Goal: Task Accomplishment & Management: Manage account settings

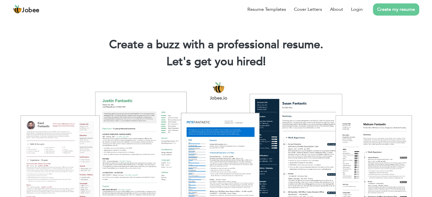
click at [268, 65] on h2 "Let's get you hired! |" at bounding box center [216, 62] width 415 height 15
click at [357, 8] on link "Login" at bounding box center [357, 9] width 12 height 7
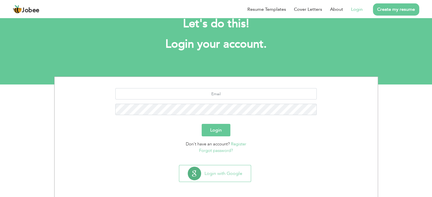
scroll to position [18, 0]
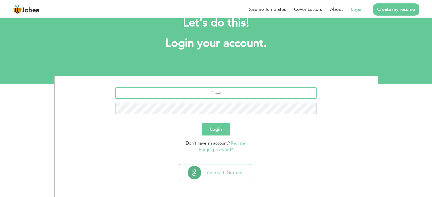
click at [220, 95] on input "text" at bounding box center [215, 92] width 201 height 11
type input "contactofadeel@gmail.com"
click at [225, 127] on button "Login" at bounding box center [216, 129] width 29 height 12
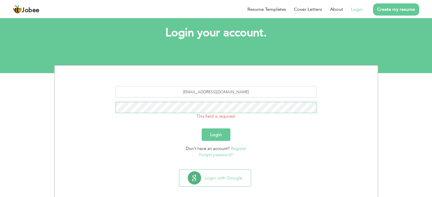
click at [202, 129] on button "Login" at bounding box center [216, 135] width 29 height 12
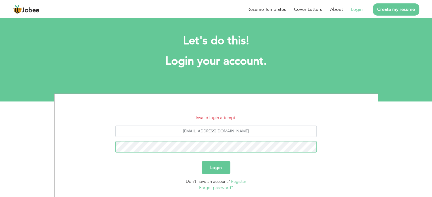
click at [202, 162] on button "Login" at bounding box center [216, 168] width 29 height 12
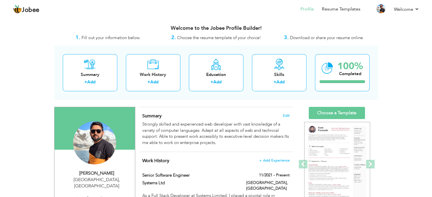
click at [314, 38] on span "Download or share your resume online." at bounding box center [327, 38] width 74 height 6
click at [344, 35] on span "Download or share your resume online." at bounding box center [327, 38] width 74 height 6
click at [342, 11] on link "Resume Templates" at bounding box center [341, 9] width 39 height 7
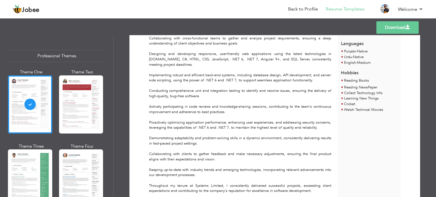
scroll to position [130, 0]
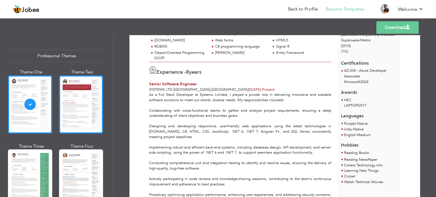
click at [72, 85] on div at bounding box center [81, 105] width 44 height 58
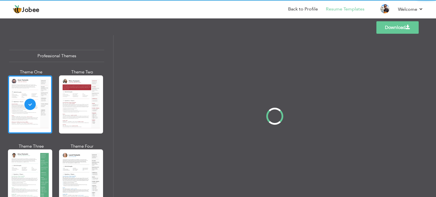
scroll to position [0, 0]
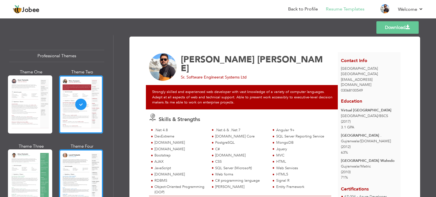
click at [80, 162] on div at bounding box center [81, 179] width 44 height 58
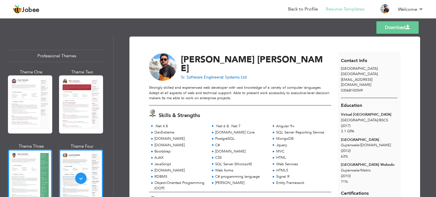
click at [41, 166] on div at bounding box center [30, 179] width 44 height 58
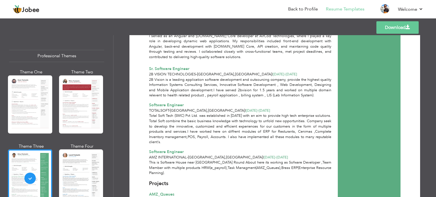
scroll to position [511, 0]
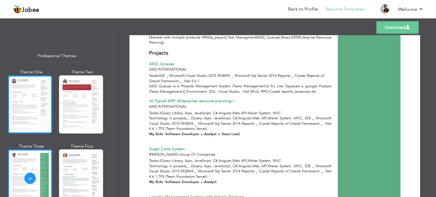
click at [32, 99] on div at bounding box center [30, 105] width 44 height 58
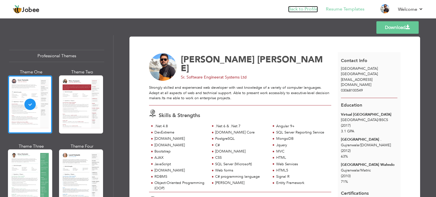
click at [305, 8] on link "Back to Profile" at bounding box center [303, 9] width 30 height 7
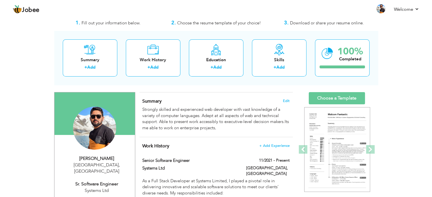
scroll to position [28, 0]
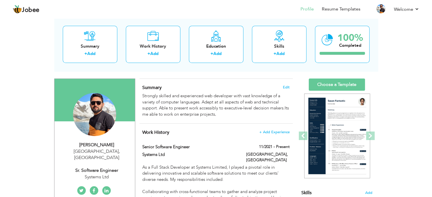
drag, startPoint x: 166, startPoint y: 86, endPoint x: 142, endPoint y: 87, distance: 23.9
click at [142, 87] on h4 "Summary Edit" at bounding box center [215, 88] width 147 height 6
click at [147, 86] on span "Summary" at bounding box center [151, 88] width 19 height 6
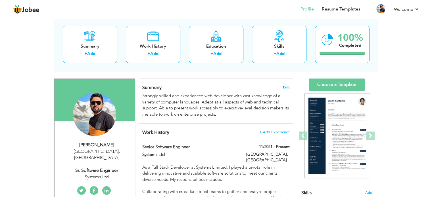
click at [286, 87] on span "Edit" at bounding box center [286, 88] width 7 height 4
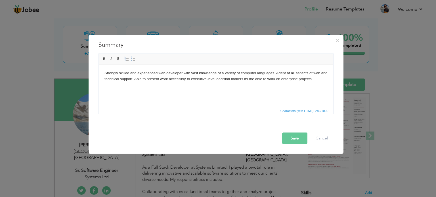
click at [179, 82] on html "Strongly skilled and experienced web developer with vast knowledge of a variety…" at bounding box center [216, 75] width 235 height 23
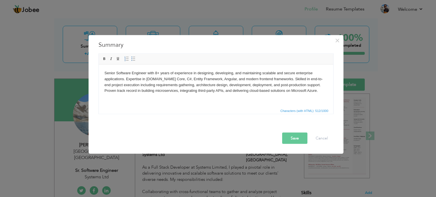
click at [300, 139] on button "Save" at bounding box center [294, 138] width 25 height 11
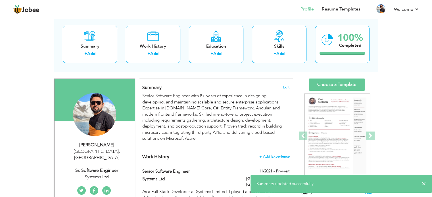
click at [202, 85] on h4 "Summary Edit" at bounding box center [215, 88] width 147 height 6
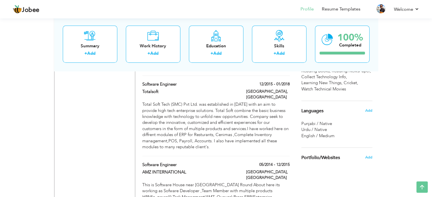
scroll to position [511, 0]
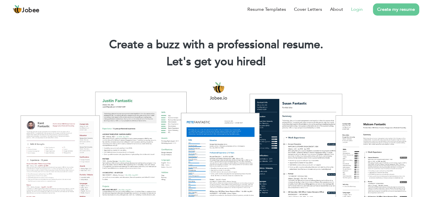
click at [356, 8] on link "Login" at bounding box center [357, 9] width 12 height 7
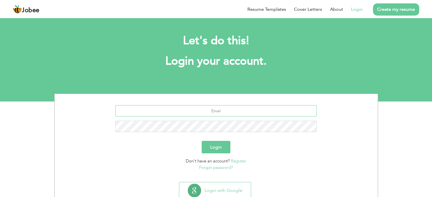
click at [234, 108] on input "text" at bounding box center [215, 110] width 201 height 11
type input "[EMAIL_ADDRESS][DOMAIN_NAME]"
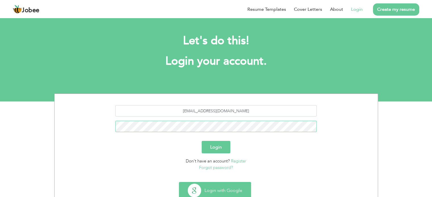
click at [202, 141] on button "Login" at bounding box center [216, 147] width 29 height 12
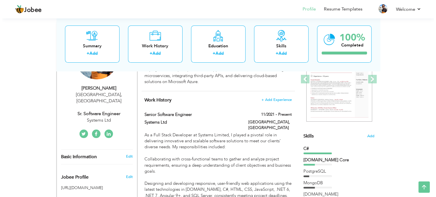
scroll to position [85, 0]
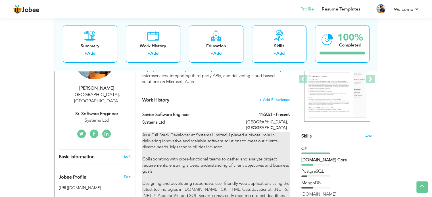
type input "Senior Software Engineer"
type input "Systems Ltd"
type input "11/2021"
type input "[GEOGRAPHIC_DATA]"
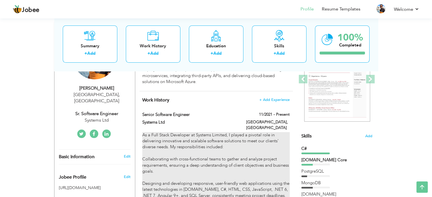
type input "[GEOGRAPHIC_DATA]"
checkbox input "true"
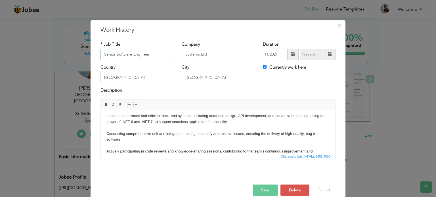
scroll to position [57, 0]
click at [165, 131] on p "As a Full Stack Developer at Systems Limited, I played a pivotal role in delive…" at bounding box center [218, 153] width 223 height 189
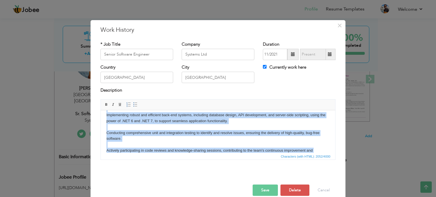
copy p "As a Full Stack Developer at Systems Limited, I played a pivotal role in delive…"
click at [236, 133] on p "As a Full Stack Developer at Systems Limited, I played a pivotal role in delive…" at bounding box center [218, 153] width 223 height 189
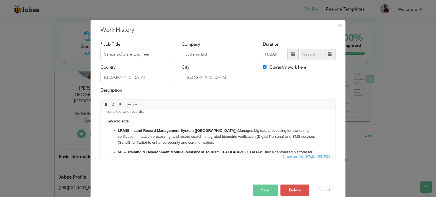
scroll to position [0, 0]
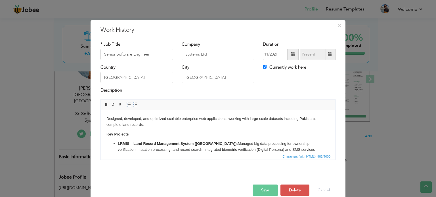
click at [176, 138] on body "Designed, developed, and optimized scalable enterprise web applications, workin…" at bounding box center [218, 156] width 223 height 80
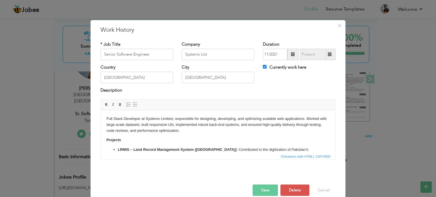
click at [258, 187] on button "Save" at bounding box center [265, 190] width 25 height 11
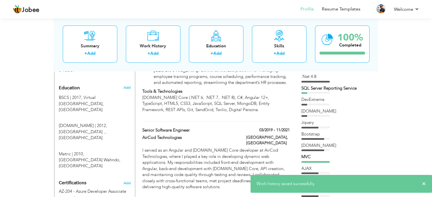
scroll to position [256, 0]
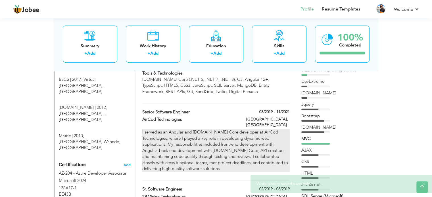
click at [273, 130] on p "I served as an Angular and ASP.NET Core developer at AirCod Technologies, where…" at bounding box center [215, 151] width 147 height 43
type input "AirCod Technologies"
type input "03/2019"
type input "11/2021"
checkbox input "false"
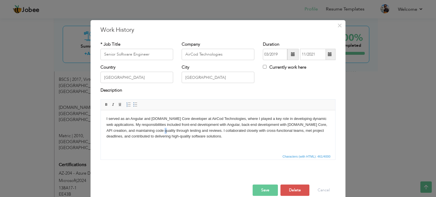
click at [162, 129] on p "I served as an Angular and ASP.NET Core developer at AirCod Technologies, where…" at bounding box center [218, 128] width 223 height 24
click at [164, 130] on p "I served as an Angular and ASP.NET Core developer at AirCod Technologies, where…" at bounding box center [218, 128] width 223 height 24
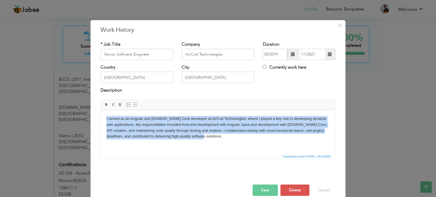
click at [278, 137] on p "I served as an Angular and ASP.NET Core developer at AirCod Technologies, where…" at bounding box center [218, 128] width 223 height 24
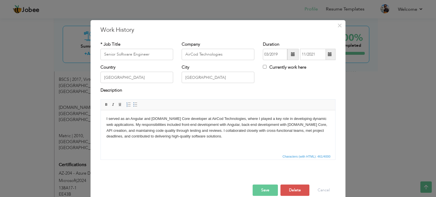
click at [46, 100] on div "× Work History * Job Title Senior Software Engineer Company AirCod Technologies…" at bounding box center [218, 98] width 436 height 197
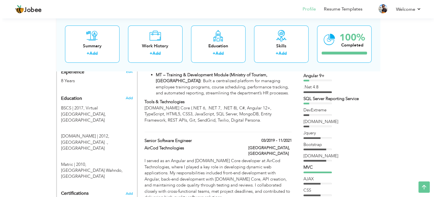
scroll to position [227, 0]
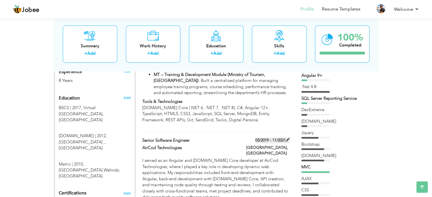
drag, startPoint x: 255, startPoint y: 136, endPoint x: 283, endPoint y: 132, distance: 29.0
click at [283, 138] on label "03/2019 - 11/2021" at bounding box center [272, 141] width 34 height 6
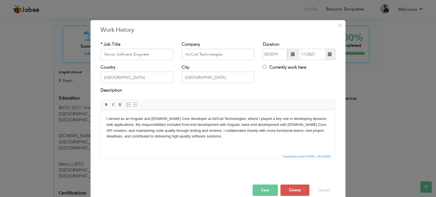
drag, startPoint x: 263, startPoint y: 37, endPoint x: 293, endPoint y: 57, distance: 35.4
click at [293, 57] on div "* Job Title Senior Software Engineer Company AirCod Technologies Duration 03/20…" at bounding box center [218, 103] width 244 height 132
drag, startPoint x: 261, startPoint y: 44, endPoint x: 312, endPoint y: 57, distance: 53.1
click at [312, 57] on div "Duration 03/2019 11/2021 Currently work here" at bounding box center [299, 52] width 81 height 23
click at [227, 130] on p "I served as an Angular and ASP.NET Core developer at AirCod Technologies, where…" at bounding box center [218, 128] width 223 height 24
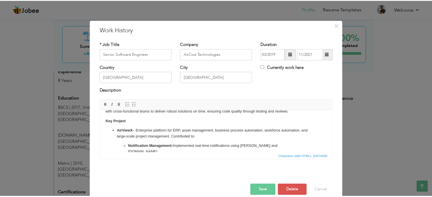
scroll to position [0, 0]
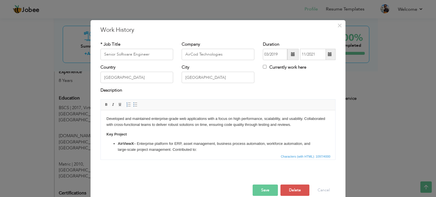
click at [265, 191] on button "Save" at bounding box center [265, 190] width 25 height 11
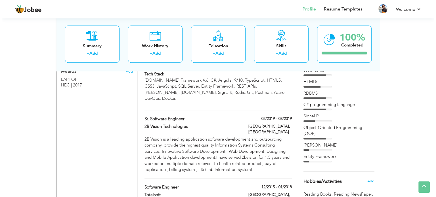
scroll to position [426, 0]
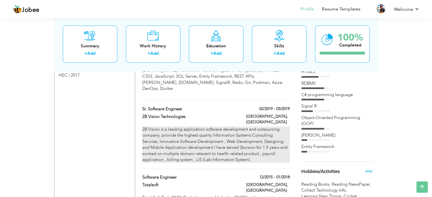
click at [277, 127] on div "2B Vision is a leading application software development and outsourcing company…" at bounding box center [215, 145] width 147 height 37
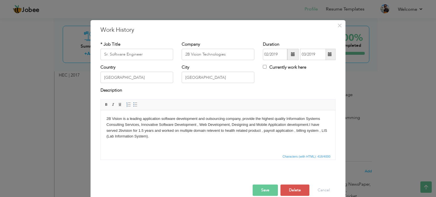
click at [203, 139] on body "2B Vision is a leading application software development and outsourcing company…" at bounding box center [218, 128] width 223 height 24
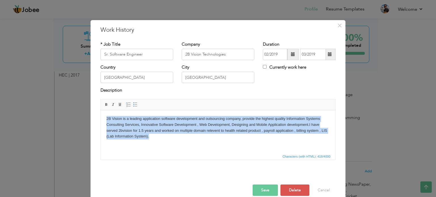
copy body "2B Vision is a leading application software development and outsourcing company…"
click at [163, 127] on body "2B Vision is a leading application software development and outsourcing company…" at bounding box center [218, 128] width 223 height 24
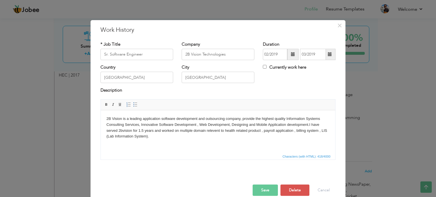
scroll to position [18, 0]
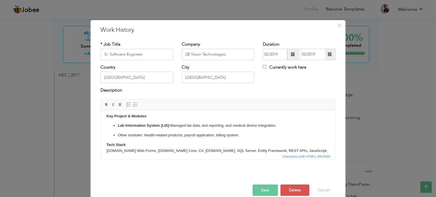
click at [196, 132] on ul "Lab Information System (LIS): Managed lab data, test reporting, and medical dev…" at bounding box center [218, 131] width 223 height 16
drag, startPoint x: 142, startPoint y: 136, endPoint x: 118, endPoint y: 133, distance: 24.6
click at [118, 133] on p "Other modules: Health-related products, payroll application, billing system." at bounding box center [218, 135] width 201 height 6
click at [130, 131] on ul "Lab Information System (LIS): Managed lab data, test reporting, and medical dev…" at bounding box center [218, 131] width 223 height 16
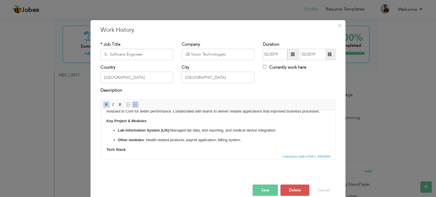
scroll to position [25, 0]
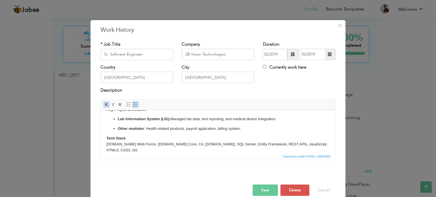
click at [266, 189] on button "Save" at bounding box center [265, 190] width 25 height 11
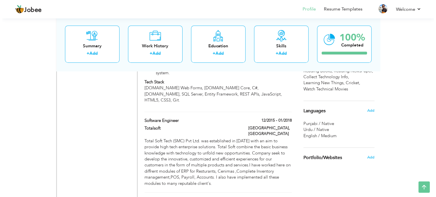
scroll to position [568, 0]
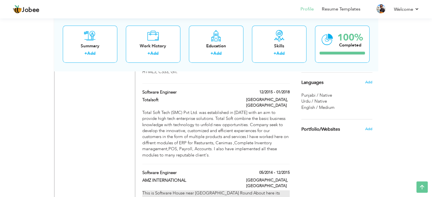
type input "Software Engineer"
type input "AMZ INTERNATIONAL"
type input "05/2014"
type input "12/2015"
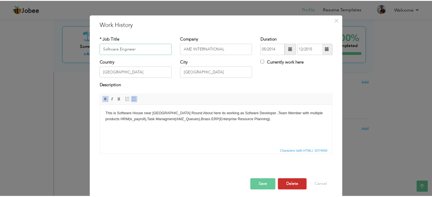
scroll to position [8, 0]
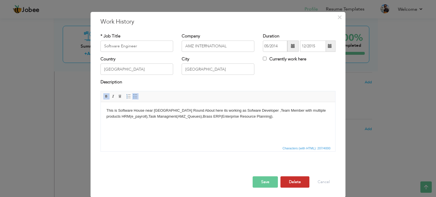
click at [300, 183] on button "Delete" at bounding box center [295, 182] width 29 height 11
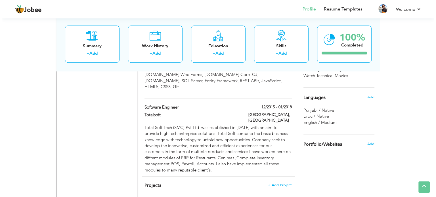
scroll to position [540, 0]
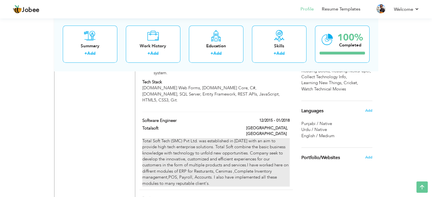
click at [265, 138] on div "Total Soft Tech (SMC) Pvt Ltd. was established in 2015 with an aim to provide h…" at bounding box center [215, 162] width 147 height 49
type input "Totalsoft"
type input "12/2015"
type input "01/2018"
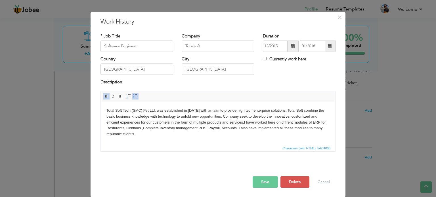
scroll to position [0, 0]
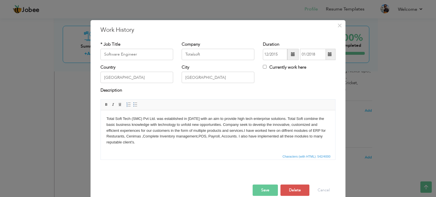
click at [207, 122] on body "Total Soft Tech (SMC) Pvt Ltd. was established in 2015 with an aim to provide h…" at bounding box center [218, 131] width 223 height 30
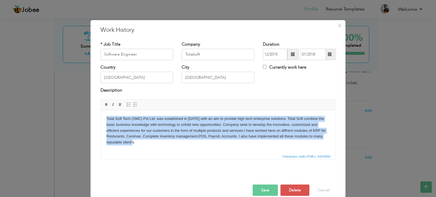
copy body "Total Soft Tech (SMC) Pvt Ltd. was established in 2015 with an aim to provide h…"
click at [205, 140] on body "Total Soft Tech (SMC) Pvt Ltd. was established in 2015 with an aim to provide h…" at bounding box center [218, 131] width 223 height 30
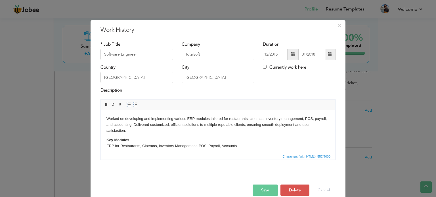
click at [267, 190] on button "Save" at bounding box center [265, 190] width 25 height 11
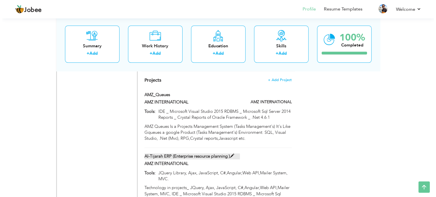
scroll to position [651, 0]
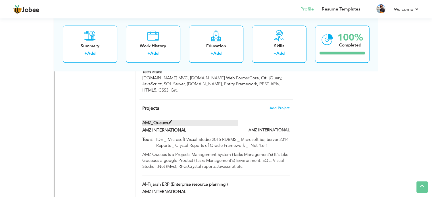
click at [209, 120] on label "AMZ_Queues" at bounding box center [189, 123] width 95 height 6
type input "AMZ_Queues"
type input "AMZ INTERNATIONAL"
type input "IDE _ Microsoft Visual Studio 2015 RDBMS _ Microsoft Sql Server 2014 Reports _ …"
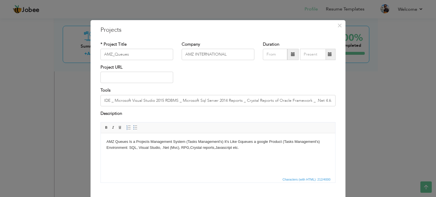
click at [176, 140] on body "AMZ Queues Is a Projects Management System (Tasks Management's) It's Like Gqueu…" at bounding box center [218, 145] width 223 height 12
click at [338, 27] on span "×" at bounding box center [339, 25] width 5 height 10
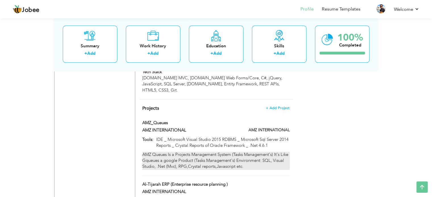
click at [248, 152] on div "AMZ Queues Is a Projects Management System (Tasks Management's) It's Like Gqueu…" at bounding box center [215, 161] width 147 height 18
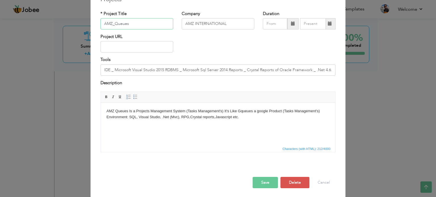
scroll to position [32, 0]
click at [289, 183] on button "Delete" at bounding box center [295, 181] width 29 height 11
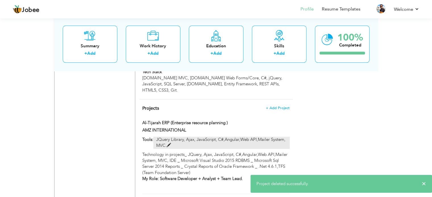
click at [222, 137] on p "JQuery Library, Ajax, JavaScript, C#,Angular,Web API,Mailer System, MVC." at bounding box center [221, 143] width 136 height 12
type input "Al-Tijarah ERP (Enterprise resource planning )"
type input "JQuery Library, Ajax, JavaScript, C#,Angular,Web API,Mailer System, MVC."
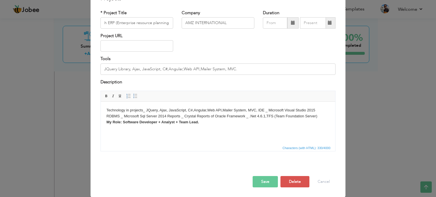
scroll to position [0, 0]
click at [297, 180] on button "Delete" at bounding box center [295, 181] width 29 height 11
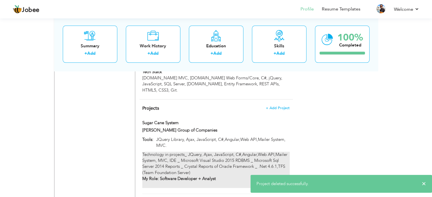
click at [214, 152] on div "Technology in projects_ JQuery, Ajax, JavaScript, C#,Angular,Web API,Mailer Sys…" at bounding box center [215, 170] width 147 height 37
type input "Sugar Cane System"
type input "Alshafi Group of Companies"
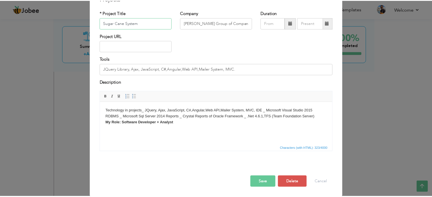
scroll to position [32, 0]
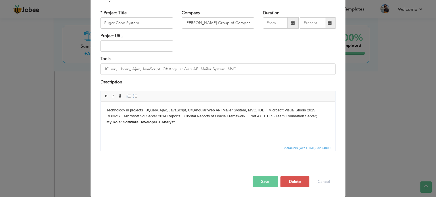
click at [295, 175] on div at bounding box center [218, 170] width 244 height 12
click at [293, 180] on button "Delete" at bounding box center [295, 181] width 29 height 11
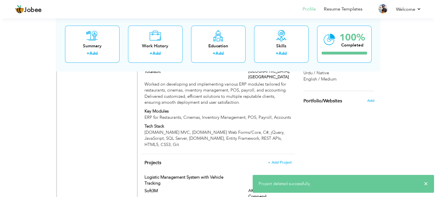
scroll to position [594, 0]
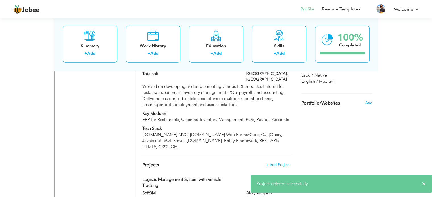
type input "Logistic Management System with Vehicle Tracking"
type input "Soft3M"
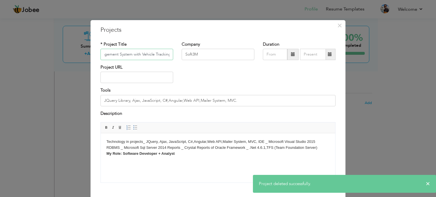
scroll to position [32, 0]
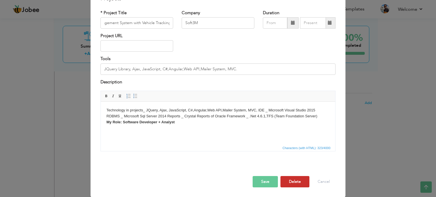
click at [287, 179] on button "Delete" at bounding box center [295, 181] width 29 height 11
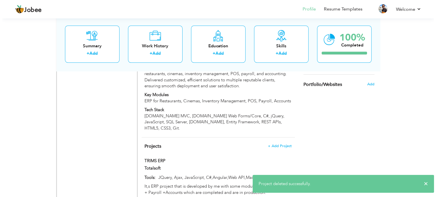
scroll to position [651, 0]
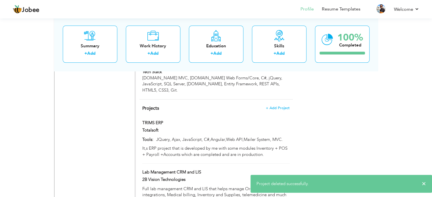
click at [200, 137] on div "Tools: JQuery, Ajax, JavaScript, C#,Angular,Web API,Mailer System, MVC." at bounding box center [216, 141] width 156 height 9
type input "TRIMS ERP"
type input "Totalsoft"
type input "JQuery, Ajax, JavaScript, C#,Angular,Web API,Mailer System, MVC."
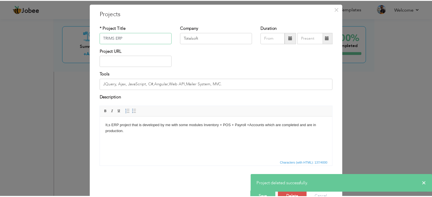
scroll to position [32, 0]
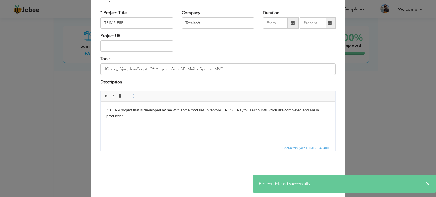
click at [241, 158] on div "* Project Title TRIMS ERP Company Totalsoft Duration Tools" at bounding box center [218, 83] width 244 height 155
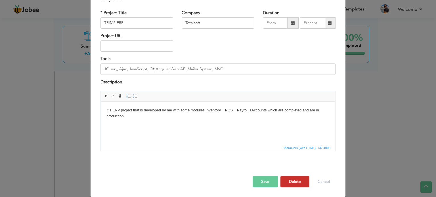
click at [290, 178] on button "Delete" at bounding box center [295, 181] width 29 height 11
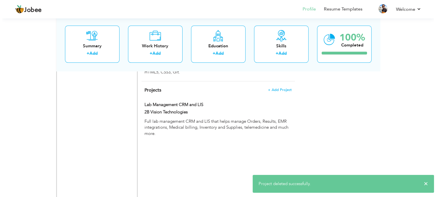
scroll to position [623, 0]
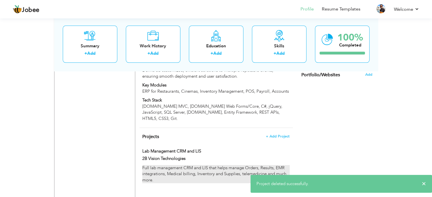
click at [190, 165] on div "Full lab management CRM and LIS that helps manage Orders, Results, EMR integrat…" at bounding box center [215, 174] width 147 height 18
type input "Lab Management CRM and LIS"
type input "2B Vision Technologies"
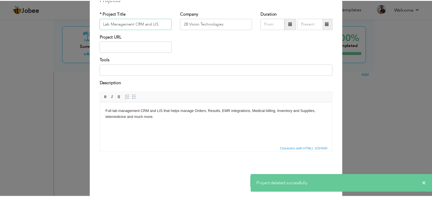
scroll to position [32, 0]
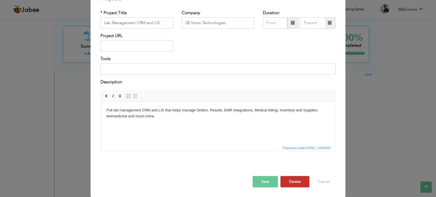
click at [287, 181] on button "Delete" at bounding box center [295, 181] width 29 height 11
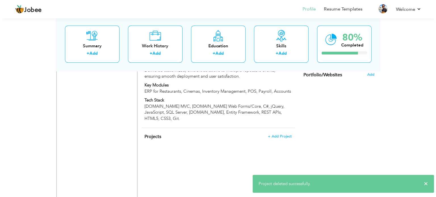
scroll to position [594, 0]
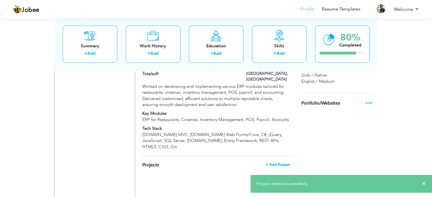
click at [282, 163] on span "+ Add Project" at bounding box center [278, 165] width 24 height 4
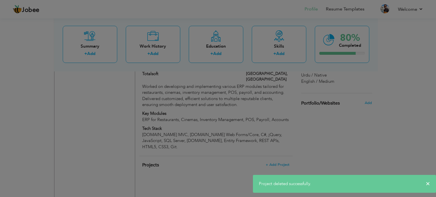
scroll to position [0, 0]
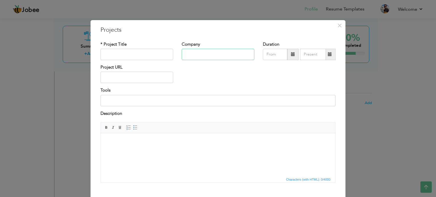
click at [214, 57] on input "text" at bounding box center [218, 54] width 73 height 11
drag, startPoint x: 101, startPoint y: 42, endPoint x: 138, endPoint y: 88, distance: 59.3
click at [141, 88] on div "* Project Title Company Duration Project URL Tools Description" at bounding box center [218, 114] width 244 height 155
drag, startPoint x: 99, startPoint y: 28, endPoint x: 140, endPoint y: 92, distance: 76.1
click at [140, 92] on div "× Projects * Project Title Company Duration" at bounding box center [218, 124] width 255 height 209
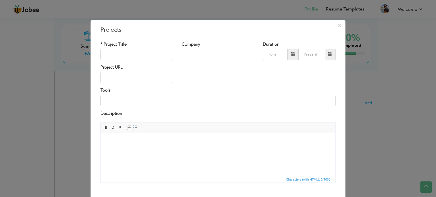
click at [119, 43] on label "* Project Title" at bounding box center [114, 44] width 26 height 6
click at [105, 45] on label "* Project Title" at bounding box center [114, 44] width 26 height 6
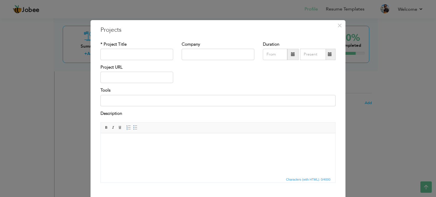
click at [105, 45] on label "* Project Title" at bounding box center [114, 44] width 26 height 6
click at [106, 45] on label "* Project Title" at bounding box center [114, 44] width 26 height 6
click at [103, 92] on label "Tools" at bounding box center [106, 90] width 10 height 6
click at [102, 92] on label "Tools" at bounding box center [106, 90] width 10 height 6
click at [103, 91] on label "Tools" at bounding box center [106, 90] width 10 height 6
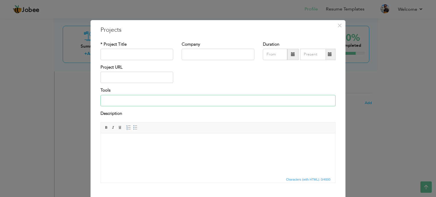
click at [134, 104] on input at bounding box center [218, 100] width 235 height 11
click at [136, 50] on input "text" at bounding box center [137, 54] width 73 height 11
paste input "LRMIS – Land Record Management System"
type input "LRMIS – Land Record Management System"
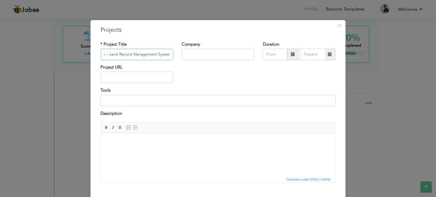
scroll to position [0, 0]
click at [231, 57] on input "text" at bounding box center [218, 54] width 73 height 11
paste input "Systems Limited"
type input "Systems Limited"
click at [135, 76] on input "text" at bounding box center [137, 77] width 73 height 11
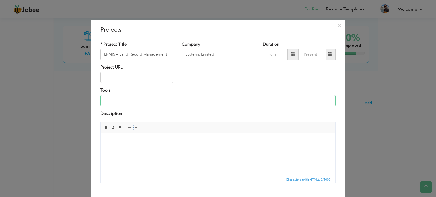
click at [147, 99] on input at bounding box center [218, 100] width 235 height 11
paste input "[DOMAIN_NAME] Core (.NET 6, 7, 8), C#, Angular 12+, SQL Server, MongoDB, Entity…"
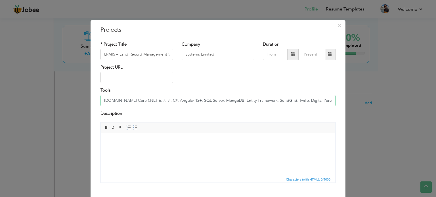
scroll to position [0, 12]
type input "[DOMAIN_NAME] Core (.NET 6, 7, 8), C#, Angular 12+, SQL Server, MongoDB, Entity…"
click at [162, 144] on body at bounding box center [218, 142] width 223 height 6
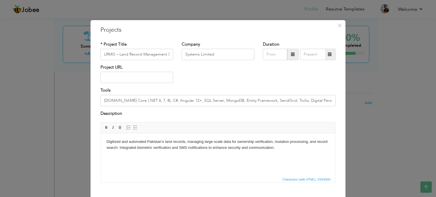
click at [150, 146] on body "Digitized and automated Pakistan’s land records, managing large-scale data for …" at bounding box center [218, 145] width 223 height 12
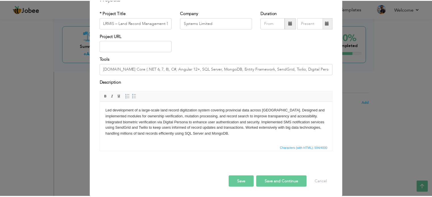
scroll to position [32, 0]
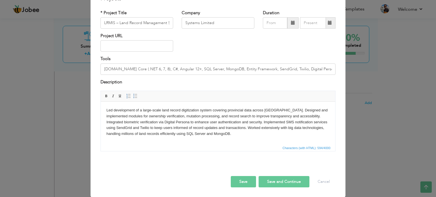
click at [239, 185] on button "Save" at bounding box center [243, 181] width 25 height 11
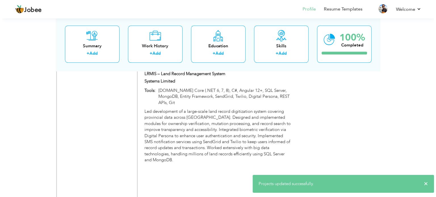
scroll to position [623, 0]
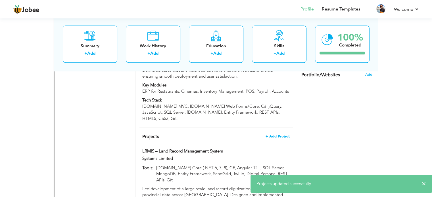
click at [274, 135] on span "+ Add Project" at bounding box center [278, 137] width 24 height 4
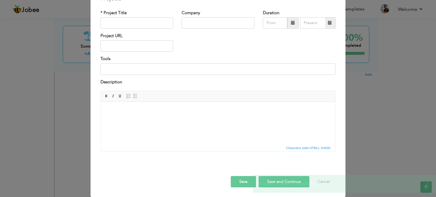
scroll to position [0, 0]
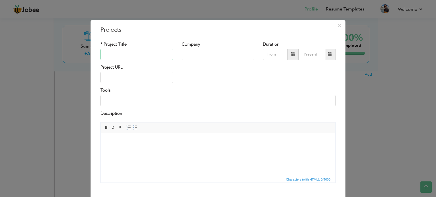
paste input "MT – Training & Development Module"
type input "MT – Training & Development Module"
click at [195, 57] on input "text" at bounding box center [218, 54] width 73 height 11
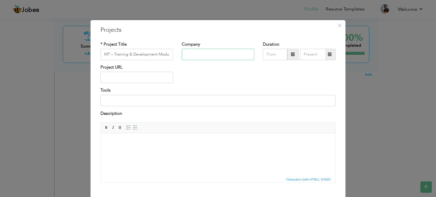
paste input "Systems Limited"
type input "Systems Limited"
click at [146, 99] on input at bounding box center [218, 100] width 235 height 11
paste input "ASP.NET Core (.NET 6, 7, 8), C#, Angular 12+, SQL Server, Entity Framework, RES…"
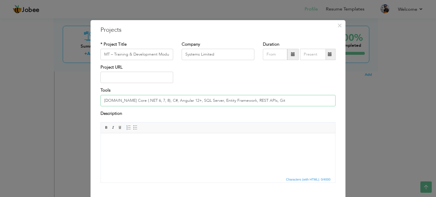
drag, startPoint x: 158, startPoint y: 101, endPoint x: 180, endPoint y: 103, distance: 22.2
click at [180, 103] on input "ASP.NET Core (.NET 6, 7, 8), C#, Angular 12+, SQL Server, Entity Framework, RES…" at bounding box center [218, 100] width 235 height 11
drag, startPoint x: 146, startPoint y: 97, endPoint x: 138, endPoint y: 100, distance: 8.7
click at [138, 100] on input "ASP.NET Core (.NET 6, 7, 8), C#, SQL Server, Entity Framework, REST APIs, Git" at bounding box center [218, 100] width 235 height 11
type input "[DOMAIN_NAME] Core (.NET 8), C#, SQL Server, Entity Framework, REST APIs, Git"
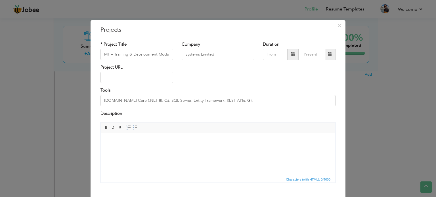
click at [248, 107] on div "Tools ASP.NET Core (.NET 8), C#, SQL Server, Entity Framework, REST APIs, Git" at bounding box center [218, 98] width 244 height 23
click at [244, 100] on input "[DOMAIN_NAME] Core (.NET 8), C#, SQL Server, Entity Framework, REST APIs, Git" at bounding box center [218, 100] width 235 height 11
click at [161, 128] on span "Editor toolbars Basic Styles Bold Italic Underline Paragraph Insert/Remove Numb…" at bounding box center [218, 128] width 235 height 11
click at [155, 145] on html at bounding box center [218, 142] width 235 height 17
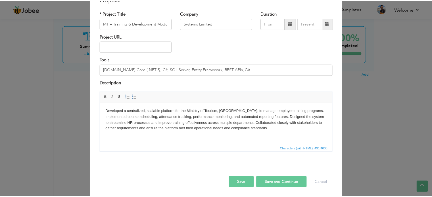
scroll to position [32, 0]
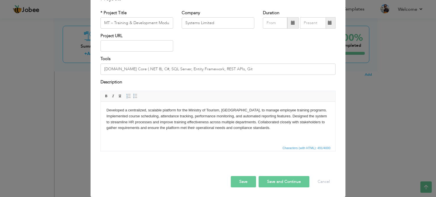
click at [239, 185] on button "Save" at bounding box center [243, 181] width 25 height 11
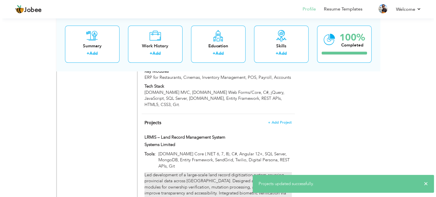
scroll to position [594, 0]
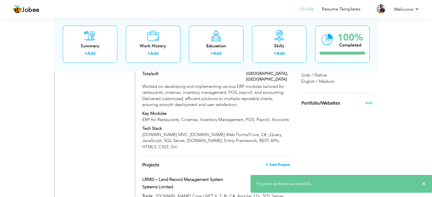
click at [283, 163] on span "+ Add Project" at bounding box center [278, 165] width 24 height 4
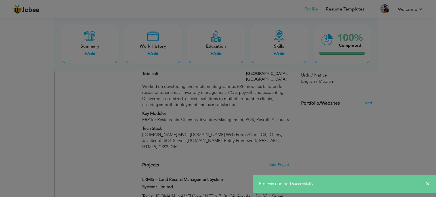
scroll to position [0, 0]
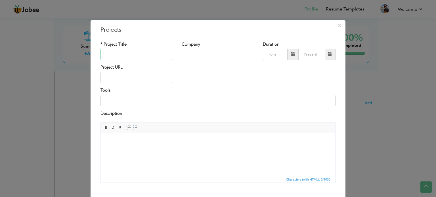
paste input "AirViewX"
type input "AirViewX"
click at [200, 50] on input "text" at bounding box center [218, 54] width 73 height 11
paste input "AirCod Technologies"
type input "AirCod Technologies"
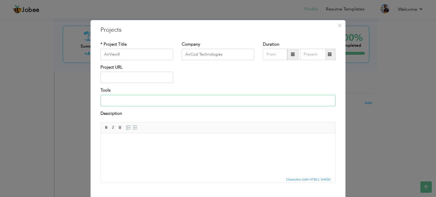
click at [137, 98] on input at bounding box center [218, 100] width 235 height 11
paste input "[DOMAIN_NAME] Framework 4.6, C#, Angular 9/10, SQL Server, Entity Framework, [P…"
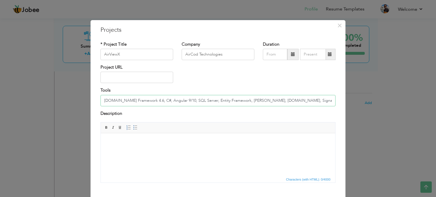
drag, startPoint x: 233, startPoint y: 103, endPoint x: 68, endPoint y: 91, distance: 164.9
click at [69, 91] on div "× Projects * Project Title AirViewX Company AirCod Technologies Duration" at bounding box center [218, 98] width 436 height 197
type input "[DOMAIN_NAME] Framework 4.6, C#, Angular 9/10, SQL Server, Entity Framework, [P…"
click at [149, 151] on html at bounding box center [218, 142] width 235 height 17
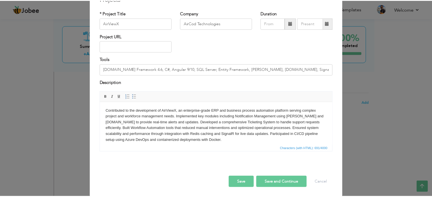
scroll to position [32, 0]
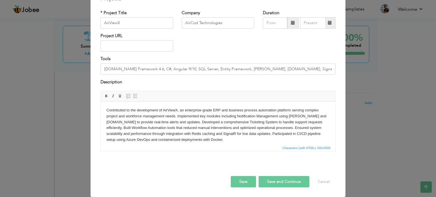
click at [241, 183] on button "Save" at bounding box center [243, 181] width 25 height 11
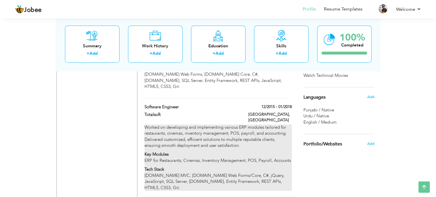
scroll to position [566, 0]
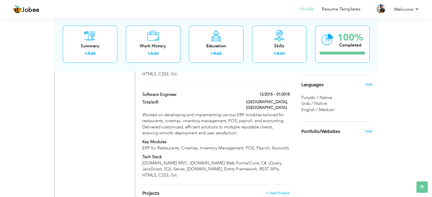
click at [278, 191] on span "+ Add Project" at bounding box center [278, 193] width 24 height 4
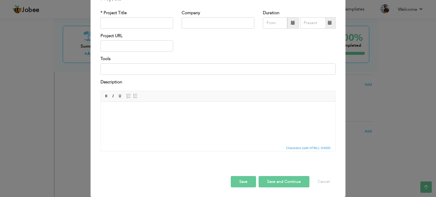
scroll to position [0, 0]
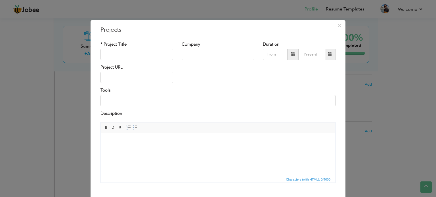
click at [130, 151] on html at bounding box center [218, 142] width 235 height 17
click at [140, 99] on input at bounding box center [218, 100] width 235 height 11
click at [122, 52] on input "text" at bounding box center [137, 54] width 73 height 11
paste input "Lab Information System (LIS)"
type input "Lab Information System (LIS)"
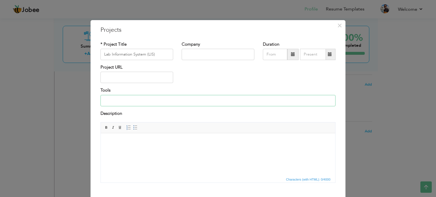
click at [157, 98] on input at bounding box center [218, 100] width 235 height 11
paste input "[DOMAIN_NAME] Web Forms, [DOMAIN_NAME] Core, C#, [DOMAIN_NAME], SQL Server, Ent…"
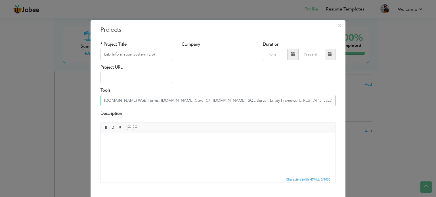
type input "[DOMAIN_NAME] Web Forms, [DOMAIN_NAME] Core, C#, [DOMAIN_NAME], SQL Server, Ent…"
click at [217, 55] on input "text" at bounding box center [218, 54] width 73 height 11
paste input "B Vision"
type input "2B Vision"
click at [167, 121] on div "Description" at bounding box center [218, 117] width 244 height 12
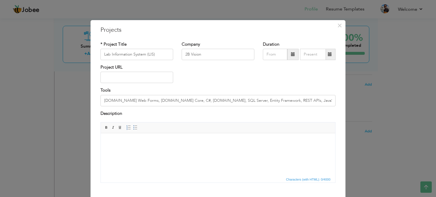
click at [164, 145] on body at bounding box center [218, 142] width 223 height 6
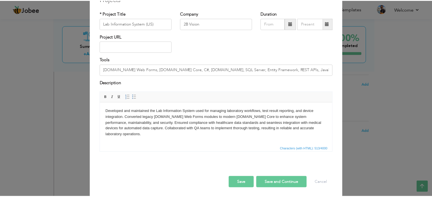
scroll to position [32, 0]
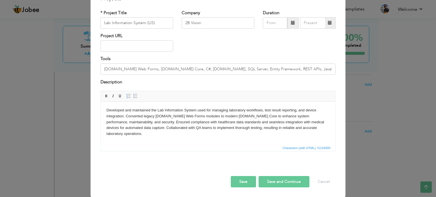
click at [242, 182] on button "Save" at bounding box center [243, 181] width 25 height 11
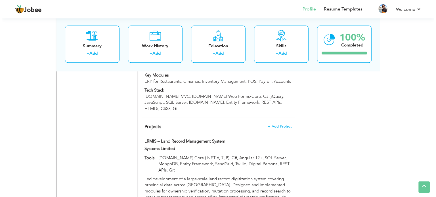
scroll to position [623, 0]
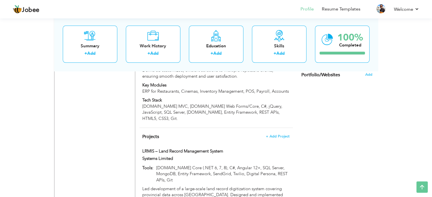
click at [276, 135] on span "+ Add Project" at bounding box center [278, 137] width 24 height 4
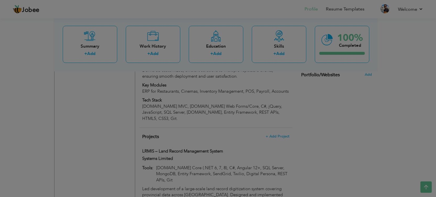
scroll to position [0, 0]
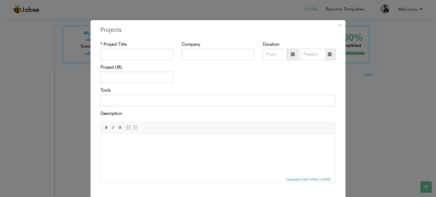
click at [129, 151] on html at bounding box center [218, 142] width 235 height 17
click at [126, 52] on input "text" at bounding box center [137, 54] width 73 height 11
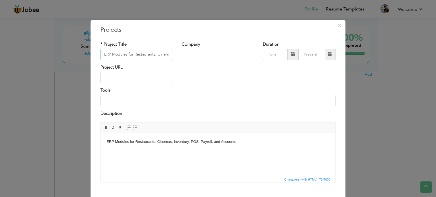
scroll to position [0, 70]
type input "ERP Modules for Restaurants, Cinemas, Inventory, POS, Payroll, and Accounts"
drag, startPoint x: 185, startPoint y: 105, endPoint x: 180, endPoint y: 103, distance: 5.2
click at [184, 105] on input at bounding box center [218, 100] width 235 height 11
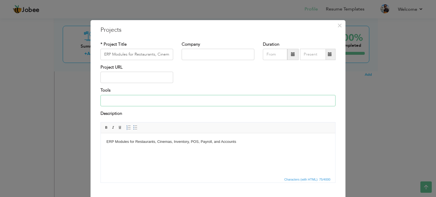
paste input "[DOMAIN_NAME] MVC, [DOMAIN_NAME] Web Forms/Core, C#, jQuery, JavaScript, SQL Se…"
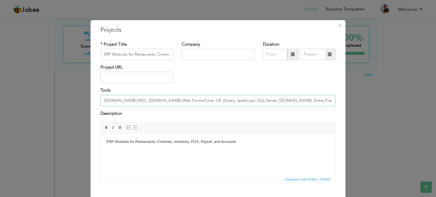
scroll to position [0, 14]
type input "[DOMAIN_NAME] MVC, [DOMAIN_NAME] Web Forms/Core, C#, jQuery, JavaScript, SQL Se…"
click at [188, 61] on div "Company" at bounding box center [218, 52] width 81 height 23
click at [200, 51] on input "text" at bounding box center [218, 54] width 73 height 11
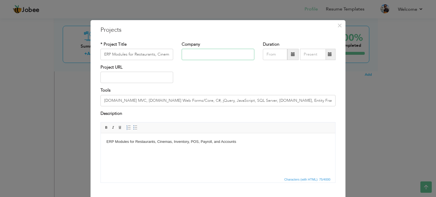
paste input "Total Soft Tech (SMC) Pvt Ltd"
type input "Total Soft Tech (SMC) Pvt Ltd"
click at [151, 151] on html "ERP Modules for Restaurants, Cinemas, Inventory, POS, Payroll, and Accounts" at bounding box center [218, 142] width 235 height 17
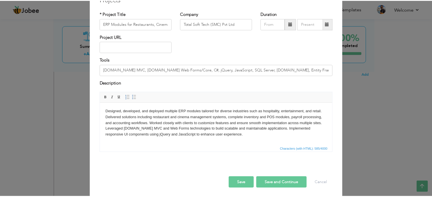
scroll to position [32, 0]
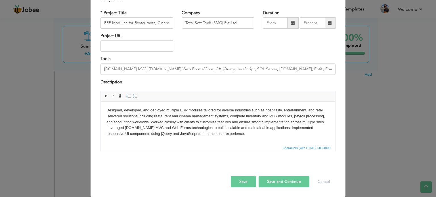
click at [236, 183] on button "Save" at bounding box center [243, 181] width 25 height 11
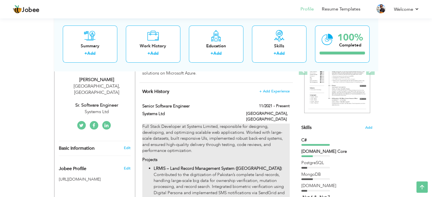
scroll to position [0, 0]
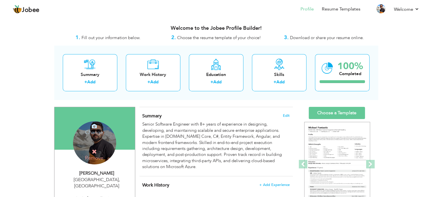
click at [90, 143] on div "Change Remove" at bounding box center [94, 143] width 43 height 43
click at [99, 128] on h4 "Change" at bounding box center [94, 129] width 41 height 14
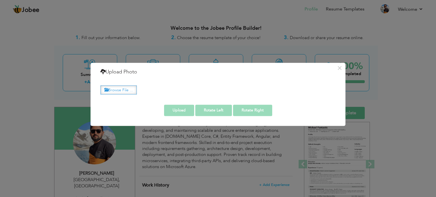
click at [126, 89] on label "Browse File ..." at bounding box center [119, 90] width 36 height 9
click at [0, 0] on input "Browse File ..." at bounding box center [0, 0] width 0 height 0
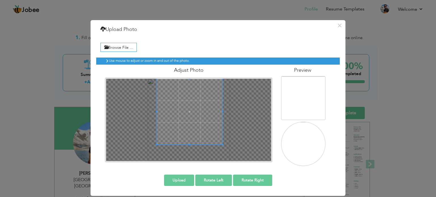
click at [211, 104] on span at bounding box center [190, 112] width 66 height 66
click at [184, 177] on button "Upload" at bounding box center [179, 180] width 30 height 11
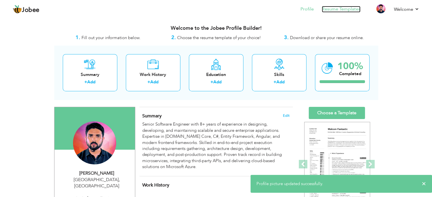
click at [346, 10] on link "Resume Templates" at bounding box center [341, 9] width 39 height 7
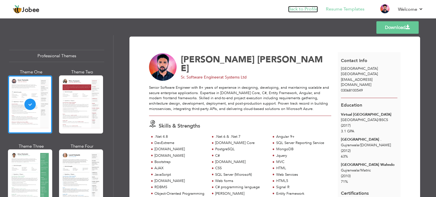
click at [302, 9] on link "Back to Profile" at bounding box center [303, 9] width 30 height 7
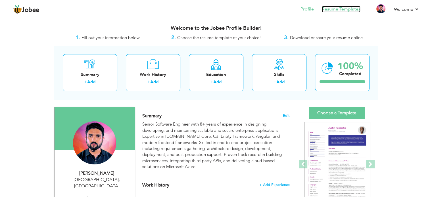
click at [337, 9] on link "Resume Templates" at bounding box center [341, 9] width 39 height 7
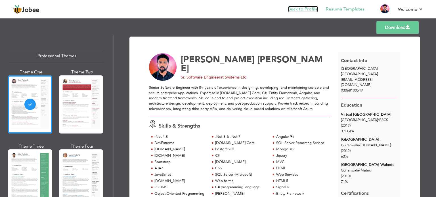
click at [305, 8] on link "Back to Profile" at bounding box center [303, 9] width 30 height 7
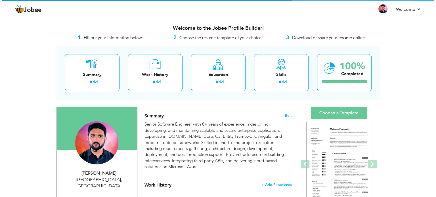
scroll to position [57, 0]
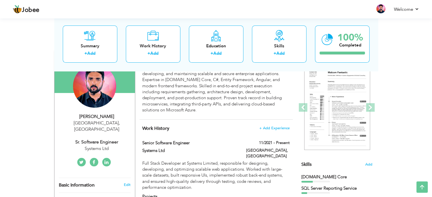
click at [98, 139] on div "Sr. Software Engineer" at bounding box center [97, 142] width 76 height 7
type input "[PERSON_NAME]"
type input "03068100549"
select select "number:166"
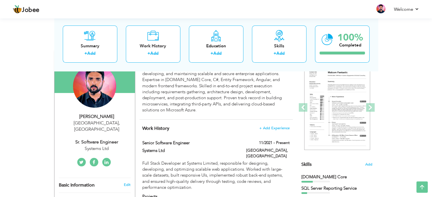
type input "[GEOGRAPHIC_DATA]"
select select "number:10"
type input "Systems Ltd"
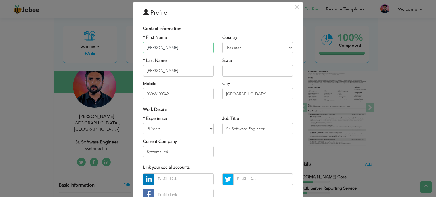
scroll to position [28, 0]
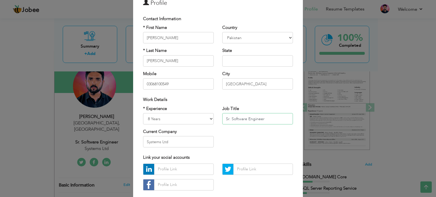
drag, startPoint x: 228, startPoint y: 118, endPoint x: 218, endPoint y: 118, distance: 9.7
click at [218, 118] on div "Job Title Sr. Software Engineer" at bounding box center [257, 117] width 79 height 23
click at [247, 121] on input "Principle Software Engineer" at bounding box center [257, 118] width 71 height 11
paste input "al"
type input "Principal Software Engineer"
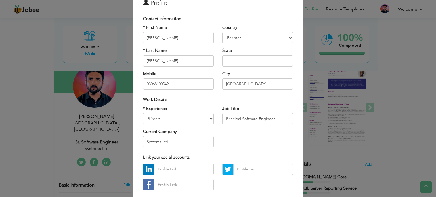
click at [246, 134] on div "* Experience Entry Level Less than 1 Year 1 Year 2 Years 3 Years 4 Years 5 Year…" at bounding box center [218, 129] width 159 height 46
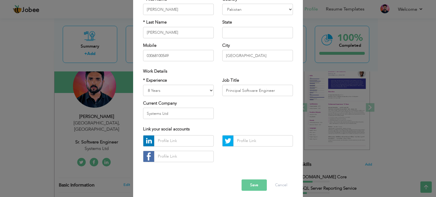
scroll to position [60, 0]
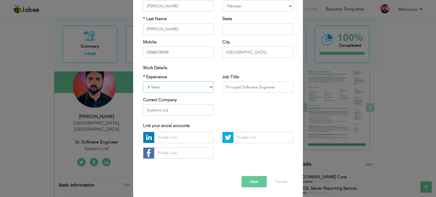
click at [148, 85] on select "Entry Level Less than 1 Year 1 Year 2 Years 3 Years 4 Years 5 Years 6 Years 7 Y…" at bounding box center [178, 87] width 71 height 11
select select "number:12"
click at [143, 82] on select "Entry Level Less than 1 Year 1 Year 2 Years 3 Years 4 Years 5 Years 6 Years 7 Y…" at bounding box center [178, 87] width 71 height 11
click at [245, 107] on div "* Experience Entry Level Less than 1 Year 1 Year 2 Years 3 Years 4 Years 5 Year…" at bounding box center [218, 97] width 159 height 46
click at [255, 185] on button "Save" at bounding box center [254, 181] width 25 height 11
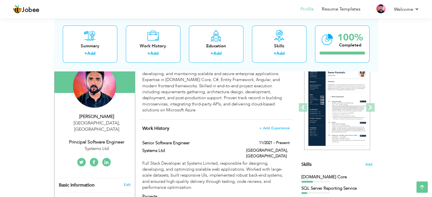
click at [105, 139] on div "Principal Software Engineer" at bounding box center [97, 142] width 76 height 7
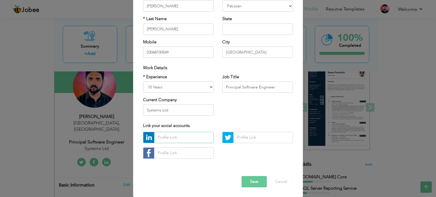
click at [162, 138] on input "text" at bounding box center [184, 137] width 60 height 11
click at [188, 135] on input "text" at bounding box center [184, 137] width 60 height 11
paste input "www.linkedin.com/in/adeelhassanx"
type input "www.linkedin.com/in/adeelhassanx"
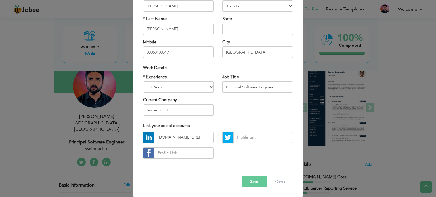
click at [237, 117] on div "* Experience Entry Level Less than 1 Year 1 Year 2 Years 3 Years 4 Years 5 Year…" at bounding box center [218, 97] width 159 height 46
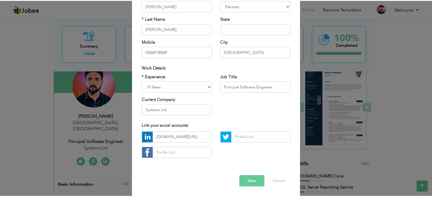
scroll to position [0, 0]
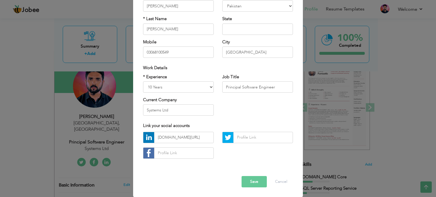
click at [250, 180] on button "Save" at bounding box center [254, 181] width 25 height 11
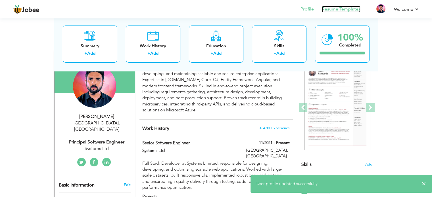
click at [334, 11] on link "Resume Templates" at bounding box center [341, 9] width 39 height 7
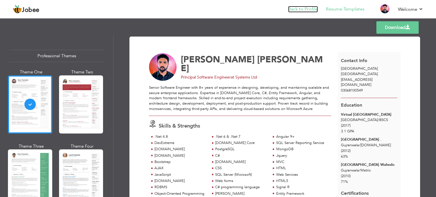
click at [310, 6] on link "Back to Profile" at bounding box center [303, 9] width 30 height 7
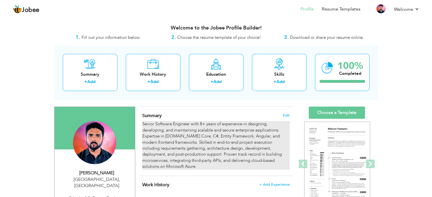
scroll to position [28, 0]
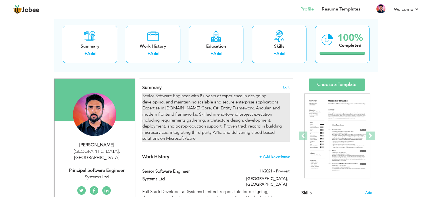
click at [265, 107] on div "Senior Software Engineer with 8+ years of experience in designing, developing, …" at bounding box center [215, 117] width 147 height 49
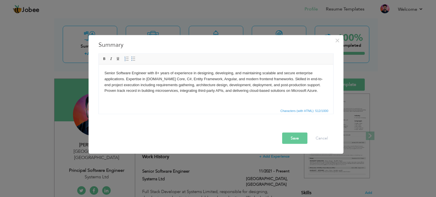
click at [157, 72] on body "Senior Software Engineer with 8+ years of experience in designing, developing, …" at bounding box center [215, 82] width 223 height 24
click at [294, 141] on button "Save" at bounding box center [294, 138] width 25 height 11
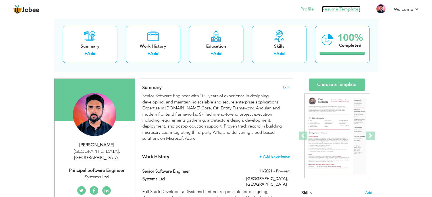
click at [336, 7] on link "Resume Templates" at bounding box center [341, 9] width 39 height 7
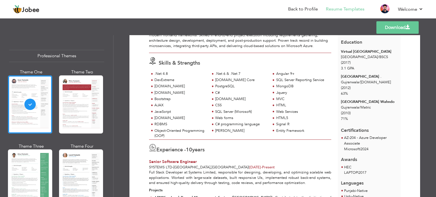
scroll to position [64, 0]
click at [312, 6] on link "Back to Profile" at bounding box center [303, 9] width 30 height 7
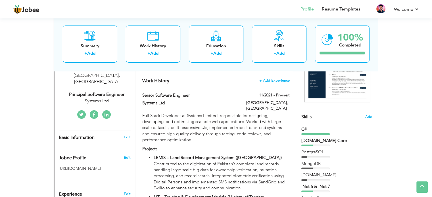
scroll to position [85, 0]
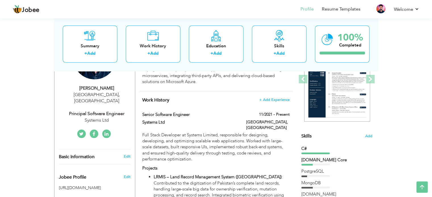
click at [320, 134] on div "Skills Add" at bounding box center [336, 81] width 71 height 118
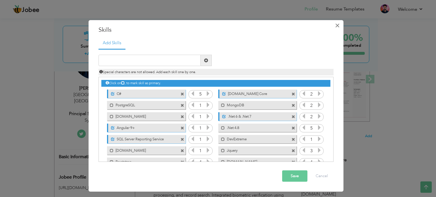
click at [334, 28] on button "×" at bounding box center [337, 25] width 9 height 9
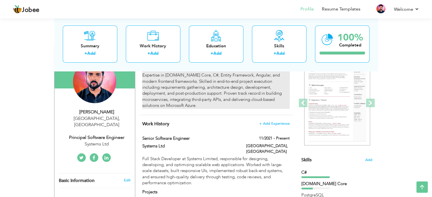
scroll to position [0, 0]
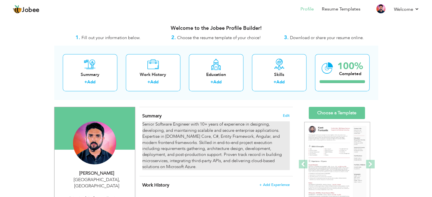
click at [252, 134] on div "Senior Software Engineer with 10+ years of experience in designing, developing,…" at bounding box center [215, 146] width 147 height 49
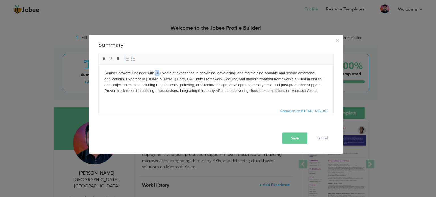
drag, startPoint x: 159, startPoint y: 74, endPoint x: 156, endPoint y: 73, distance: 3.6
click at [156, 73] on body "Senior Software Engineer with 10+ years of experience in designing, developing,…" at bounding box center [215, 82] width 223 height 24
click at [294, 137] on button "Save" at bounding box center [294, 138] width 25 height 11
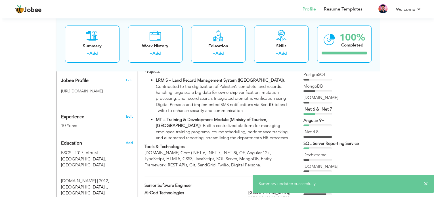
scroll to position [199, 0]
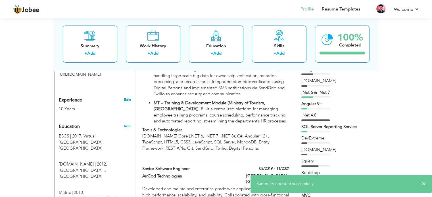
click at [127, 97] on link "Edit" at bounding box center [127, 99] width 7 height 5
type input "Muhammad Adeel"
type input "Hassan"
type input "03068100549"
select select "number:166"
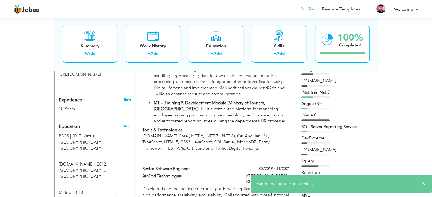
type input "[GEOGRAPHIC_DATA]"
select select "number:12"
type input "Systems Ltd"
type input "Principal Software Engineer"
type input "www.linkedin.com/in/adeelhassanx"
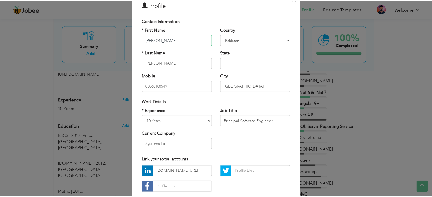
scroll to position [60, 0]
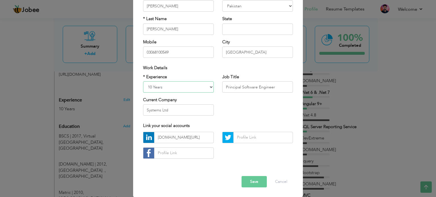
click at [172, 87] on select "Entry Level Less than 1 Year 1 Year 2 Years 3 Years 4 Years 5 Years 6 Years 7 Y…" at bounding box center [178, 87] width 71 height 11
select select "number:10"
click at [143, 82] on select "Entry Level Less than 1 Year 1 Year 2 Years 3 Years 4 Years 5 Years 6 Years 7 Y…" at bounding box center [178, 87] width 71 height 11
click at [257, 185] on button "Save" at bounding box center [254, 181] width 25 height 11
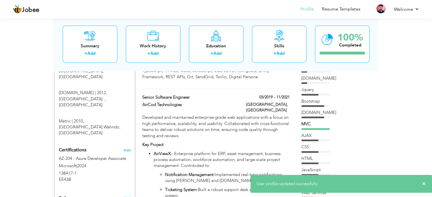
scroll to position [284, 0]
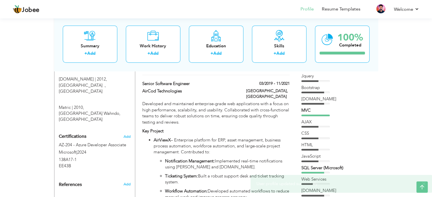
click at [353, 86] on div "Bootstrap" at bounding box center [336, 88] width 71 height 6
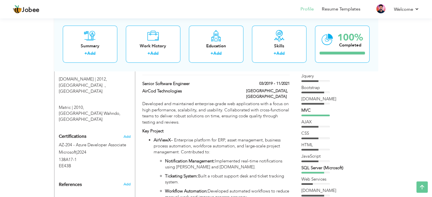
click at [321, 82] on div "C# Asp.Net Core PostgreSQL MongoDB" at bounding box center [336, 121] width 71 height 348
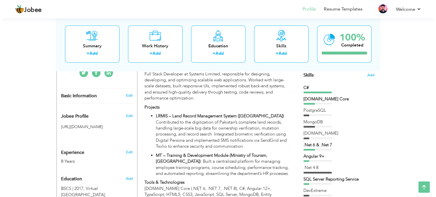
scroll to position [85, 0]
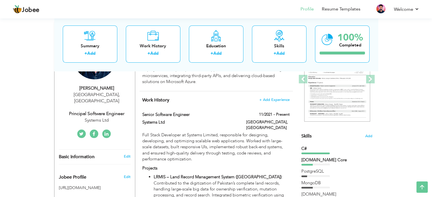
click at [319, 150] on div "C#" at bounding box center [336, 149] width 71 height 6
click at [309, 137] on span "Skills" at bounding box center [306, 136] width 10 height 6
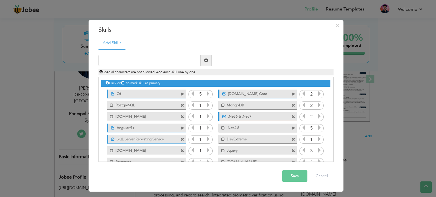
click at [207, 95] on icon at bounding box center [208, 93] width 5 height 5
click at [201, 94] on input "5" at bounding box center [200, 95] width 11 height 8
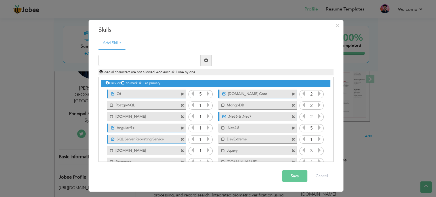
click at [201, 94] on input "5" at bounding box center [200, 95] width 11 height 8
click at [236, 51] on div "Duplicate entry" at bounding box center [216, 106] width 235 height 114
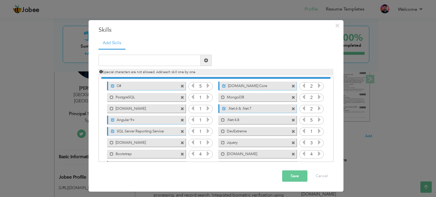
scroll to position [0, 0]
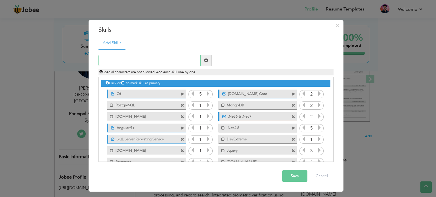
click at [152, 61] on input "text" at bounding box center [150, 60] width 102 height 11
click at [228, 46] on ul "Add Skills" at bounding box center [216, 43] width 235 height 12
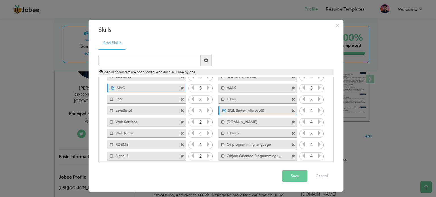
scroll to position [103, 0]
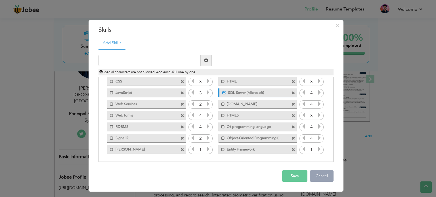
click at [325, 178] on button "Cancel" at bounding box center [322, 176] width 24 height 11
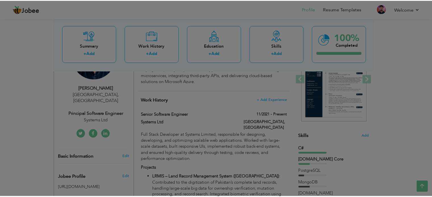
scroll to position [0, 0]
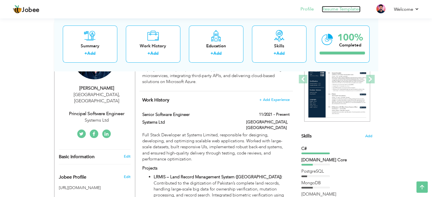
click at [340, 10] on link "Resume Templates" at bounding box center [341, 9] width 39 height 7
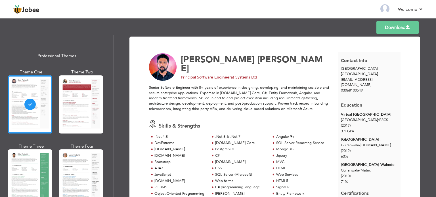
scroll to position [28, 0]
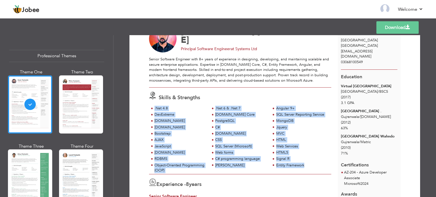
drag, startPoint x: 151, startPoint y: 108, endPoint x: 310, endPoint y: 167, distance: 170.2
click at [310, 167] on div ".Net 4.8 .Net 6 & .Net 7 Angular 9+ DevExtreme [DOMAIN_NAME]" at bounding box center [240, 140] width 182 height 69
copy div ".Net 4.8 .Net 6 & .Net 7 Angular 9+ DevExtreme [DOMAIN_NAME] Core SQL Server Re…"
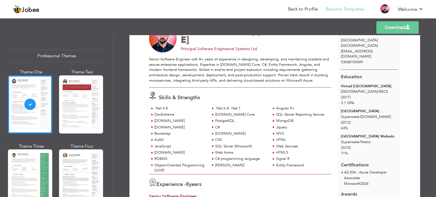
click at [253, 86] on div "Senior Software Engineer with 8+ years of experience in designing, developing, …" at bounding box center [240, 72] width 182 height 31
click at [297, 9] on link "Back to Profile" at bounding box center [303, 9] width 30 height 7
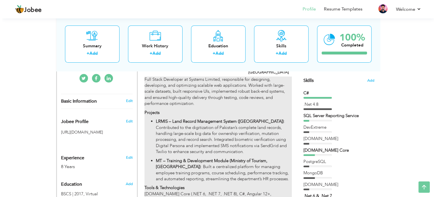
scroll to position [142, 0]
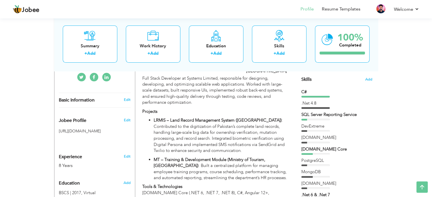
click at [321, 78] on div "Skills Add" at bounding box center [336, 24] width 71 height 118
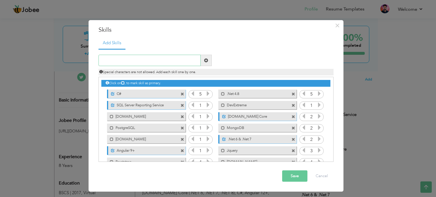
click at [141, 59] on input "text" at bounding box center [150, 60] width 102 height 11
type input "Git"
click at [205, 64] on span at bounding box center [206, 60] width 11 height 11
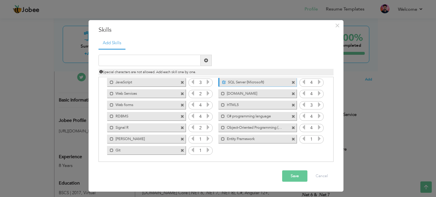
scroll to position [115, 0]
drag, startPoint x: 93, startPoint y: 72, endPoint x: 274, endPoint y: 152, distance: 197.8
click at [272, 151] on div "× Skills Add Skills" at bounding box center [216, 106] width 255 height 172
click at [320, 175] on button "Cancel" at bounding box center [322, 176] width 24 height 11
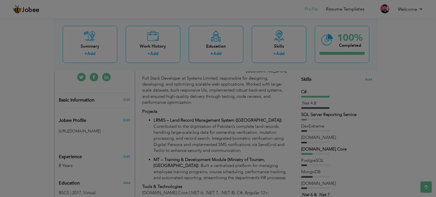
scroll to position [0, 0]
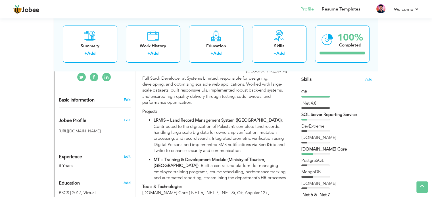
drag, startPoint x: 299, startPoint y: 89, endPoint x: 352, endPoint y: 118, distance: 60.9
drag, startPoint x: 301, startPoint y: 89, endPoint x: 333, endPoint y: 149, distance: 67.1
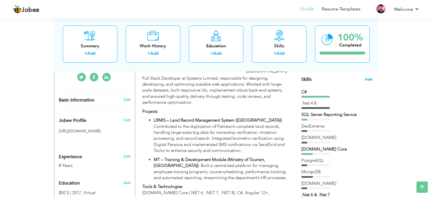
click at [370, 79] on span "Add" at bounding box center [368, 79] width 7 height 5
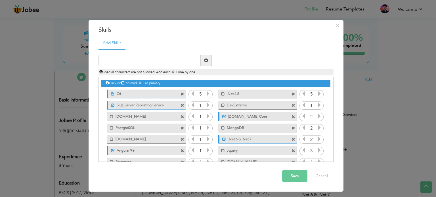
drag, startPoint x: 103, startPoint y: 92, endPoint x: 175, endPoint y: 160, distance: 99.1
click at [170, 169] on div "× Skills Add Skills" at bounding box center [216, 106] width 255 height 172
click at [214, 117] on div "Unmark as primary skill. Asp.Net Core" at bounding box center [256, 116] width 87 height 11
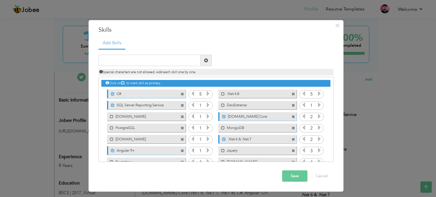
click at [214, 117] on div "Unmark as primary skill. Asp.Net Core" at bounding box center [256, 116] width 87 height 11
drag, startPoint x: 211, startPoint y: 91, endPoint x: 297, endPoint y: 145, distance: 100.7
click at [296, 145] on div "Click on , to mark skill as primary. Unmark as primary skill. C# 5 .Net 4.8 5 1…" at bounding box center [215, 167] width 229 height 181
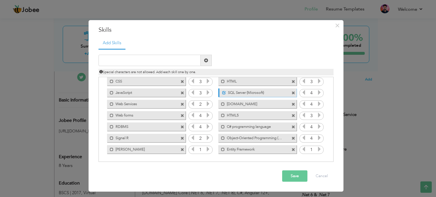
scroll to position [103, 0]
drag, startPoint x: 318, startPoint y: 161, endPoint x: 107, endPoint y: 69, distance: 230.3
click at [107, 69] on div "Duplicate entry" at bounding box center [216, 106] width 235 height 114
drag, startPoint x: 94, startPoint y: 65, endPoint x: 178, endPoint y: 105, distance: 93.4
click at [199, 126] on div "Duplicate entry" at bounding box center [216, 106] width 235 height 114
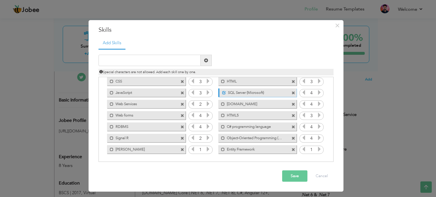
drag, startPoint x: 97, startPoint y: 30, endPoint x: 101, endPoint y: 49, distance: 19.3
click at [151, 84] on div "× Skills Add Skills" at bounding box center [216, 106] width 255 height 172
drag, startPoint x: 95, startPoint y: 43, endPoint x: 173, endPoint y: 64, distance: 80.7
click at [173, 64] on div "Add Skills Duplicate entry C# 5 .Net 4.8" at bounding box center [216, 102] width 244 height 130
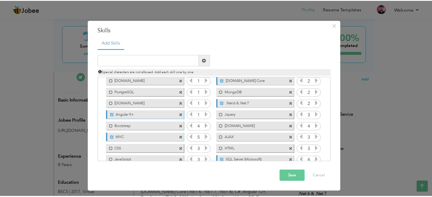
scroll to position [0, 0]
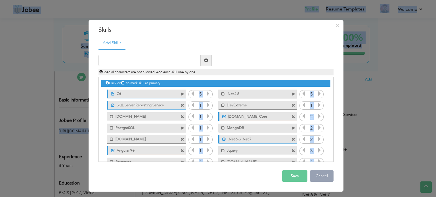
click at [323, 179] on button "Cancel" at bounding box center [322, 176] width 24 height 11
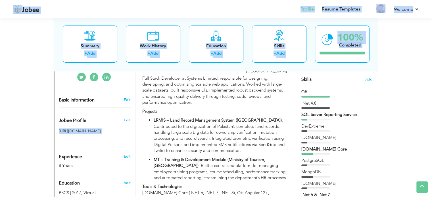
click at [309, 91] on div "C#" at bounding box center [336, 92] width 71 height 6
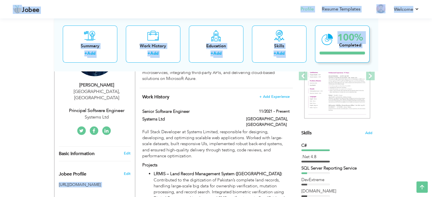
scroll to position [28, 0]
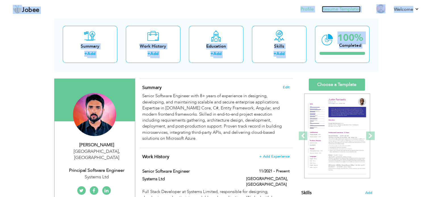
click at [328, 10] on link "Resume Templates" at bounding box center [341, 9] width 39 height 7
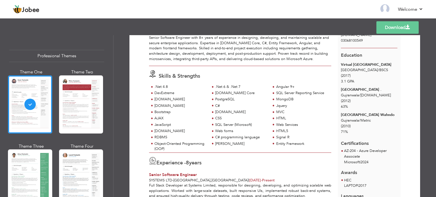
scroll to position [57, 0]
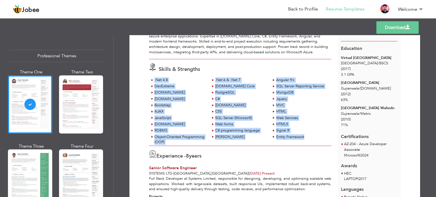
drag, startPoint x: 150, startPoint y: 78, endPoint x: 306, endPoint y: 136, distance: 166.7
click at [306, 136] on div ".Net 4.8 .Net 6 & .Net 7 Angular 9+ DevExtreme [DOMAIN_NAME]" at bounding box center [240, 112] width 182 height 69
copy div ".Net 4.8 .Net 6 & .Net 7 Angular 9+ DevExtreme [DOMAIN_NAME] Core SQL Server Re…"
click at [297, 9] on link "Back to Profile" at bounding box center [303, 9] width 30 height 7
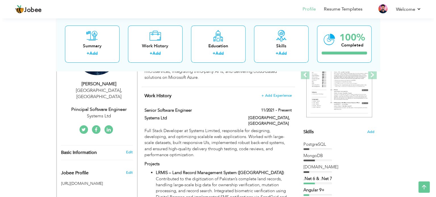
scroll to position [142, 0]
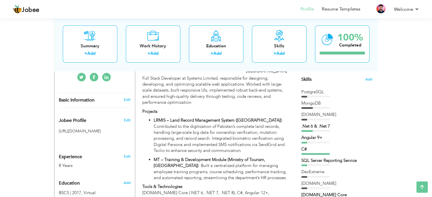
click at [318, 95] on div "PostgreSQL" at bounding box center [336, 93] width 71 height 9
click at [324, 150] on div "C#" at bounding box center [336, 150] width 71 height 6
click at [367, 78] on span "Add" at bounding box center [368, 79] width 7 height 5
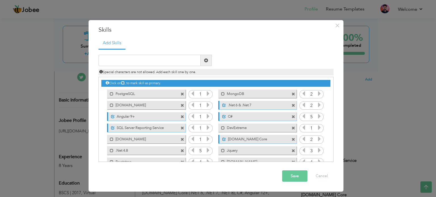
click at [182, 94] on span at bounding box center [183, 95] width 4 height 4
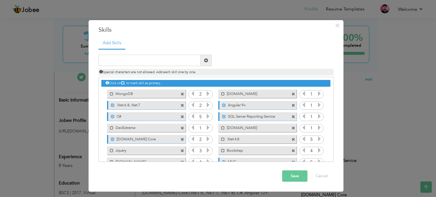
click at [182, 94] on span at bounding box center [183, 95] width 4 height 4
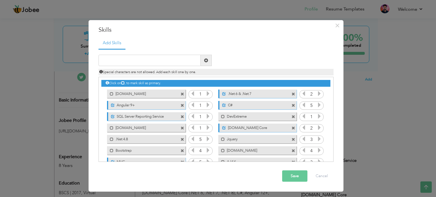
click at [182, 94] on span at bounding box center [183, 95] width 4 height 4
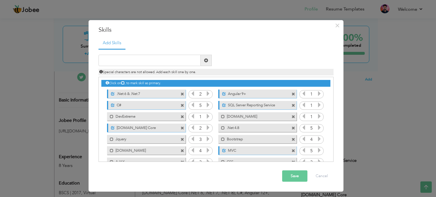
click at [182, 94] on span at bounding box center [183, 95] width 4 height 4
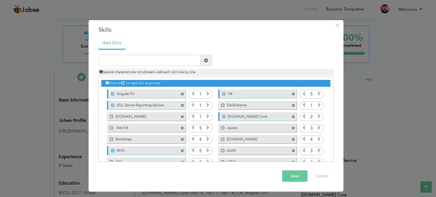
click at [182, 94] on span at bounding box center [183, 95] width 4 height 4
click at [292, 94] on span at bounding box center [294, 95] width 4 height 4
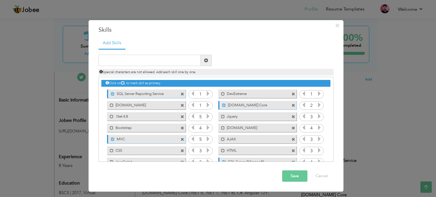
click at [182, 94] on span at bounding box center [183, 95] width 4 height 4
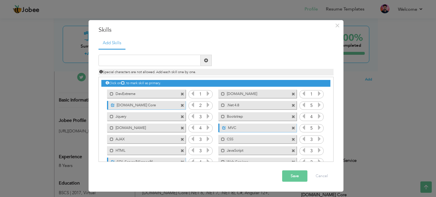
click at [182, 94] on span at bounding box center [183, 95] width 4 height 4
click at [292, 94] on span at bounding box center [294, 95] width 4 height 4
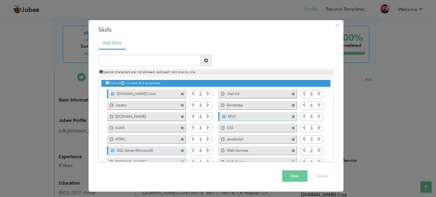
click at [182, 94] on span at bounding box center [183, 95] width 4 height 4
click at [292, 94] on span at bounding box center [294, 95] width 4 height 4
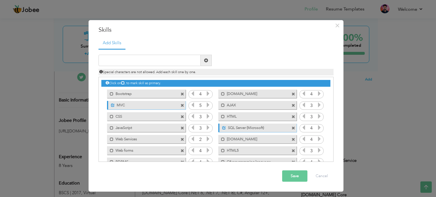
click at [182, 94] on span at bounding box center [183, 95] width 4 height 4
click at [292, 94] on span at bounding box center [294, 95] width 4 height 4
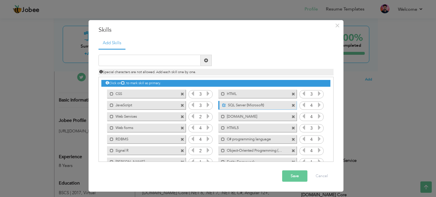
click at [182, 94] on span at bounding box center [183, 95] width 4 height 4
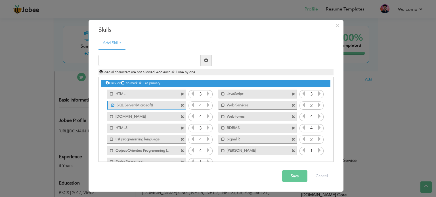
click at [182, 94] on span at bounding box center [183, 95] width 4 height 4
click at [292, 94] on span at bounding box center [294, 95] width 4 height 4
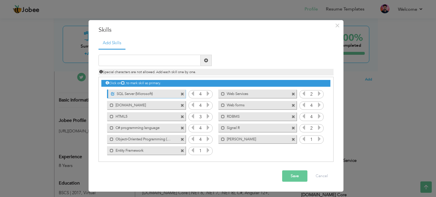
click at [182, 94] on span at bounding box center [183, 95] width 4 height 4
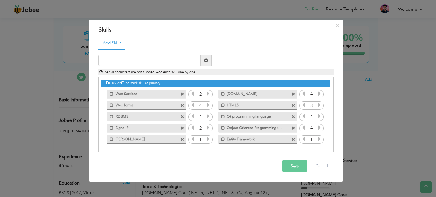
click at [182, 94] on span at bounding box center [183, 95] width 4 height 4
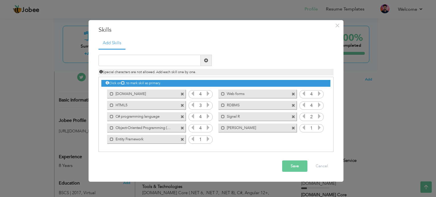
click at [182, 94] on span at bounding box center [183, 95] width 4 height 4
click at [292, 94] on span at bounding box center [294, 95] width 4 height 4
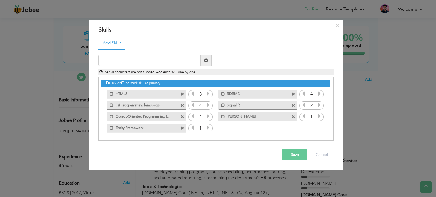
click at [182, 94] on span at bounding box center [183, 95] width 4 height 4
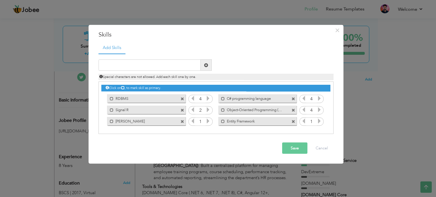
click at [182, 94] on div "Mark as primary skill. RDBMS" at bounding box center [144, 98] width 87 height 11
click at [182, 98] on span at bounding box center [183, 99] width 4 height 4
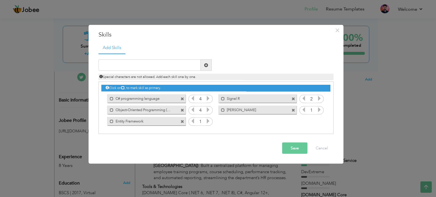
click at [182, 98] on span at bounding box center [183, 99] width 4 height 4
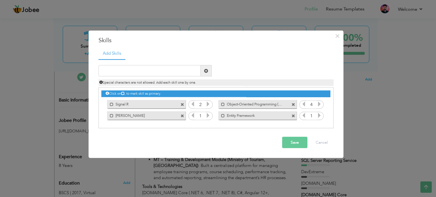
click at [182, 98] on div "Click on , to mark skill as primary. Mark as primary skill. PostgreSQL 1 MongoD…" at bounding box center [215, 105] width 229 height 34
click at [183, 102] on span at bounding box center [183, 103] width 5 height 6
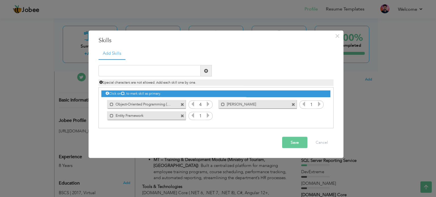
click at [183, 104] on span at bounding box center [183, 105] width 4 height 4
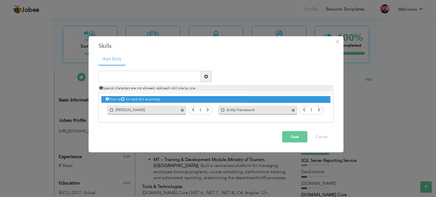
click at [183, 104] on div "Mark as primary skill. Kafka" at bounding box center [144, 109] width 87 height 11
click at [183, 109] on span at bounding box center [183, 111] width 4 height 4
click at [183, 110] on span at bounding box center [183, 111] width 4 height 4
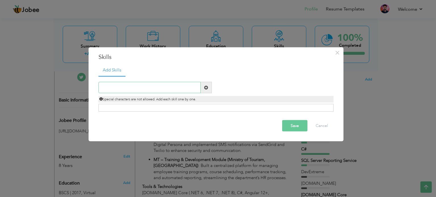
click at [166, 92] on input "text" at bounding box center [150, 87] width 102 height 11
paste input "ASP.NET Core (.NET 6 & .NET 7)"
drag, startPoint x: 157, startPoint y: 87, endPoint x: 145, endPoint y: 87, distance: 11.7
click at [147, 87] on input "ASP.NET Core (.NET 6 & .NET 7)" at bounding box center [150, 87] width 102 height 11
click at [143, 89] on input "ASP.NET Core (.NET 6 & .NET 7)" at bounding box center [150, 87] width 102 height 11
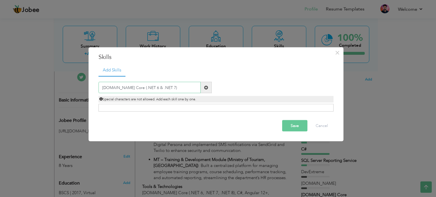
click at [143, 89] on input "ASP.NET Core (.NET 6 & .NET 7)" at bounding box center [150, 87] width 102 height 11
click at [142, 87] on input "ASP.NET Core (.NET 6 & .NET 7)" at bounding box center [150, 87] width 102 height 11
click at [130, 88] on input "ASP.NET Core (.NET 6 & .NET 7)" at bounding box center [150, 87] width 102 height 11
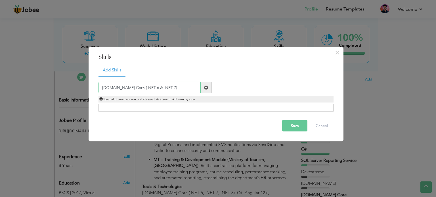
click at [129, 88] on input "ASP.NET Core (.NET 6 & .NET 7)" at bounding box center [150, 87] width 102 height 11
drag, startPoint x: 129, startPoint y: 88, endPoint x: 143, endPoint y: 91, distance: 14.9
click at [143, 91] on input "ASP.NET Core (.NET 6 & .NET 7)" at bounding box center [150, 87] width 102 height 11
click at [140, 88] on input "ASP.NET Core (.NET 7)" at bounding box center [150, 87] width 102 height 11
click at [142, 87] on input "ASP.NET Core (.NET 6 & .NET 7)" at bounding box center [150, 87] width 102 height 11
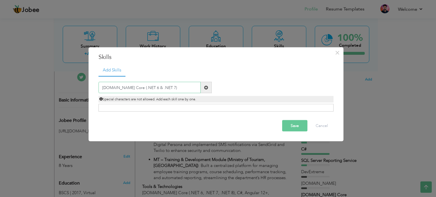
click at [139, 88] on input "ASP.NET Core (.NET 6 & .NET 7)" at bounding box center [150, 87] width 102 height 11
click at [157, 89] on input "ASP.NET Core (.NET 7 & .NET 7)" at bounding box center [150, 87] width 102 height 11
type input "[DOMAIN_NAME] Core (.NET 7 & .NET 8)"
click at [294, 125] on button "Save" at bounding box center [294, 125] width 25 height 11
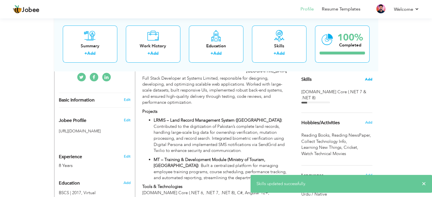
click at [365, 80] on span "Add" at bounding box center [368, 79] width 7 height 5
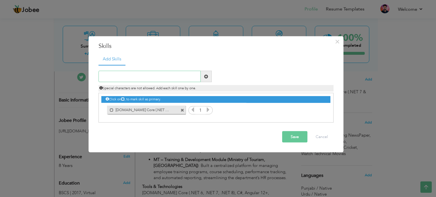
paste input "C#"
type input "C#"
click at [205, 77] on span at bounding box center [206, 76] width 4 height 4
click at [177, 76] on input "text" at bounding box center [150, 76] width 102 height 11
paste input "Entity Framework"
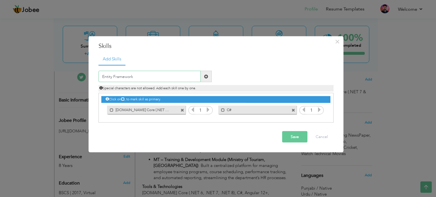
type input "Entity Framework"
click at [207, 79] on span at bounding box center [206, 76] width 11 height 11
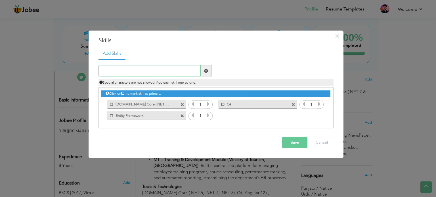
click at [143, 68] on input "text" at bounding box center [150, 70] width 102 height 11
paste input "[DOMAIN_NAME]"
type input "[DOMAIN_NAME]"
click at [206, 72] on span at bounding box center [206, 71] width 4 height 4
click at [163, 67] on input "text" at bounding box center [150, 70] width 102 height 11
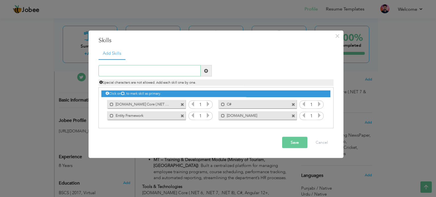
paste input "Web API (RESTful APIs, GraphQL)"
type input "Web API (RESTful APIs, GraphQL)"
click at [207, 74] on span at bounding box center [206, 70] width 11 height 11
click at [176, 69] on input "text" at bounding box center [150, 70] width 102 height 11
paste input "Web API (RESTful APIs, GraphQL)"
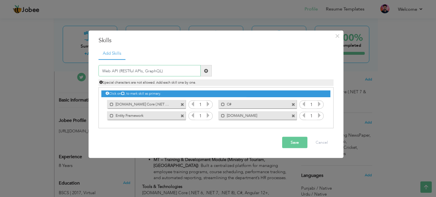
drag, startPoint x: 142, startPoint y: 72, endPoint x: 159, endPoint y: 70, distance: 17.5
click at [159, 70] on input "Web API (RESTful APIs, GraphQL)" at bounding box center [150, 70] width 102 height 11
type input "Web API (RESTful APIs)"
click at [211, 70] on span at bounding box center [206, 70] width 11 height 11
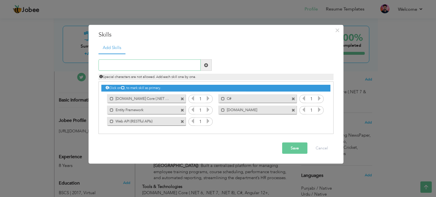
click at [158, 69] on input "text" at bounding box center [150, 65] width 102 height 11
paste input "[DOMAIN_NAME]"
click at [198, 64] on input "[DOMAIN_NAME]" at bounding box center [150, 65] width 102 height 11
type input "[DOMAIN_NAME]"
click at [202, 65] on span at bounding box center [206, 65] width 11 height 11
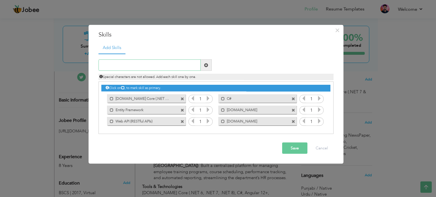
click at [132, 64] on input "text" at bounding box center [150, 65] width 102 height 11
paste input "SignalR"
type input "SignalR"
click at [204, 62] on span at bounding box center [206, 65] width 11 height 11
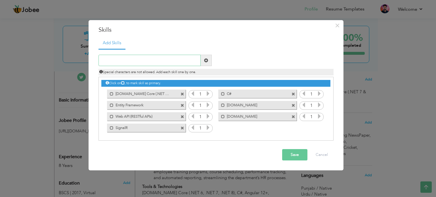
click at [191, 60] on input "text" at bounding box center [150, 60] width 102 height 11
paste input "Microservices Architecture"
type input "Microservices Architecture"
click at [208, 62] on span at bounding box center [206, 61] width 4 height 4
click at [176, 55] on input "text" at bounding box center [150, 60] width 102 height 11
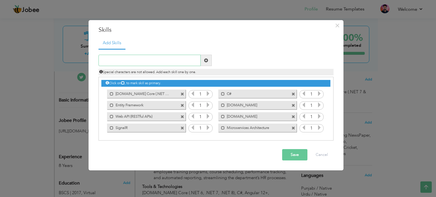
paste input "[PERSON_NAME]"
type input "[PERSON_NAME]"
click at [211, 61] on span at bounding box center [206, 60] width 11 height 11
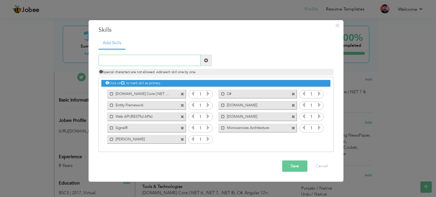
click at [165, 58] on input "text" at bounding box center [150, 60] width 102 height 11
paste input "Angular 9+"
type input "Angular 9+"
click at [205, 60] on span at bounding box center [206, 61] width 4 height 4
click at [166, 53] on div "Duplicate entry" at bounding box center [216, 101] width 235 height 104
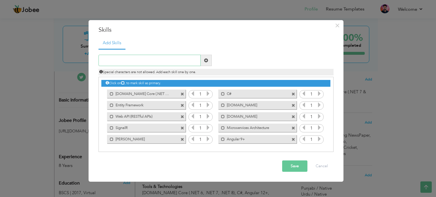
click at [166, 58] on input "text" at bounding box center [150, 60] width 102 height 11
paste input "Blazor"
type input "Blazor"
click at [206, 62] on span at bounding box center [206, 61] width 4 height 4
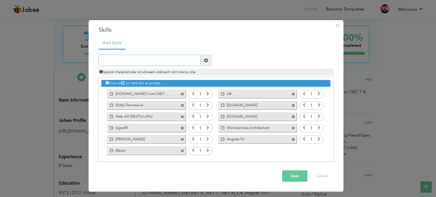
click at [172, 55] on input "text" at bounding box center [150, 60] width 102 height 11
paste input "TypeScript, JavaScript, jQuery"
type input "TypeScript, JavaScript, jQuery"
click at [208, 63] on span at bounding box center [206, 60] width 11 height 11
click at [172, 64] on input "text" at bounding box center [150, 60] width 102 height 11
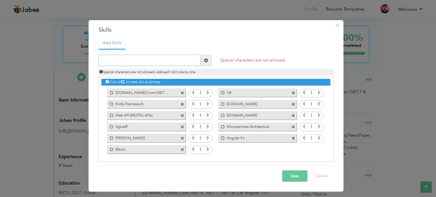
scroll to position [0, 0]
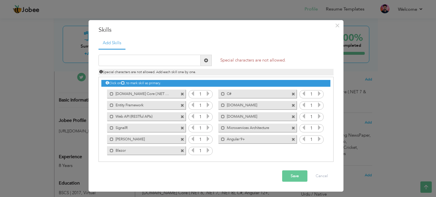
click at [124, 73] on span "Special characters are not allowed. Add each skill one by one." at bounding box center [147, 72] width 97 height 5
click at [112, 62] on input "text" at bounding box center [150, 60] width 102 height 11
paste input "TypeScript, JavaScript, jQuery"
drag, startPoint x: 120, startPoint y: 62, endPoint x: 180, endPoint y: 56, distance: 60.5
click at [180, 56] on input "TypeScript, JavaScript, jQuery" at bounding box center [150, 60] width 102 height 11
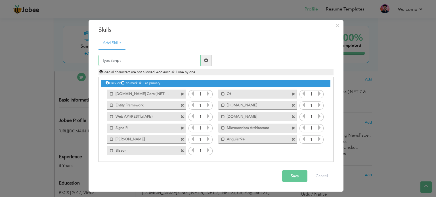
type input "TypeScript"
click at [203, 62] on span at bounding box center [206, 60] width 11 height 11
click at [165, 64] on input "text" at bounding box center [150, 60] width 102 height 11
paste input "TypeScript, JavaScript, jQuery"
drag, startPoint x: 122, startPoint y: 60, endPoint x: 89, endPoint y: 64, distance: 33.2
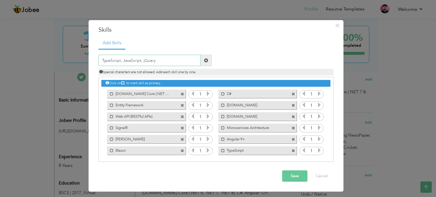
click at [89, 64] on div "× Skills Add Skills TypeScript, JavaScript, jQuery Duplicate entry 1 1" at bounding box center [216, 106] width 255 height 172
drag, startPoint x: 121, startPoint y: 62, endPoint x: 142, endPoint y: 63, distance: 21.3
click at [142, 63] on input "JavaScript, jQuery" at bounding box center [150, 60] width 102 height 11
type input "JavaScript"
click at [210, 61] on span at bounding box center [206, 60] width 11 height 11
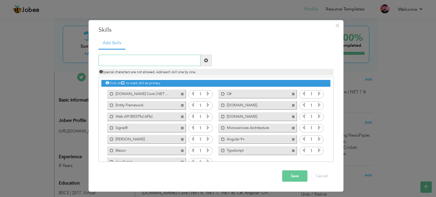
click at [146, 61] on input "text" at bounding box center [150, 60] width 102 height 11
paste input "TypeScript, JavaScript, jQuery"
drag, startPoint x: 142, startPoint y: 62, endPoint x: 87, endPoint y: 62, distance: 55.4
click at [87, 62] on div "× Skills Add Skills TypeScript, JavaScript, jQuery 1 C# 1 1 1 1" at bounding box center [218, 98] width 436 height 197
type input "jQuery"
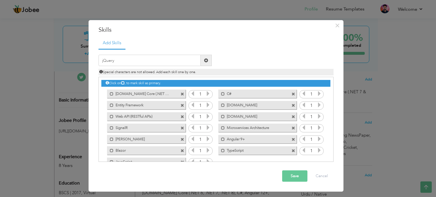
click at [205, 61] on span at bounding box center [206, 61] width 4 height 4
click at [129, 59] on input "text" at bounding box center [150, 60] width 102 height 11
paste input "DevExtreme"
type input "DevExtreme"
click at [211, 60] on span at bounding box center [206, 60] width 11 height 11
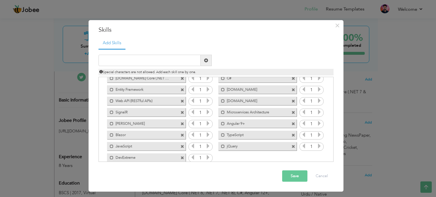
scroll to position [24, 0]
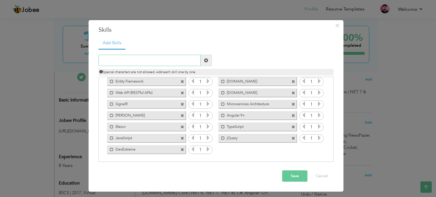
click at [119, 64] on input "text" at bounding box center [150, 60] width 102 height 11
paste input "Microsoft SQL Server"
type input "Microsoft SQL Server"
click at [209, 59] on span at bounding box center [206, 60] width 11 height 11
click at [165, 57] on input "text" at bounding box center [150, 60] width 102 height 11
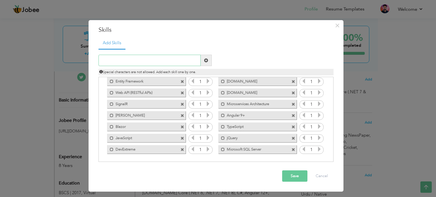
paste input "SQL Server Reporting Services (SSRS)"
type input "SQL Server Reporting Services (SSRS)"
click at [203, 63] on span at bounding box center [206, 60] width 11 height 11
click at [149, 61] on input "text" at bounding box center [150, 60] width 102 height 11
paste input "PostgreSQL"
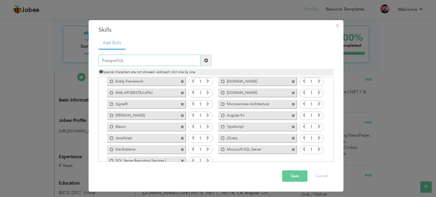
type input "PostgreSQL"
click at [205, 64] on span at bounding box center [206, 60] width 11 height 11
click at [164, 61] on input "text" at bounding box center [150, 60] width 102 height 11
paste input "MongoDB"
type input "MongoDB"
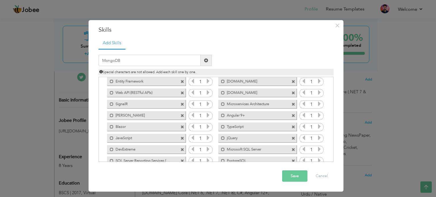
click at [206, 60] on span at bounding box center [206, 61] width 4 height 4
click at [155, 66] on input "text" at bounding box center [150, 60] width 102 height 11
paste input "Azure App Services"
type input "Azure App Services"
click at [208, 61] on span at bounding box center [206, 60] width 11 height 11
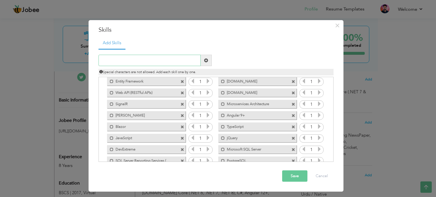
click at [162, 56] on input "text" at bounding box center [150, 60] width 102 height 11
paste input "Azure Functions"
type input "Azure Functions"
click at [202, 61] on span at bounding box center [206, 60] width 11 height 11
click at [161, 64] on input "text" at bounding box center [150, 60] width 102 height 11
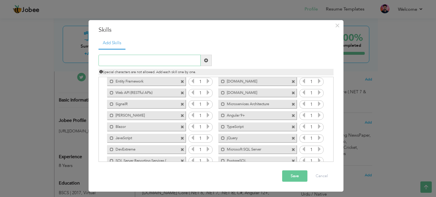
paste input "Azure Monitor, Application Insights, Log Analytics"
type input "Azure Monitor, Application Insights, Log Analytics"
click at [203, 62] on span at bounding box center [206, 60] width 11 height 11
click at [154, 61] on input "text" at bounding box center [150, 60] width 102 height 11
paste input "Azure Monitor, Application Insights"
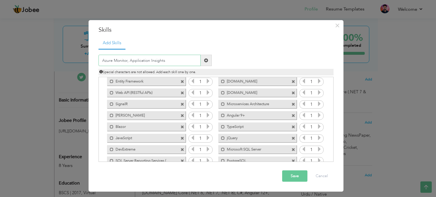
drag, startPoint x: 129, startPoint y: 61, endPoint x: 114, endPoint y: 58, distance: 15.4
click at [114, 58] on input "Azure Monitor, Application Insights" at bounding box center [150, 60] width 102 height 11
type input "Azure Application Insights"
click at [205, 60] on span at bounding box center [206, 61] width 4 height 4
click at [116, 64] on input "text" at bounding box center [150, 60] width 102 height 11
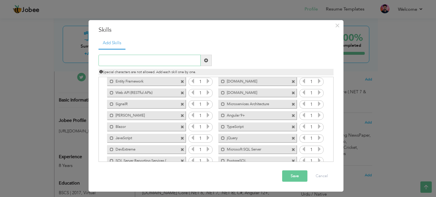
paste input "Azure Key Vault"
type input "Azure Key Vault"
click at [210, 61] on span at bounding box center [206, 60] width 11 height 11
click at [176, 57] on input "text" at bounding box center [150, 60] width 102 height 11
paste input "Azure Active Directory (Azure AD)"
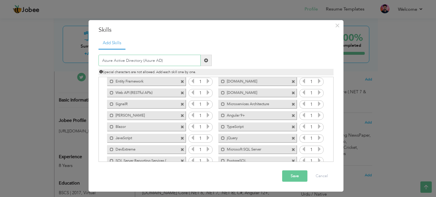
type input "Azure Active Directory (Azure AD)"
click at [206, 60] on span at bounding box center [206, 61] width 4 height 4
click at [170, 58] on input "text" at bounding box center [150, 60] width 102 height 11
paste input "Git"
type input "Git"
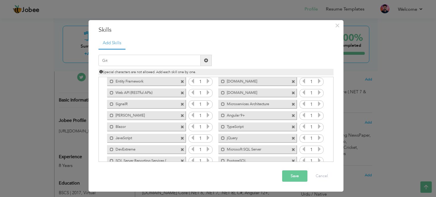
click at [203, 61] on span at bounding box center [206, 60] width 11 height 11
click at [130, 59] on input "text" at bounding box center [150, 60] width 102 height 11
paste input "Bitbucket"
type input "Bitbucket"
click at [207, 60] on span at bounding box center [206, 61] width 4 height 4
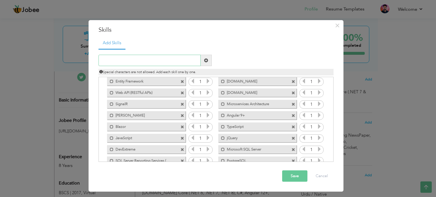
click at [137, 64] on input "text" at bounding box center [150, 60] width 102 height 11
type input "TFS"
click at [208, 60] on span at bounding box center [206, 61] width 4 height 4
click at [151, 61] on input "text" at bounding box center [150, 60] width 102 height 11
paste input "[PERSON_NAME]"
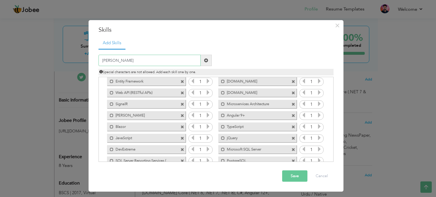
type input "[PERSON_NAME]"
click at [209, 63] on span at bounding box center [206, 60] width 11 height 11
click at [145, 60] on input "text" at bounding box center [150, 60] width 102 height 11
paste input "Jira"
type input "Jira"
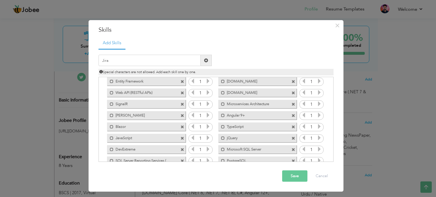
click at [209, 64] on span at bounding box center [206, 60] width 11 height 11
click at [127, 63] on input "text" at bounding box center [150, 60] width 102 height 11
paste input "Asana"
type input "Asana"
click at [209, 59] on span at bounding box center [206, 60] width 11 height 11
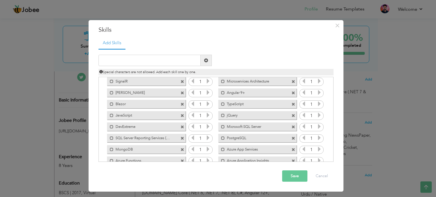
scroll to position [0, 0]
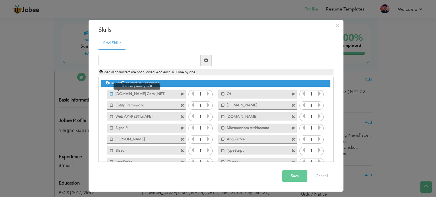
click at [110, 94] on span at bounding box center [112, 94] width 4 height 4
click at [221, 93] on span at bounding box center [223, 94] width 4 height 4
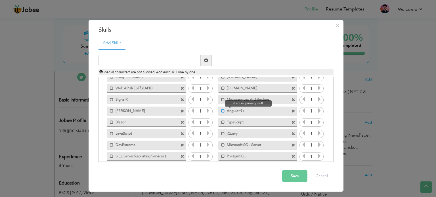
click at [223, 111] on span at bounding box center [223, 111] width 4 height 4
click at [221, 142] on span at bounding box center [221, 144] width 7 height 6
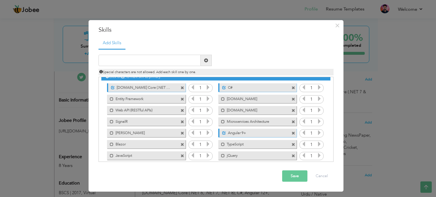
scroll to position [0, 0]
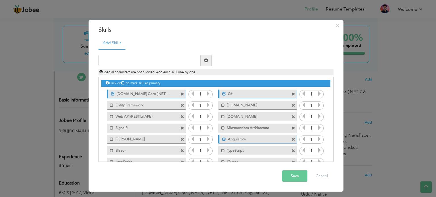
click at [294, 178] on button "Save" at bounding box center [294, 176] width 25 height 11
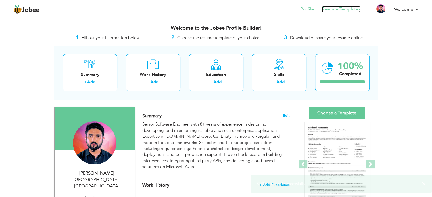
click at [347, 8] on link "Resume Templates" at bounding box center [341, 9] width 39 height 7
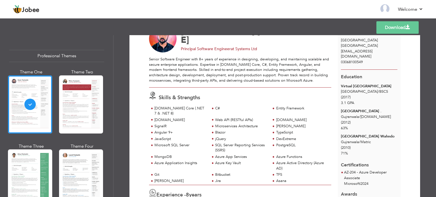
scroll to position [57, 0]
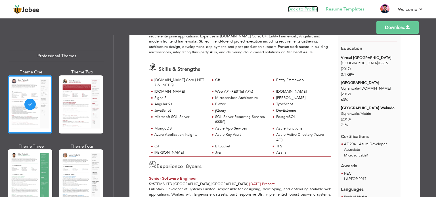
click at [308, 10] on link "Back to Profile" at bounding box center [303, 9] width 30 height 7
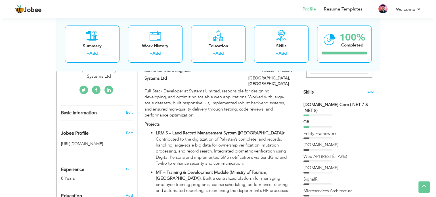
scroll to position [85, 0]
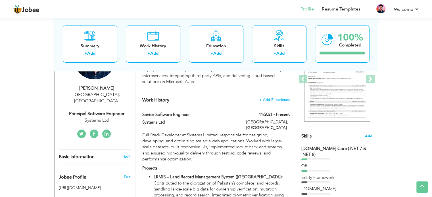
click at [370, 138] on span "Add" at bounding box center [368, 136] width 7 height 5
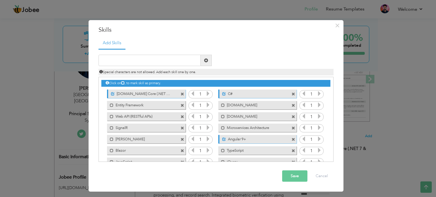
click at [158, 93] on label "[DOMAIN_NAME] Core (.NET 7 & .NET 8)" at bounding box center [143, 93] width 57 height 7
click at [143, 94] on label "[DOMAIN_NAME] Core (.NET 7 & .NET 8)" at bounding box center [142, 93] width 57 height 7
click at [143, 94] on label "[DOMAIN_NAME] Core (.NET 7 & .NET 8)" at bounding box center [143, 93] width 57 height 7
click at [141, 94] on label "[DOMAIN_NAME] Core (.NET 7 & .NET 8)" at bounding box center [142, 93] width 57 height 7
click at [140, 94] on label "[DOMAIN_NAME] Core (.NET 7 & .NET 8)" at bounding box center [143, 93] width 57 height 7
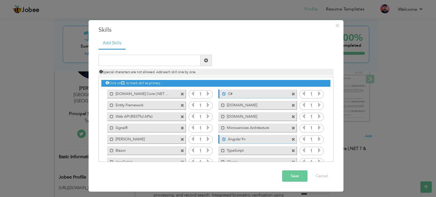
click at [128, 93] on label "[DOMAIN_NAME] Core (.NET 7 & .NET 8)" at bounding box center [142, 93] width 57 height 7
drag, startPoint x: 118, startPoint y: 92, endPoint x: 110, endPoint y: 94, distance: 8.9
click at [110, 94] on span at bounding box center [111, 93] width 7 height 6
click at [133, 94] on label "[DOMAIN_NAME] Core (.NET 7 & .NET 8)" at bounding box center [142, 93] width 57 height 7
click at [133, 94] on label "[DOMAIN_NAME] Core (.NET 7 & .NET 8)" at bounding box center [143, 93] width 57 height 7
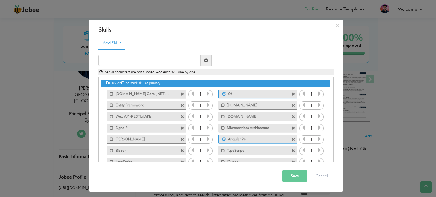
drag, startPoint x: 168, startPoint y: 92, endPoint x: 140, endPoint y: 93, distance: 27.9
click at [140, 93] on label "[DOMAIN_NAME] Core (.NET 7 & .NET 8)" at bounding box center [142, 93] width 57 height 7
drag, startPoint x: 146, startPoint y: 104, endPoint x: 156, endPoint y: 95, distance: 13.1
click at [146, 93] on div "Click on , to mark skill as primary. Unmark as primary skill. 1 C# 1 Entity Fra…" at bounding box center [215, 167] width 229 height 181
drag, startPoint x: 234, startPoint y: 94, endPoint x: 168, endPoint y: 96, distance: 66.2
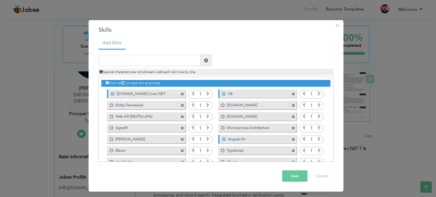
click at [168, 96] on div "Click on , to mark skill as primary. Unmark as primary skill. 1 C# 1 Entity Fra…" at bounding box center [215, 167] width 229 height 181
drag, startPoint x: 113, startPoint y: 93, endPoint x: 124, endPoint y: 110, distance: 20.0
click at [124, 110] on div "Click on , to mark skill as primary. Unmark as primary skill. 1 C# 1 Entity Fra…" at bounding box center [215, 167] width 229 height 181
click at [124, 83] on icon at bounding box center [122, 82] width 3 height 3
click at [138, 73] on span "Special characters are not allowed. Add each skill one by one." at bounding box center [147, 72] width 97 height 5
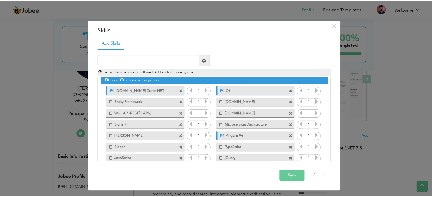
scroll to position [0, 0]
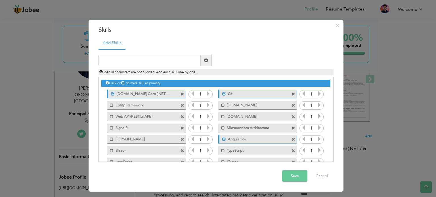
drag, startPoint x: 153, startPoint y: 105, endPoint x: 109, endPoint y: 99, distance: 44.8
click at [109, 99] on div "Click on , to mark skill as primary. Unmark as primary skill. 1 C# 1 Entity Fra…" at bounding box center [215, 167] width 229 height 181
drag, startPoint x: 102, startPoint y: 108, endPoint x: 134, endPoint y: 94, distance: 34.9
click at [103, 91] on div "Click on , to mark skill as primary. Unmark as primary skill. 1 C# 1 Entity Fra…" at bounding box center [215, 167] width 229 height 181
drag, startPoint x: 166, startPoint y: 106, endPoint x: 148, endPoint y: 95, distance: 21.4
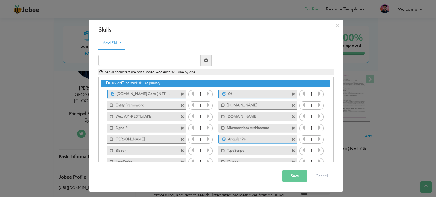
click at [148, 95] on div "Click on , to mark skill as primary. Unmark as primary skill. 1 C# 1 Entity Fra…" at bounding box center [215, 167] width 229 height 181
click at [190, 105] on icon at bounding box center [192, 105] width 5 height 5
drag, startPoint x: 255, startPoint y: 141, endPoint x: 238, endPoint y: 105, distance: 39.0
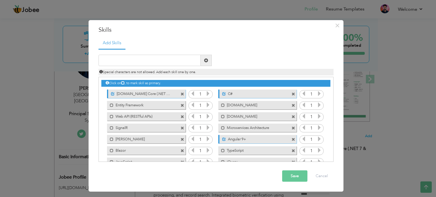
click at [238, 106] on div "Click on , to mark skill as primary. Unmark as primary skill. 1 C# 1 Entity Fra…" at bounding box center [215, 167] width 229 height 181
drag, startPoint x: 238, startPoint y: 105, endPoint x: 211, endPoint y: 93, distance: 29.0
click at [226, 93] on div "Click on , to mark skill as primary. Unmark as primary skill. 1 C# 1 Entity Fra…" at bounding box center [215, 167] width 229 height 181
click at [164, 94] on label "[DOMAIN_NAME] Core (.NET 7 & .NET 8)" at bounding box center [143, 93] width 57 height 7
click at [164, 94] on label "[DOMAIN_NAME] Core (.NET 7 & .NET 8)" at bounding box center [142, 93] width 57 height 7
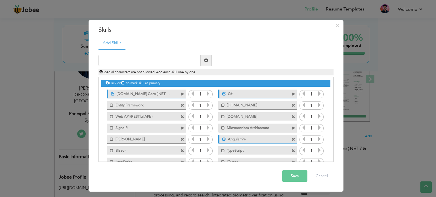
click at [164, 94] on label "[DOMAIN_NAME] Core (.NET 7 & .NET 8)" at bounding box center [143, 93] width 57 height 7
drag, startPoint x: 168, startPoint y: 94, endPoint x: 111, endPoint y: 94, distance: 58.0
click at [111, 94] on div "Mark as primary skill." at bounding box center [146, 94] width 78 height 9
click at [131, 95] on label "[DOMAIN_NAME] Core (.NET 7 & .NET 8)" at bounding box center [142, 93] width 57 height 7
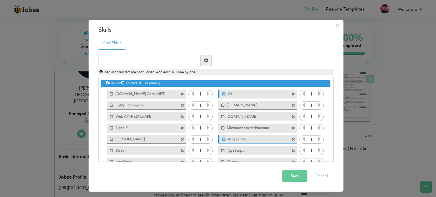
click at [131, 95] on label "[DOMAIN_NAME] Core (.NET 7 & .NET 8)" at bounding box center [142, 93] width 57 height 7
click at [134, 94] on label "[DOMAIN_NAME] Core (.NET 7 & .NET 8)" at bounding box center [143, 93] width 57 height 7
click at [138, 94] on label "[DOMAIN_NAME] Core (.NET 7 & .NET 8)" at bounding box center [142, 93] width 57 height 7
drag, startPoint x: 131, startPoint y: 95, endPoint x: 314, endPoint y: 177, distance: 201.3
click at [314, 177] on button "Cancel" at bounding box center [322, 176] width 24 height 11
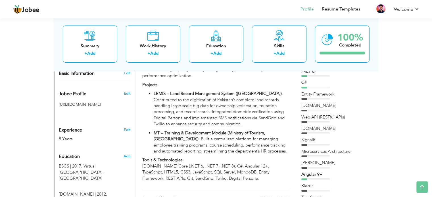
scroll to position [199, 0]
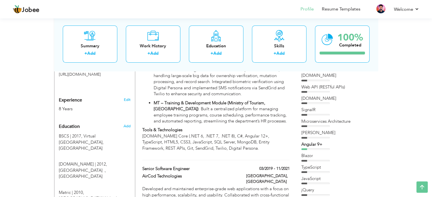
click at [307, 130] on div "[PERSON_NAME]" at bounding box center [336, 133] width 71 height 6
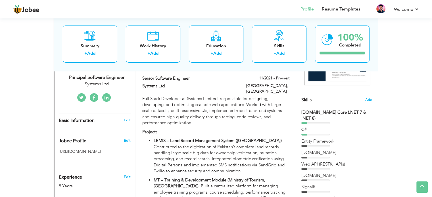
scroll to position [85, 0]
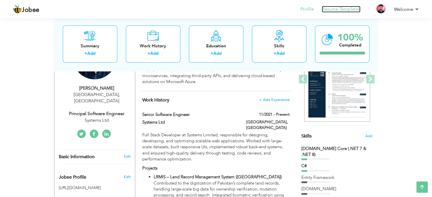
click at [335, 6] on link "Resume Templates" at bounding box center [341, 9] width 39 height 7
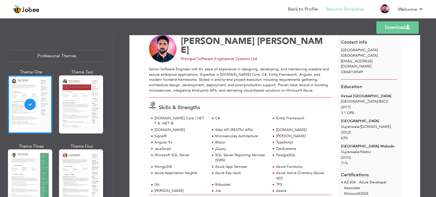
scroll to position [28, 0]
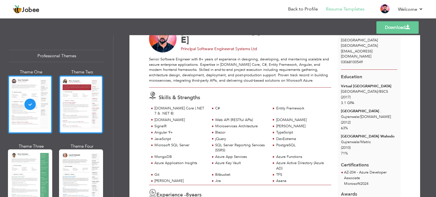
click at [88, 97] on div at bounding box center [81, 105] width 44 height 58
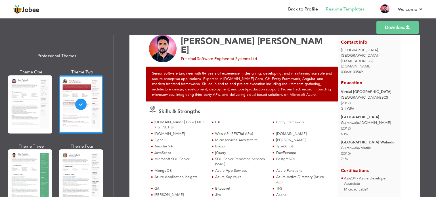
scroll to position [57, 0]
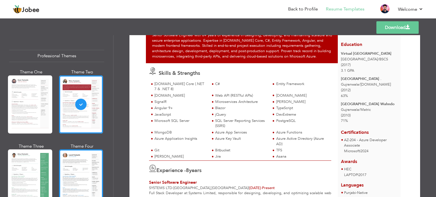
click at [86, 170] on div at bounding box center [81, 179] width 44 height 58
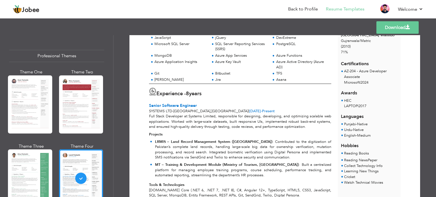
scroll to position [142, 0]
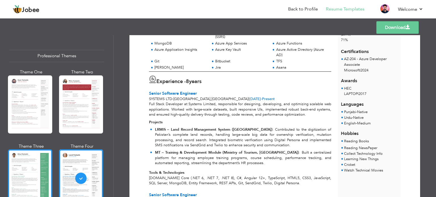
click at [29, 173] on div at bounding box center [30, 179] width 44 height 58
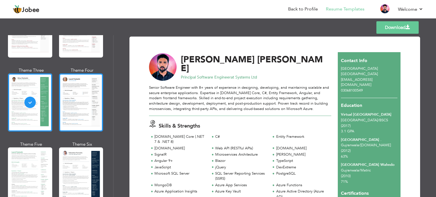
scroll to position [114, 0]
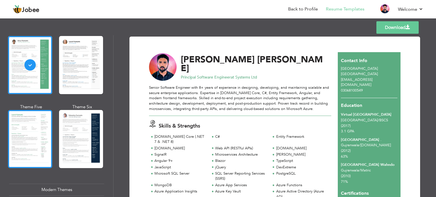
click at [39, 137] on div at bounding box center [30, 139] width 44 height 58
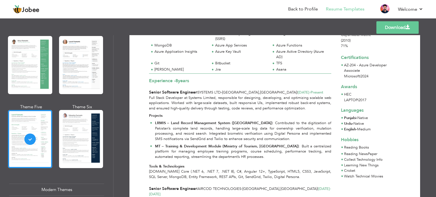
scroll to position [142, 0]
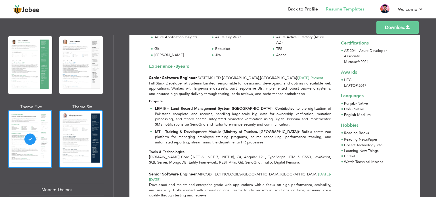
click at [92, 149] on div at bounding box center [81, 139] width 44 height 58
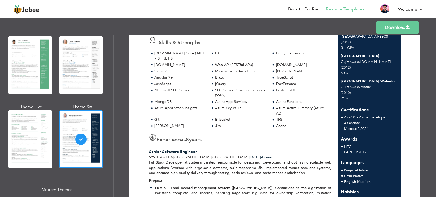
scroll to position [85, 0]
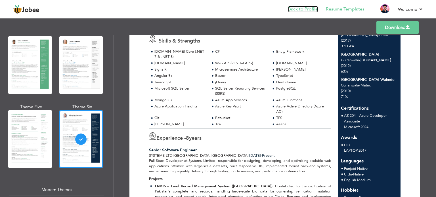
click at [305, 7] on link "Back to Profile" at bounding box center [303, 9] width 30 height 7
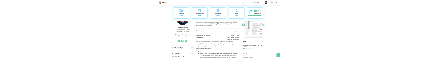
scroll to position [114, 0]
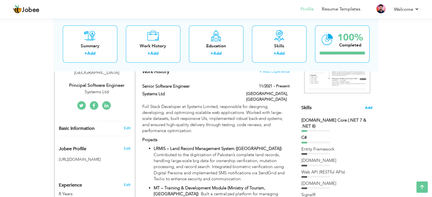
click at [369, 110] on span "Add" at bounding box center [368, 107] width 7 height 5
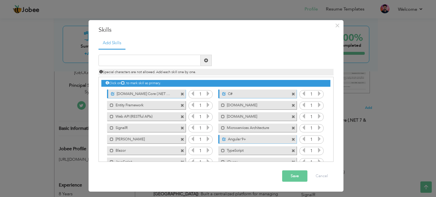
drag, startPoint x: 166, startPoint y: 94, endPoint x: 201, endPoint y: 195, distance: 106.5
click at [201, 195] on div "× Skills Add Skills Duplicate entry Unmark as primary skill. 1 1" at bounding box center [218, 98] width 436 height 197
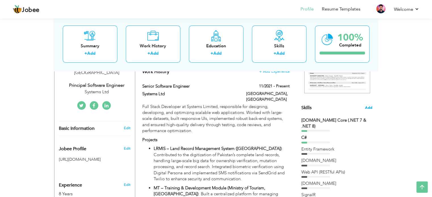
click at [367, 108] on span "Add" at bounding box center [368, 107] width 7 height 5
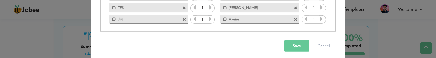
scroll to position [120, 0]
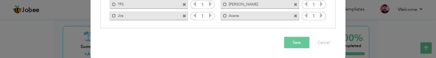
click at [297, 44] on button "Save" at bounding box center [296, 42] width 25 height 11
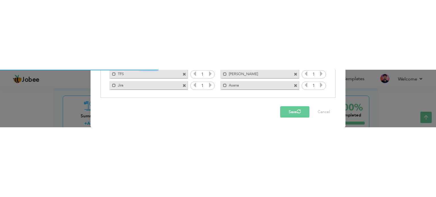
scroll to position [0, 0]
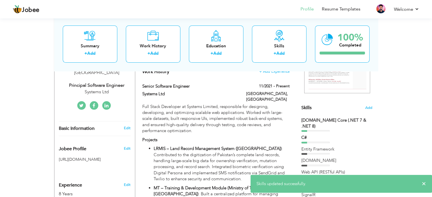
click at [334, 119] on div "ASP.NET Core (.NET 7 & .NET 8)" at bounding box center [336, 124] width 71 height 12
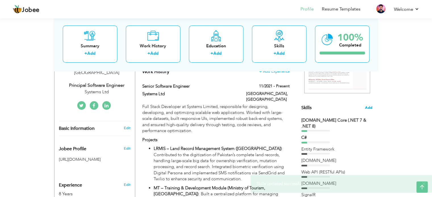
click at [366, 109] on span "Add" at bounding box center [368, 107] width 7 height 5
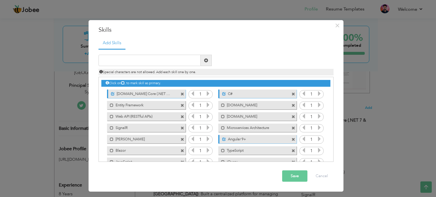
drag, startPoint x: 169, startPoint y: 94, endPoint x: 121, endPoint y: 89, distance: 48.2
click at [121, 90] on label "ASP.NET Core (.NET 7 & .NET 8)" at bounding box center [143, 93] width 57 height 7
click at [124, 93] on label "ASP.NET Core (.NET 7 & .NET 8)" at bounding box center [142, 93] width 57 height 7
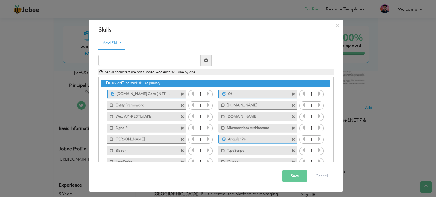
click at [182, 95] on span at bounding box center [183, 95] width 4 height 4
click at [143, 59] on input "text" at bounding box center [150, 60] width 102 height 11
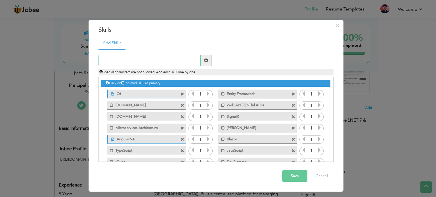
click at [143, 60] on input "text" at bounding box center [150, 60] width 102 height 11
paste input "Asana"
paste input "SP.NET Core (.NET 6 & .NET 7)"
drag, startPoint x: 142, startPoint y: 60, endPoint x: 155, endPoint y: 60, distance: 12.8
click at [155, 60] on input "ASP.NET Core (.NET 6 & .NET 7)" at bounding box center [150, 60] width 102 height 11
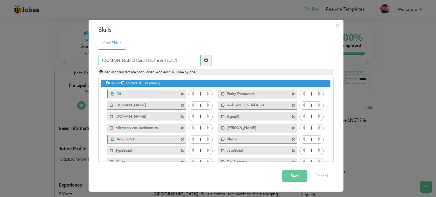
click at [153, 61] on input "ASP.NET Core (.NET 6 & .NET 7)" at bounding box center [150, 60] width 102 height 11
click at [152, 61] on input "ASP.NET Core (.NET 6 & .NET 7)" at bounding box center [150, 60] width 102 height 11
click at [156, 61] on input "ASP.NET Core (.NET 6 & .NET 7)" at bounding box center [150, 60] width 102 height 11
click at [149, 61] on input "ASP.NET Core (.NET 6 & 7)" at bounding box center [150, 60] width 102 height 11
click at [148, 61] on input "ASP.NET Core (.NET 6 & 7)" at bounding box center [150, 60] width 102 height 11
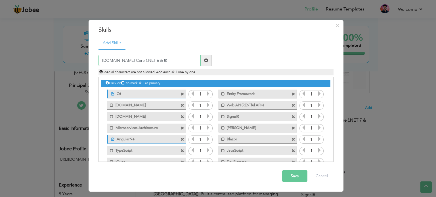
click at [141, 61] on input "[DOMAIN_NAME] Core (.NET 6 & 8)" at bounding box center [150, 60] width 102 height 11
click at [201, 60] on div "ASP.NET Core (.NET 7 & 8)" at bounding box center [155, 60] width 113 height 11
type input "ASP.NET Core (.NET 7 & 8)"
click at [212, 61] on div "ASP.NET Core (.NET 7 & 8)" at bounding box center [155, 60] width 122 height 11
click at [205, 64] on span at bounding box center [206, 60] width 11 height 11
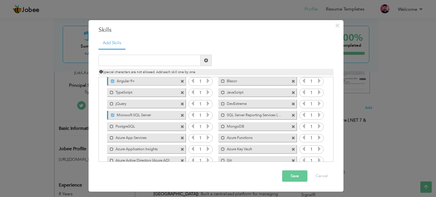
scroll to position [103, 0]
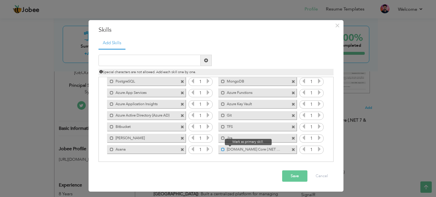
click at [223, 148] on span at bounding box center [223, 150] width 4 height 4
drag, startPoint x: 238, startPoint y: 148, endPoint x: 209, endPoint y: 143, distance: 29.5
click at [212, 143] on div "Click on , to mark skill as primary. Unmark as primary skill. 1 C# 1 Entity Fra…" at bounding box center [215, 64] width 229 height 181
click at [288, 175] on button "Save" at bounding box center [294, 176] width 25 height 11
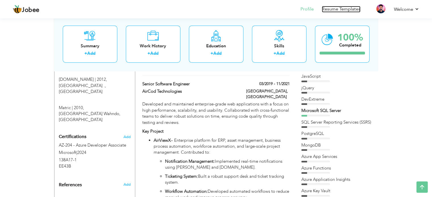
scroll to position [284, 0]
click at [315, 98] on div "DevExtreme" at bounding box center [336, 99] width 71 height 6
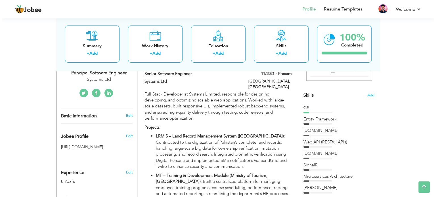
scroll to position [114, 0]
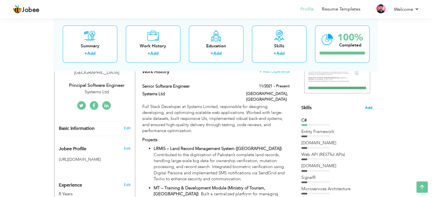
click at [371, 108] on span "Add" at bounding box center [368, 107] width 7 height 5
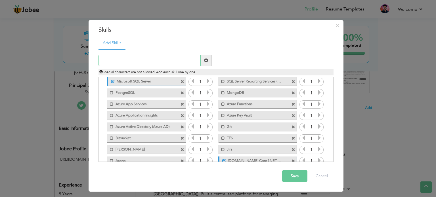
scroll to position [103, 0]
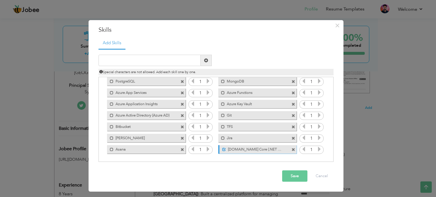
click at [181, 116] on span at bounding box center [183, 116] width 4 height 4
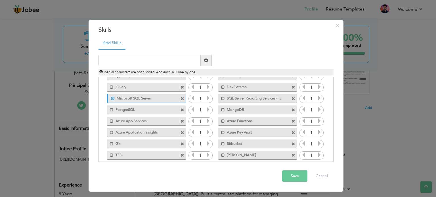
scroll to position [47, 0]
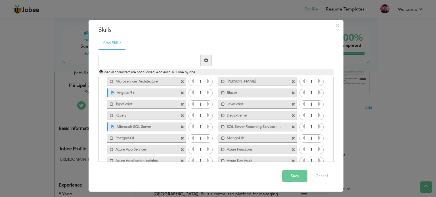
click at [292, 127] on span at bounding box center [294, 128] width 4 height 4
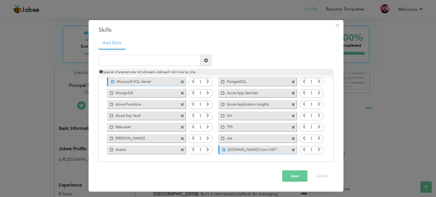
scroll to position [92, 0]
click at [293, 177] on button "Save" at bounding box center [294, 176] width 25 height 11
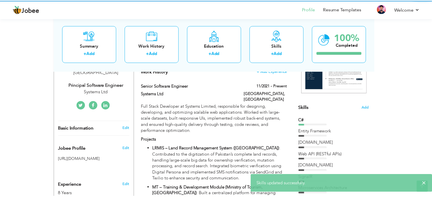
scroll to position [0, 0]
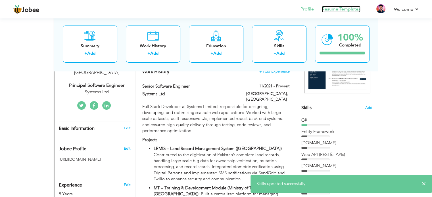
click at [352, 12] on link "Resume Templates" at bounding box center [341, 9] width 39 height 7
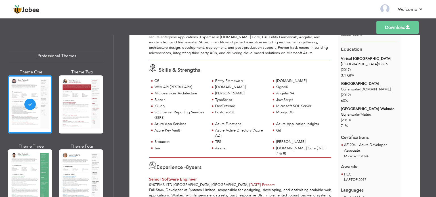
scroll to position [57, 0]
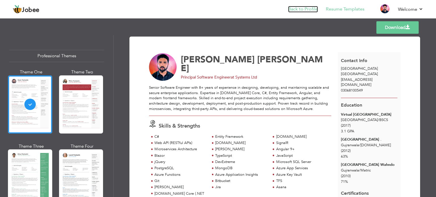
click at [293, 10] on link "Back to Profile" at bounding box center [303, 9] width 30 height 7
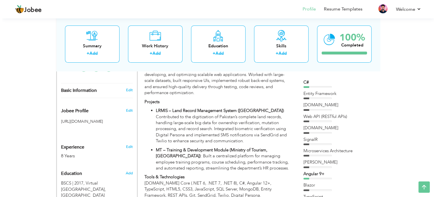
scroll to position [142, 0]
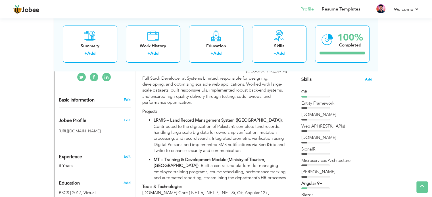
click at [370, 80] on span "Add" at bounding box center [368, 79] width 7 height 5
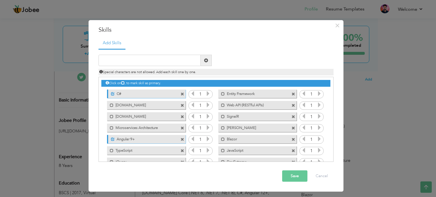
click at [182, 94] on span at bounding box center [183, 95] width 4 height 4
click at [292, 94] on span at bounding box center [294, 95] width 4 height 4
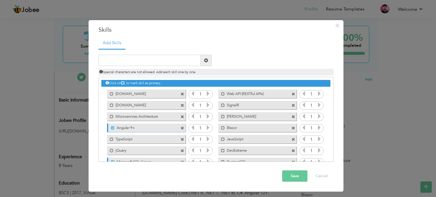
click at [182, 93] on span at bounding box center [183, 95] width 4 height 4
click at [292, 93] on span at bounding box center [294, 95] width 4 height 4
click at [182, 93] on span at bounding box center [183, 95] width 4 height 4
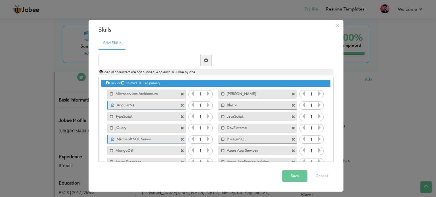
click at [292, 93] on span at bounding box center [294, 95] width 4 height 4
click at [182, 93] on span at bounding box center [183, 95] width 4 height 4
click at [292, 93] on span at bounding box center [294, 95] width 4 height 4
click at [182, 93] on span at bounding box center [183, 95] width 4 height 4
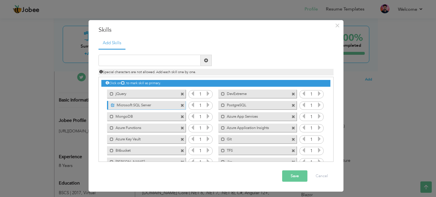
click at [182, 93] on span at bounding box center [183, 95] width 4 height 4
click at [292, 93] on span at bounding box center [294, 95] width 4 height 4
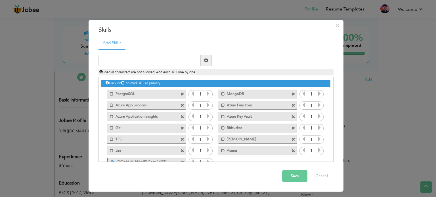
click at [182, 93] on span at bounding box center [183, 95] width 4 height 4
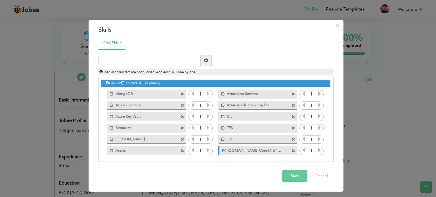
click at [182, 93] on span at bounding box center [183, 95] width 4 height 4
click at [292, 93] on span at bounding box center [294, 95] width 4 height 4
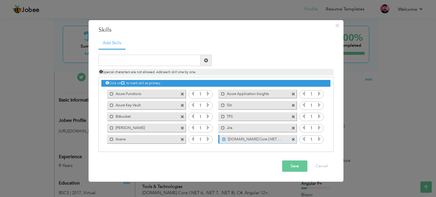
click at [182, 93] on span at bounding box center [183, 95] width 4 height 4
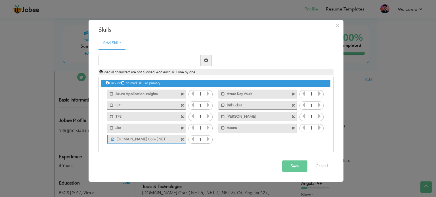
click at [182, 93] on span at bounding box center [183, 95] width 4 height 4
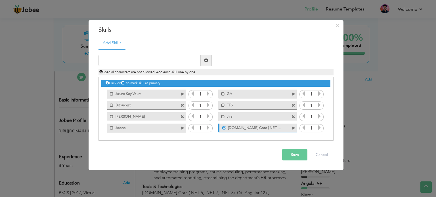
click at [182, 93] on span at bounding box center [183, 95] width 4 height 4
click at [292, 93] on span at bounding box center [294, 95] width 4 height 4
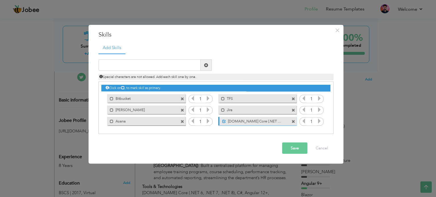
click at [182, 93] on div "Mark as primary skill. [GEOGRAPHIC_DATA]" at bounding box center [144, 98] width 87 height 11
click at [181, 97] on span at bounding box center [183, 99] width 4 height 4
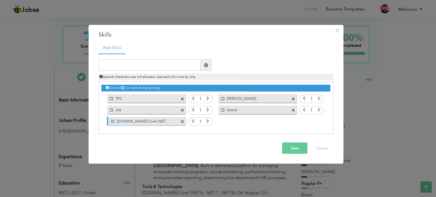
click at [182, 98] on span at bounding box center [183, 99] width 4 height 4
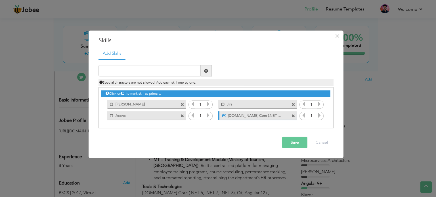
click at [185, 105] on span at bounding box center [183, 103] width 5 height 6
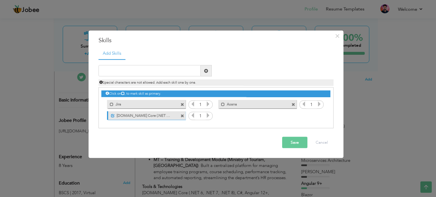
click at [183, 104] on span at bounding box center [183, 105] width 4 height 4
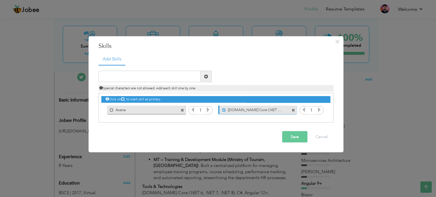
click at [181, 110] on span at bounding box center [183, 111] width 4 height 4
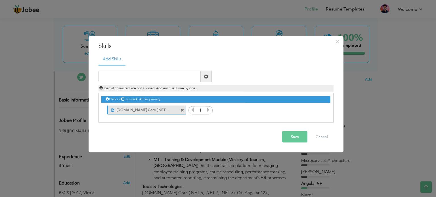
click at [181, 110] on span at bounding box center [183, 111] width 4 height 4
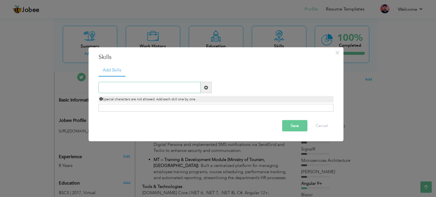
click at [161, 91] on input "text" at bounding box center [150, 87] width 102 height 11
paste input "ASP.NET Core (.NET 6 & .NET 7)"
click at [139, 89] on input "ASP.NET Core (.NET 6 & .NET 7)" at bounding box center [150, 87] width 102 height 11
click at [157, 88] on input "ASP.NET Core (.NET 7 & .NET 7)" at bounding box center [150, 87] width 102 height 11
click at [155, 88] on input "ASP.NET Core (.NET 7 & .NET8)" at bounding box center [150, 87] width 102 height 11
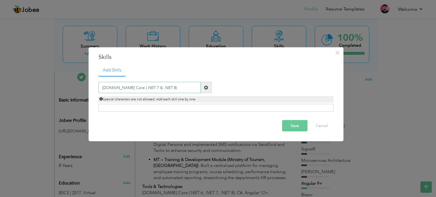
click at [150, 89] on input "ASP.NET Core (.NET 7 & .NET 8)" at bounding box center [150, 87] width 102 height 11
type input "[DOMAIN_NAME] Core (.NET 7 & 8)"
click at [207, 89] on span at bounding box center [206, 88] width 4 height 4
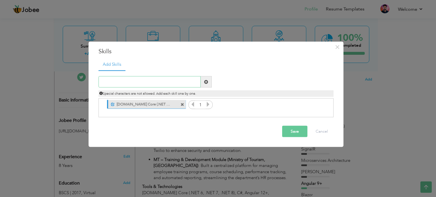
click at [135, 83] on input "text" at bounding box center [150, 81] width 102 height 11
paste input "C#"
type input "C#"
click at [207, 80] on span at bounding box center [206, 82] width 4 height 4
click at [183, 81] on input "text" at bounding box center [150, 81] width 102 height 11
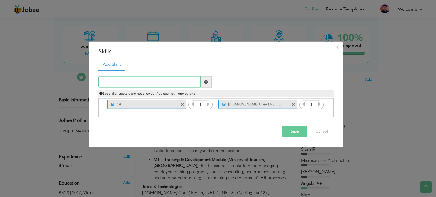
paste input "Angular 9+"
type input "Angular 9+"
click at [203, 84] on span at bounding box center [206, 81] width 11 height 11
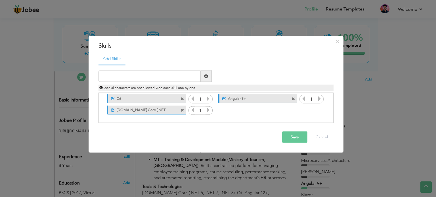
drag, startPoint x: 132, startPoint y: 82, endPoint x: 130, endPoint y: 80, distance: 3.3
click at [131, 82] on div "Duplicate entry Special characters are not allowed. Add each skill one by one." at bounding box center [216, 81] width 244 height 21
click at [129, 79] on input "text" at bounding box center [150, 76] width 102 height 11
paste input "Blazor"
type input "Blazor"
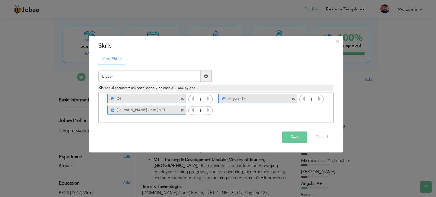
click at [205, 76] on span at bounding box center [206, 76] width 4 height 4
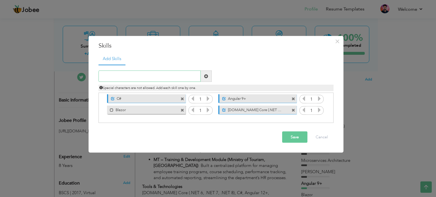
click at [150, 74] on input "text" at bounding box center [150, 76] width 102 height 11
paste input "Microsoft SQL Server"
type input "Microsoft SQL Server"
click at [204, 74] on span at bounding box center [206, 76] width 4 height 4
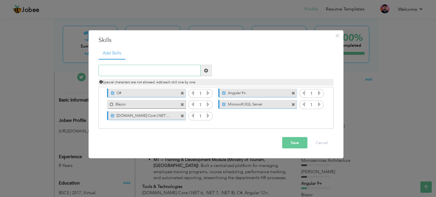
click at [142, 75] on input "text" at bounding box center [150, 70] width 102 height 11
paste input "PostgreSQL"
click at [199, 71] on input "PostgreSQL" at bounding box center [150, 70] width 102 height 11
type input "PostgreSQL"
click at [204, 70] on span at bounding box center [206, 70] width 11 height 11
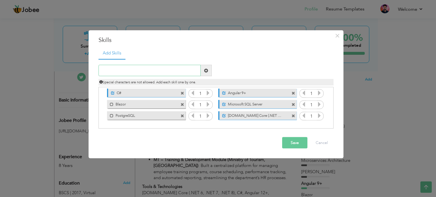
click at [143, 68] on input "text" at bounding box center [150, 70] width 102 height 11
paste input "Entity Framework"
type input "Entity Framework"
click at [207, 70] on span at bounding box center [206, 70] width 4 height 4
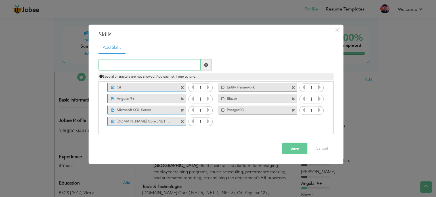
click at [152, 62] on input "text" at bounding box center [150, 64] width 102 height 11
paste input "[DOMAIN_NAME]"
type input "[DOMAIN_NAME]"
click at [204, 65] on span at bounding box center [206, 65] width 4 height 4
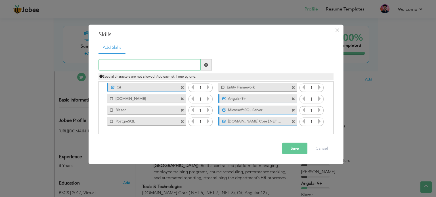
click at [117, 62] on input "text" at bounding box center [150, 64] width 102 height 11
paste input "Web API"
type input "Web API"
click at [207, 67] on span at bounding box center [206, 65] width 4 height 4
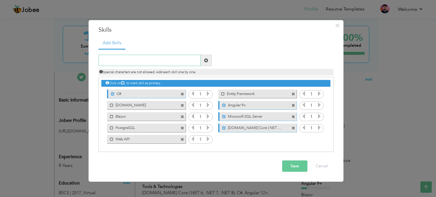
click at [166, 56] on input "text" at bounding box center [150, 60] width 102 height 11
paste input "[DOMAIN_NAME]"
type input "[DOMAIN_NAME]"
click at [203, 61] on span at bounding box center [206, 60] width 11 height 11
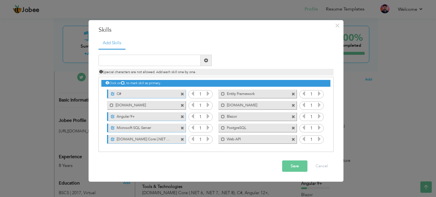
click at [187, 52] on div "Duplicate entry" at bounding box center [216, 101] width 235 height 104
click at [186, 58] on input "text" at bounding box center [150, 60] width 102 height 11
paste input "SignalR"
type input "SignalR"
click at [208, 63] on span at bounding box center [206, 60] width 11 height 11
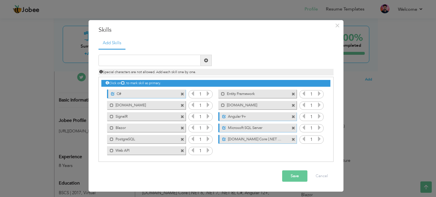
click at [177, 49] on div "Duplicate entry" at bounding box center [216, 106] width 235 height 114
click at [177, 57] on input "text" at bounding box center [150, 60] width 102 height 11
paste input "Microservices"
type input "Microservices"
click at [205, 61] on span at bounding box center [206, 61] width 4 height 4
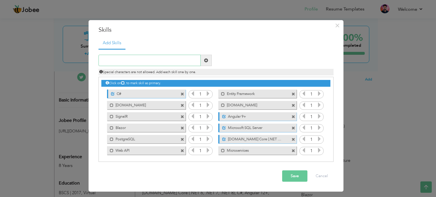
click at [156, 63] on input "text" at bounding box center [150, 60] width 102 height 11
paste input "[PERSON_NAME]"
type input "[PERSON_NAME]"
click at [206, 60] on span at bounding box center [206, 61] width 4 height 4
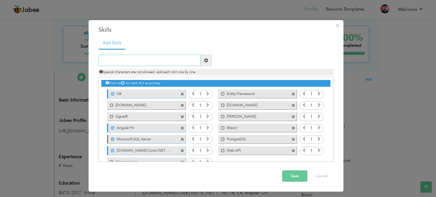
click at [184, 62] on input "text" at bounding box center [150, 60] width 102 height 11
paste input "TypeScript"
type input "TypeScript"
click at [206, 63] on span at bounding box center [206, 60] width 11 height 11
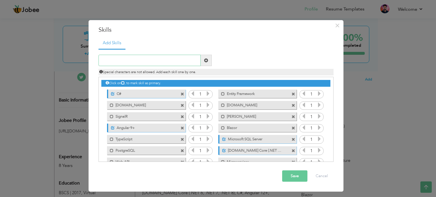
click at [147, 60] on input "text" at bounding box center [150, 60] width 102 height 11
paste input "JavaScript"
type input "JavaScript"
click at [210, 61] on span at bounding box center [206, 60] width 11 height 11
click at [155, 65] on input "text" at bounding box center [150, 60] width 102 height 11
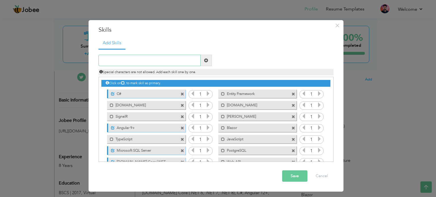
paste input "jQuery"
type input "jQuery"
click at [208, 61] on span at bounding box center [206, 60] width 11 height 11
click at [153, 62] on input "text" at bounding box center [150, 60] width 102 height 11
paste input "DevExtreme"
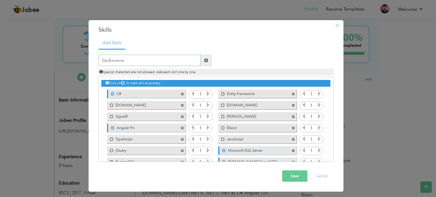
type input "DevExtreme"
click at [214, 59] on div "DevExtreme" at bounding box center [155, 60] width 122 height 11
click at [206, 61] on span at bounding box center [206, 61] width 4 height 4
click at [167, 60] on input "text" at bounding box center [150, 60] width 102 height 11
paste input "SQL Server Reporting Services"
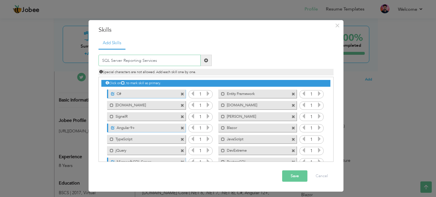
type input "SQL Server Reporting Services"
click at [207, 60] on span at bounding box center [206, 61] width 4 height 4
click at [147, 55] on input "text" at bounding box center [150, 60] width 102 height 11
paste input "MongoDB"
type input "MongoDB"
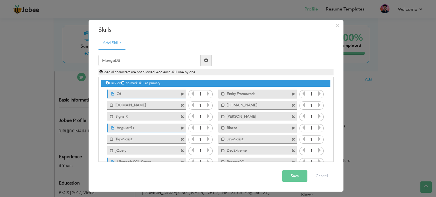
click at [206, 59] on span at bounding box center [206, 61] width 4 height 4
click at [160, 60] on input "text" at bounding box center [150, 60] width 102 height 11
paste input "Azure App Services"
click at [200, 61] on input "Azure App Services" at bounding box center [150, 60] width 102 height 11
type input "Azure App Services"
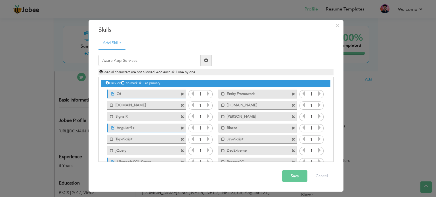
click at [205, 61] on span at bounding box center [206, 61] width 4 height 4
click at [157, 66] on input "text" at bounding box center [150, 60] width 102 height 11
paste input "Azure Functions"
type input "Azure Functions"
click at [203, 61] on span at bounding box center [206, 60] width 11 height 11
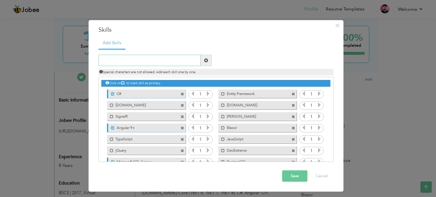
click at [180, 61] on input "text" at bounding box center [150, 60] width 102 height 11
paste input "Azure Active Directory"
click at [200, 62] on input "Azure Active Directory" at bounding box center [150, 60] width 102 height 11
type input "Azure Active Directory"
click at [207, 61] on span at bounding box center [206, 61] width 4 height 4
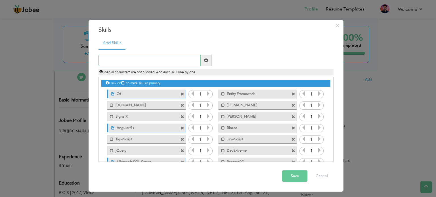
click at [186, 58] on input "text" at bounding box center [150, 60] width 102 height 11
paste input "Azure Key Vault"
type input "Azure Key Vault"
click at [205, 60] on span at bounding box center [206, 61] width 4 height 4
click at [175, 63] on input "text" at bounding box center [150, 60] width 102 height 11
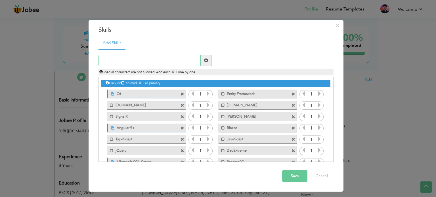
paste input "Azure Monitor, Application Insights"
click at [119, 62] on input "Azure Monitor, Application Insights" at bounding box center [150, 60] width 102 height 11
click at [114, 62] on input "Azure , Application Insights" at bounding box center [150, 60] width 102 height 11
type input "Azure Application Insights"
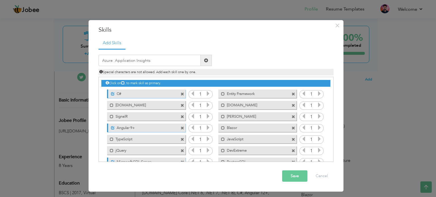
click at [203, 61] on span at bounding box center [206, 60] width 11 height 11
click at [161, 59] on input "text" at bounding box center [150, 60] width 102 height 11
paste input "Git"
type input "Git"
click at [206, 61] on span at bounding box center [206, 61] width 4 height 4
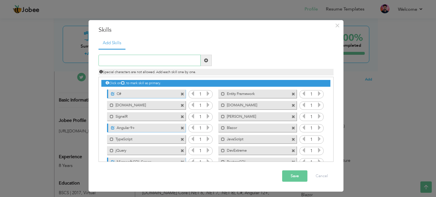
click at [149, 60] on input "text" at bounding box center [150, 60] width 102 height 11
paste input "Bitbucket"
type input "Bitbucket"
click at [209, 59] on span at bounding box center [206, 60] width 11 height 11
click at [184, 47] on ul "Add Skills" at bounding box center [216, 43] width 235 height 12
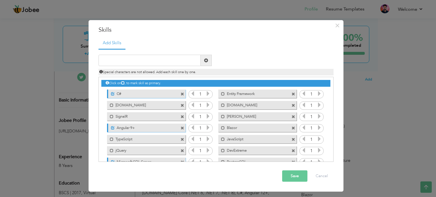
click at [183, 55] on div at bounding box center [155, 60] width 113 height 11
click at [185, 61] on input "text" at bounding box center [150, 60] width 102 height 11
paste input "[PERSON_NAME]"
type input "[PERSON_NAME]"
click at [208, 60] on span at bounding box center [206, 61] width 4 height 4
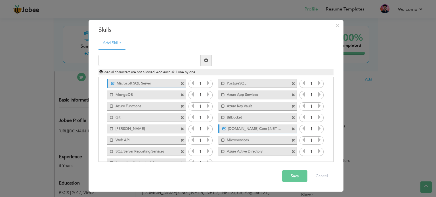
scroll to position [92, 0]
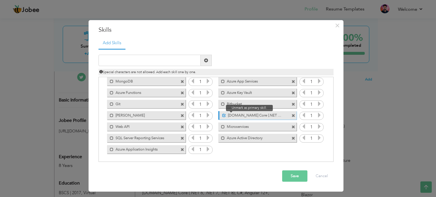
click at [223, 115] on span at bounding box center [224, 116] width 4 height 4
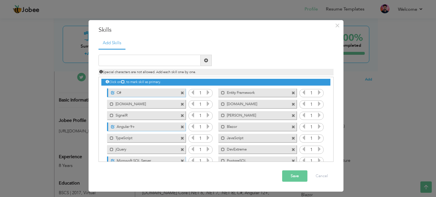
scroll to position [0, 0]
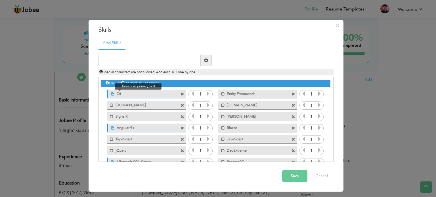
click at [114, 95] on span at bounding box center [113, 94] width 4 height 4
click at [110, 127] on span at bounding box center [111, 127] width 7 height 6
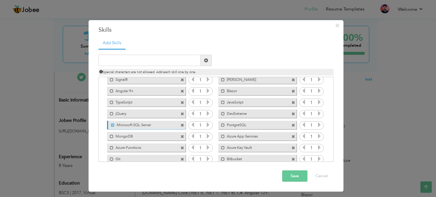
scroll to position [57, 0]
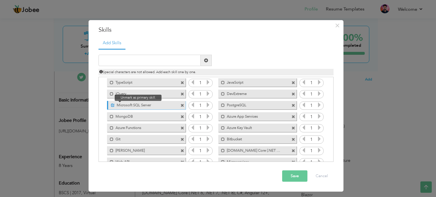
click at [114, 105] on span at bounding box center [113, 106] width 4 height 4
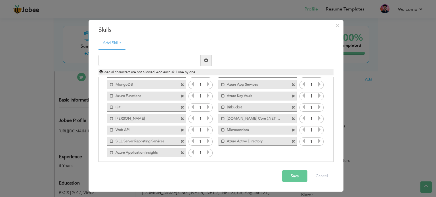
scroll to position [92, 0]
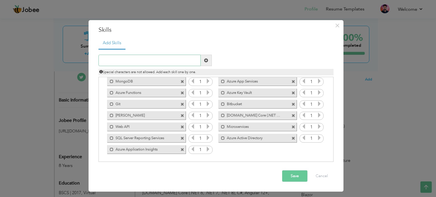
click at [162, 60] on input "text" at bounding box center [150, 60] width 102 height 11
paste input "Jira"
type input "Jira"
click at [211, 62] on span at bounding box center [206, 60] width 11 height 11
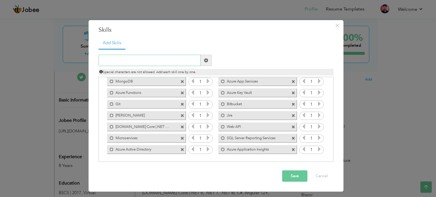
click at [157, 59] on input "text" at bounding box center [150, 60] width 102 height 11
paste input "Asana"
type input "Asana"
click at [208, 59] on span at bounding box center [206, 61] width 4 height 4
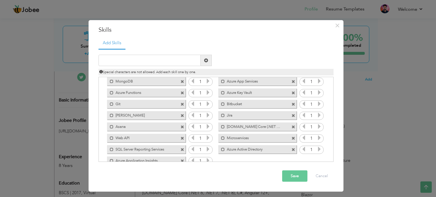
scroll to position [103, 0]
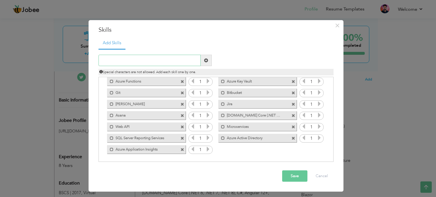
click at [180, 61] on input "text" at bounding box center [150, 60] width 102 height 11
type input "TFS"
click at [204, 61] on span at bounding box center [206, 60] width 11 height 11
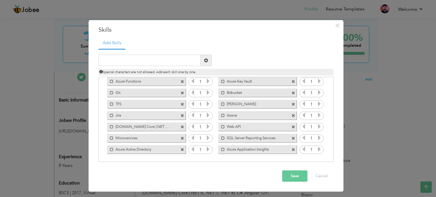
click at [293, 176] on button "Save" at bounding box center [294, 176] width 25 height 11
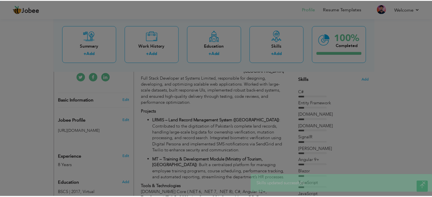
scroll to position [0, 0]
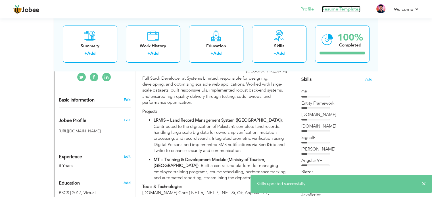
click at [346, 10] on link "Resume Templates" at bounding box center [341, 9] width 39 height 7
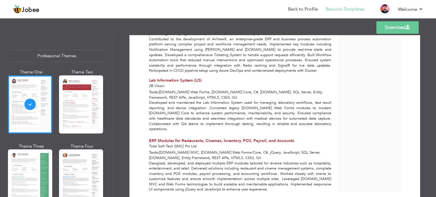
scroll to position [683, 0]
click at [383, 27] on link "Download" at bounding box center [398, 27] width 42 height 12
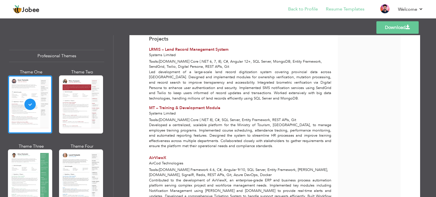
scroll to position [371, 0]
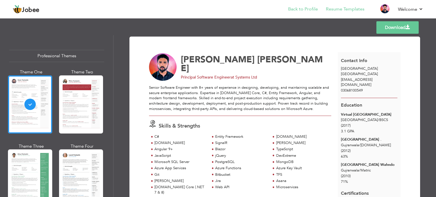
click at [301, 3] on li "Back to Profile" at bounding box center [299, 9] width 38 height 15
click at [306, 10] on link "Back to Profile" at bounding box center [303, 9] width 30 height 7
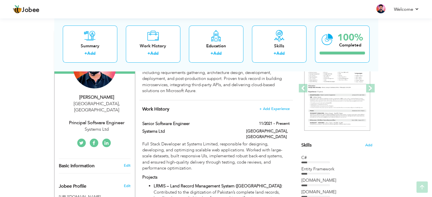
scroll to position [85, 0]
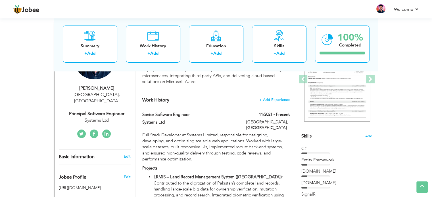
click at [333, 152] on div "C#" at bounding box center [336, 150] width 71 height 9
click at [367, 137] on span "Add" at bounding box center [368, 136] width 7 height 5
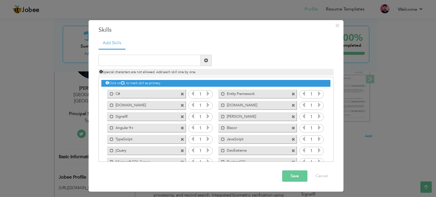
click at [182, 93] on span at bounding box center [183, 95] width 4 height 4
click at [292, 93] on span at bounding box center [294, 95] width 4 height 4
click at [182, 93] on span at bounding box center [183, 95] width 4 height 4
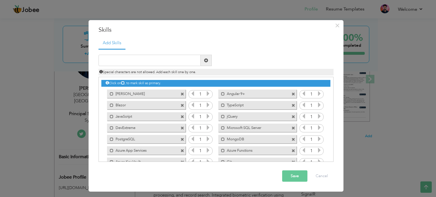
click at [182, 93] on span at bounding box center [183, 95] width 4 height 4
click at [292, 93] on span at bounding box center [294, 95] width 4 height 4
click at [182, 93] on span at bounding box center [183, 95] width 4 height 4
click at [292, 93] on span at bounding box center [294, 95] width 4 height 4
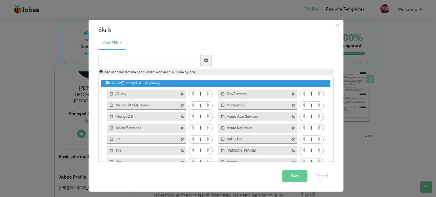
click at [182, 93] on span at bounding box center [183, 95] width 4 height 4
click at [292, 93] on span at bounding box center [294, 95] width 4 height 4
click at [182, 93] on span at bounding box center [183, 95] width 4 height 4
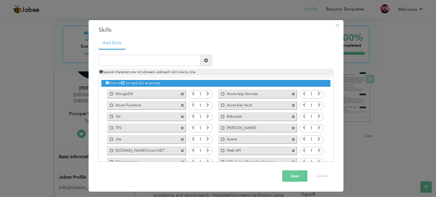
click at [292, 93] on span at bounding box center [294, 95] width 4 height 4
click at [182, 93] on span at bounding box center [183, 95] width 4 height 4
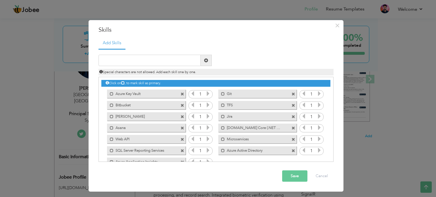
click at [182, 93] on span at bounding box center [183, 95] width 4 height 4
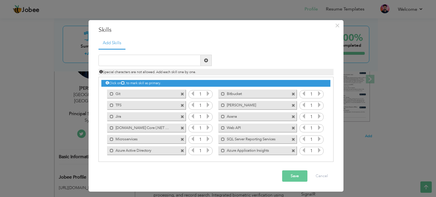
click at [182, 93] on span at bounding box center [183, 95] width 4 height 4
click at [292, 93] on span at bounding box center [294, 95] width 4 height 4
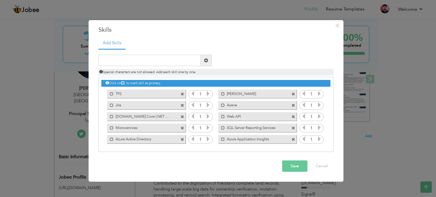
click at [182, 93] on span at bounding box center [183, 95] width 4 height 4
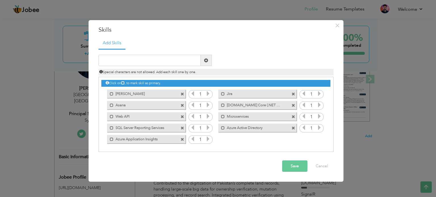
click at [182, 93] on span at bounding box center [183, 95] width 4 height 4
click at [292, 93] on span at bounding box center [294, 95] width 4 height 4
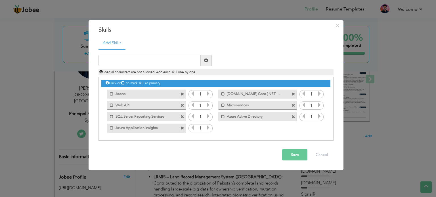
click at [182, 93] on span at bounding box center [183, 95] width 4 height 4
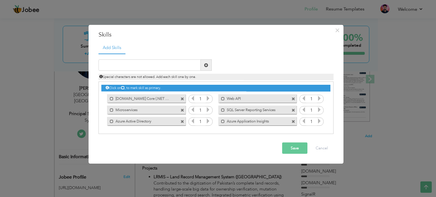
click at [182, 93] on div "Mark as primary skill. [DOMAIN_NAME] Core (.NET 7 & 8)" at bounding box center [144, 98] width 87 height 11
click at [182, 98] on span at bounding box center [183, 99] width 4 height 4
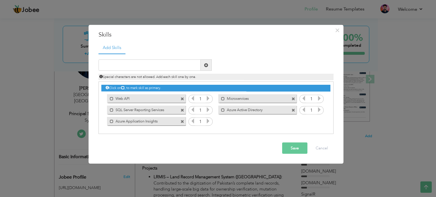
click at [182, 98] on span at bounding box center [183, 99] width 4 height 4
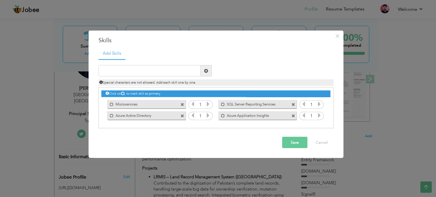
click at [182, 98] on div "Click on , to mark skill as primary. Mark as primary skill. C# 1 Mark as primar…" at bounding box center [215, 105] width 229 height 34
click at [184, 104] on span at bounding box center [183, 103] width 5 height 6
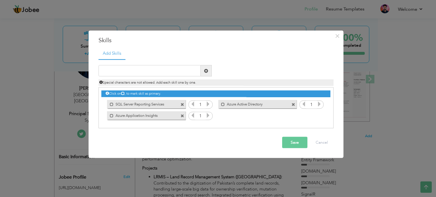
click at [184, 105] on span at bounding box center [183, 103] width 5 height 6
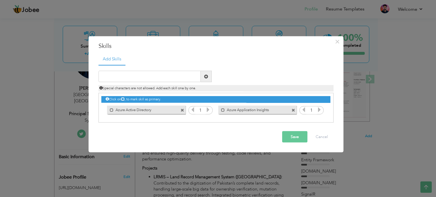
click at [182, 111] on span at bounding box center [183, 111] width 4 height 4
click at [182, 110] on span at bounding box center [183, 111] width 4 height 4
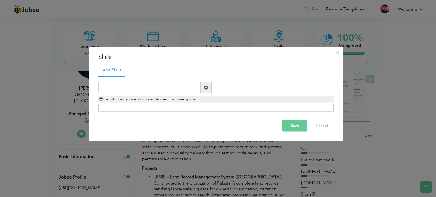
click at [301, 130] on button "Save" at bounding box center [294, 125] width 25 height 11
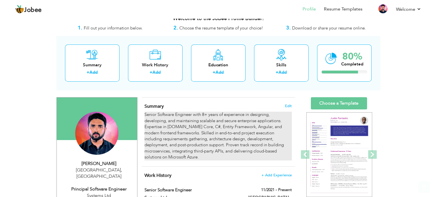
scroll to position [0, 0]
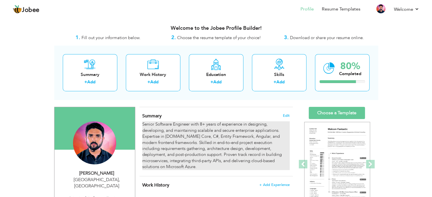
click at [274, 128] on div "Senior Software Engineer with 8+ years of experience in designing, developing, …" at bounding box center [215, 146] width 147 height 49
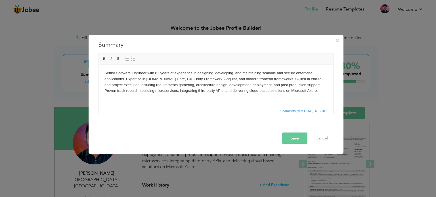
click at [297, 91] on body "Senior Software Engineer with 8+ years of experience in designing, developing, …" at bounding box center [215, 82] width 223 height 24
click at [119, 95] on body "Senior Software Engineer with 8+ years of experience in designing, developing, …" at bounding box center [215, 86] width 223 height 33
click at [339, 39] on span "×" at bounding box center [337, 40] width 5 height 10
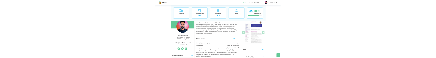
scroll to position [28, 0]
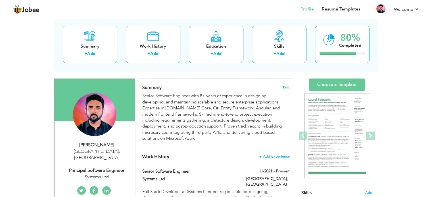
click at [285, 88] on span "Edit" at bounding box center [286, 88] width 7 height 4
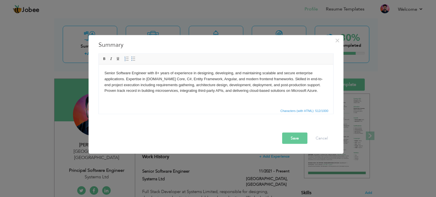
click at [321, 94] on html "Senior Software Engineer with 8+ years of experience in designing, developing, …" at bounding box center [216, 81] width 235 height 35
click at [300, 90] on body "Senior Software Engineer with 8+ years of experience in designing, developing, …" at bounding box center [215, 82] width 223 height 24
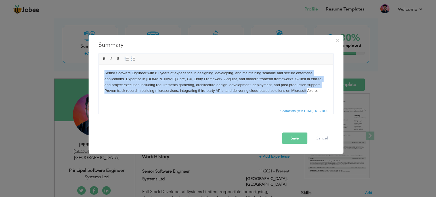
copy body "Senior Software Engineer with 8+ years of experience in designing, developing, …"
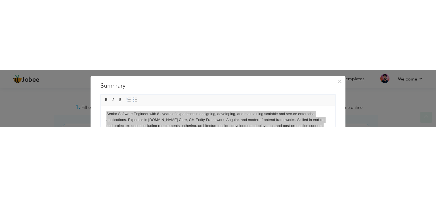
scroll to position [246, 0]
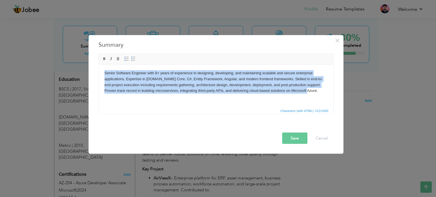
click at [214, 89] on body "Senior Software Engineer with 8+ years of experience in designing, developing, …" at bounding box center [215, 82] width 223 height 24
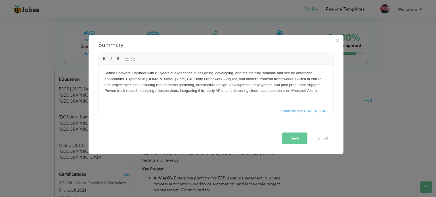
click at [301, 90] on body "Senior Software Engineer with 8+ years of experience in designing, developing, …" at bounding box center [215, 82] width 223 height 24
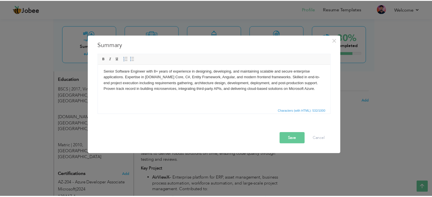
scroll to position [0, 0]
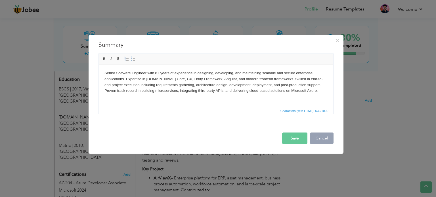
click at [321, 136] on button "Cancel" at bounding box center [322, 138] width 24 height 11
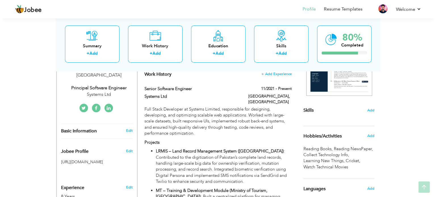
scroll to position [114, 0]
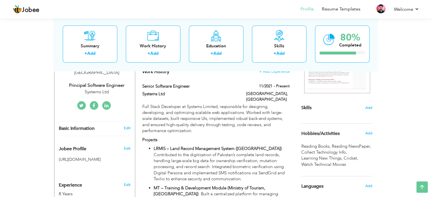
click at [314, 107] on div "Skills Add" at bounding box center [336, 52] width 71 height 118
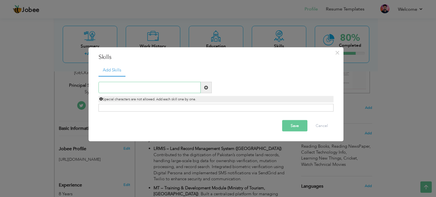
click at [129, 86] on input "text" at bounding box center [150, 87] width 102 height 11
paste input "[DOMAIN_NAME] Core (.NET 6 & 7)"
click at [148, 89] on input "[DOMAIN_NAME] Core (.NET 6 & 7)" at bounding box center [150, 87] width 102 height 11
type input "[DOMAIN_NAME] Core (.NET 6 & 8)"
click at [208, 86] on span at bounding box center [206, 88] width 4 height 4
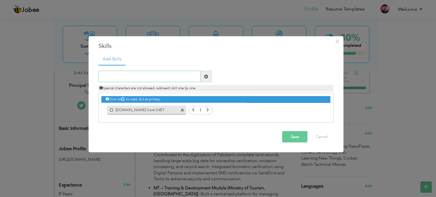
click at [172, 74] on input "text" at bounding box center [150, 76] width 102 height 11
paste input "C#"
type input "C#"
click at [208, 76] on span at bounding box center [206, 76] width 4 height 4
click at [174, 76] on input "text" at bounding box center [150, 76] width 102 height 11
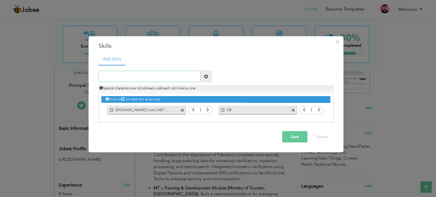
paste input "Entity Framework"
type input "Entity Framework"
click at [205, 76] on span at bounding box center [206, 76] width 4 height 4
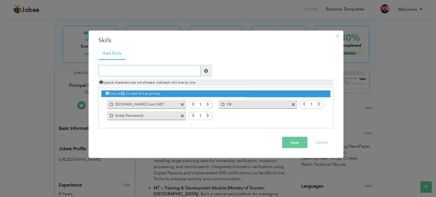
click at [189, 66] on input "text" at bounding box center [150, 70] width 102 height 11
paste input "[DOMAIN_NAME]"
type input "[DOMAIN_NAME]"
click at [210, 73] on span at bounding box center [206, 70] width 11 height 11
click at [154, 69] on input "text" at bounding box center [150, 70] width 102 height 11
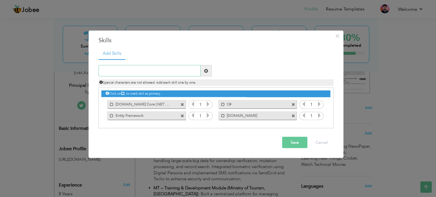
paste input "Web API"
type input "Web API"
click at [202, 74] on span at bounding box center [206, 70] width 11 height 11
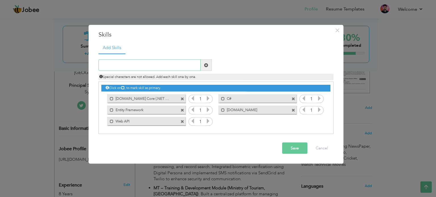
click at [180, 66] on input "text" at bounding box center [150, 65] width 102 height 11
paste input "[DOMAIN_NAME]"
type input "[DOMAIN_NAME]"
click at [207, 65] on span at bounding box center [206, 65] width 4 height 4
click at [186, 60] on input "text" at bounding box center [150, 65] width 102 height 11
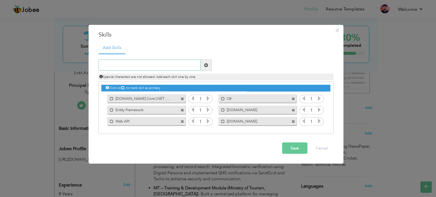
paste input "SignalR"
type input "SignalR"
click at [206, 65] on span at bounding box center [206, 65] width 4 height 4
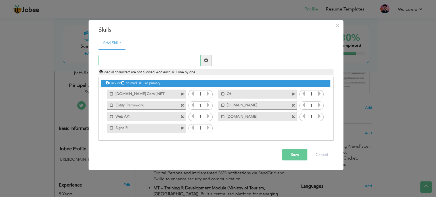
click at [181, 59] on input "text" at bounding box center [150, 60] width 102 height 11
paste input "[PERSON_NAME]"
type input "[PERSON_NAME]"
click at [209, 60] on span at bounding box center [206, 60] width 11 height 11
click at [188, 60] on input "text" at bounding box center [150, 60] width 102 height 11
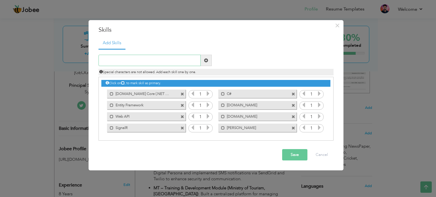
paste input "Microservices"
type input "Microservices"
click at [205, 59] on span at bounding box center [206, 61] width 4 height 4
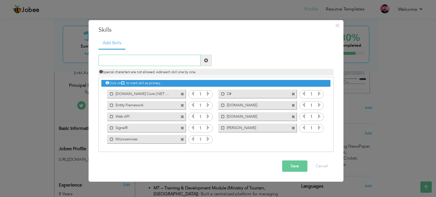
click at [156, 56] on input "text" at bounding box center [150, 60] width 102 height 11
paste input "Angular"
type input "Angular"
click at [209, 60] on span at bounding box center [206, 60] width 11 height 11
click at [161, 59] on input "text" at bounding box center [150, 60] width 102 height 11
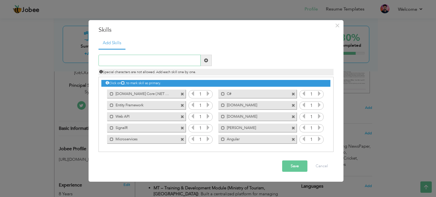
paste input "Blazor"
type input "Blazor"
click at [211, 59] on span at bounding box center [206, 60] width 11 height 11
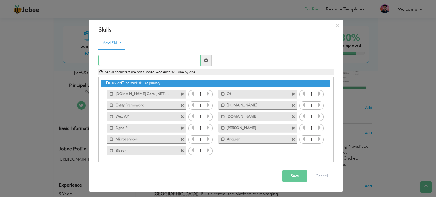
click at [145, 58] on input "text" at bounding box center [150, 60] width 102 height 11
paste input "TypeScript"
type input "TypeScript"
click at [203, 61] on span at bounding box center [206, 60] width 11 height 11
click at [184, 44] on ul "Add Skills" at bounding box center [216, 43] width 235 height 12
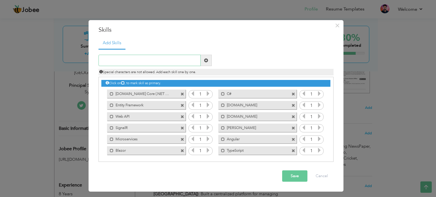
click at [175, 57] on input "text" at bounding box center [150, 60] width 102 height 11
paste input "JavaScript"
type input "JavaScript"
click at [205, 61] on span at bounding box center [206, 61] width 4 height 4
click at [161, 65] on input "text" at bounding box center [150, 60] width 102 height 11
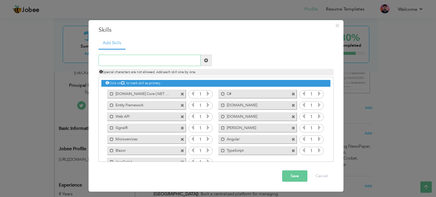
paste input "jQuery"
type input "jQuery"
click at [207, 59] on span at bounding box center [206, 61] width 4 height 4
click at [165, 65] on input "text" at bounding box center [150, 60] width 102 height 11
paste input "Material UI"
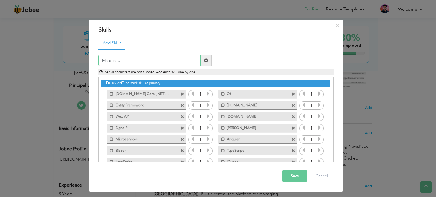
type input "Material UI"
click at [203, 58] on span at bounding box center [206, 60] width 11 height 11
click at [177, 63] on input "text" at bounding box center [150, 60] width 102 height 11
paste input "AJAX"
type input "AJAX"
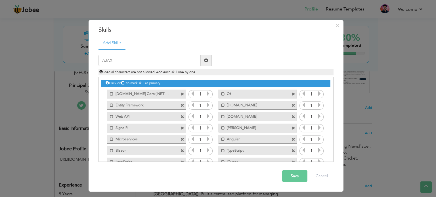
click at [206, 62] on span at bounding box center [206, 60] width 11 height 11
click at [190, 62] on input "text" at bounding box center [150, 60] width 102 height 11
paste input "DevExtreme"
type input "DevExtreme"
click at [207, 59] on span at bounding box center [206, 61] width 4 height 4
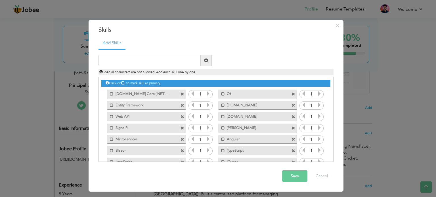
click at [188, 55] on div "Duplicate entry" at bounding box center [216, 106] width 235 height 114
click at [185, 62] on input "text" at bounding box center [150, 60] width 102 height 11
paste input "SQL Server"
type input "SQL Server"
click at [205, 64] on span at bounding box center [206, 60] width 11 height 11
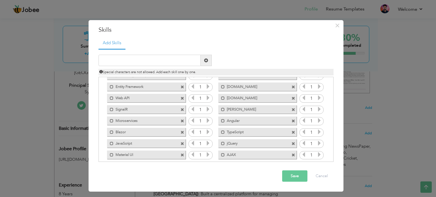
scroll to position [35, 0]
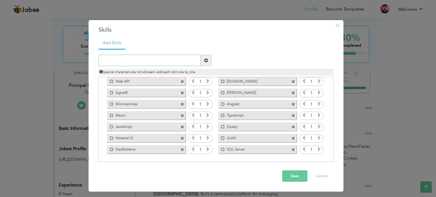
click at [166, 63] on input "text" at bounding box center [150, 60] width 102 height 11
paste input "PostgreSQL"
type input "PostgreSQL"
click at [149, 119] on div "Mark as primary skill. Blazor" at bounding box center [146, 115] width 78 height 9
click at [207, 61] on span at bounding box center [206, 61] width 4 height 4
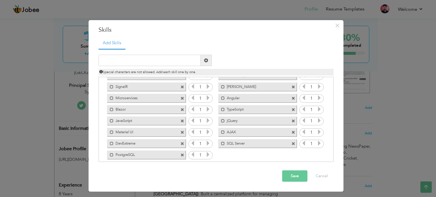
scroll to position [47, 0]
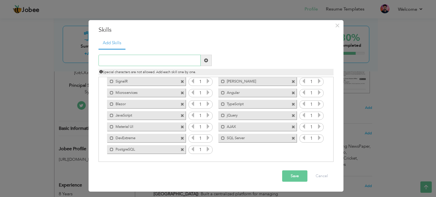
click at [182, 64] on input "text" at bounding box center [150, 60] width 102 height 11
paste input "MongoDB"
type input "MongoDB"
click at [205, 61] on span at bounding box center [206, 61] width 4 height 4
click at [189, 62] on input "text" at bounding box center [150, 60] width 102 height 11
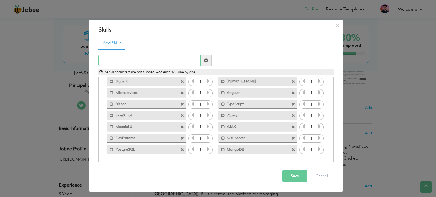
paste input "SQL Server Reporting Services"
type input "SQL Server Reporting Services"
click at [206, 61] on span at bounding box center [206, 61] width 4 height 4
click at [165, 63] on input "text" at bounding box center [150, 60] width 102 height 11
paste input "Azure App Services"
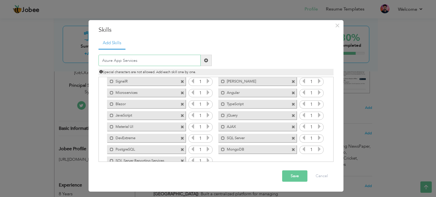
type input "Azure App Services"
click at [209, 59] on span at bounding box center [206, 60] width 11 height 11
click at [166, 67] on div "Special characters are not allowed. Add each skill one by one." at bounding box center [216, 70] width 244 height 9
click at [169, 59] on input "text" at bounding box center [150, 60] width 102 height 11
paste input "Azure Functions"
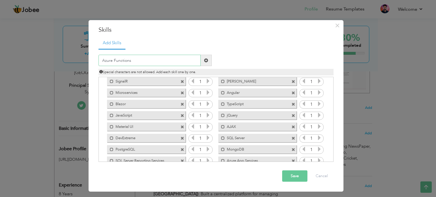
type input "Azure Functions"
click at [205, 60] on span at bounding box center [206, 61] width 4 height 4
click at [174, 54] on div "Duplicate entry" at bounding box center [216, 106] width 235 height 114
click at [175, 57] on input "text" at bounding box center [150, 60] width 102 height 11
paste input "Azure AD"
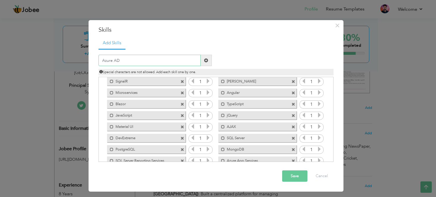
type input "Azure AD"
click at [207, 60] on span at bounding box center [206, 61] width 4 height 4
click at [180, 59] on input "text" at bounding box center [150, 60] width 102 height 11
paste input "Azure Key Vault"
type input "Azure Key Vault"
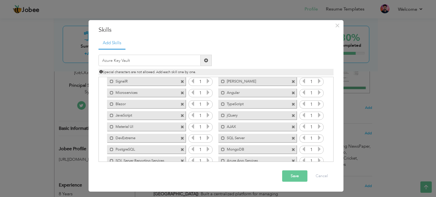
click at [207, 61] on span at bounding box center [206, 61] width 4 height 4
click at [167, 58] on input "text" at bounding box center [150, 60] width 102 height 11
paste input "Application Insights"
click at [102, 62] on input "Application Insights" at bounding box center [150, 60] width 102 height 11
type input "Azure Application Insights"
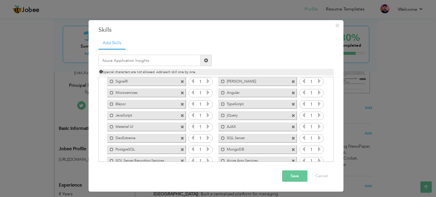
click at [209, 61] on span at bounding box center [206, 60] width 11 height 11
click at [166, 67] on div "Special characters are not allowed. Add each skill one by one." at bounding box center [216, 70] width 244 height 9
click at [161, 61] on input "text" at bounding box center [150, 60] width 102 height 11
paste input "Git"
type input "Git"
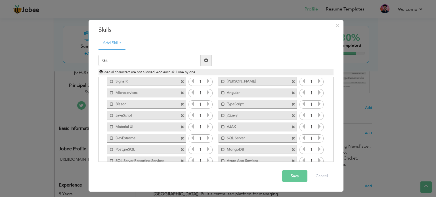
click at [207, 61] on span at bounding box center [206, 61] width 4 height 4
click at [176, 61] on input "text" at bounding box center [150, 60] width 102 height 11
type input "TFS"
click at [206, 59] on span at bounding box center [206, 61] width 4 height 4
click at [172, 62] on input "text" at bounding box center [150, 60] width 102 height 11
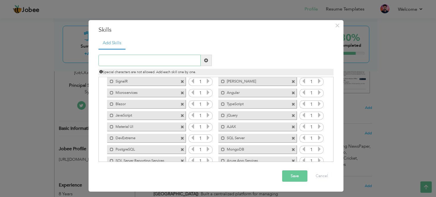
click at [147, 64] on input "text" at bounding box center [150, 60] width 102 height 11
paste input "Bitbucket"
type input "Bitbucket"
drag, startPoint x: 205, startPoint y: 59, endPoint x: 232, endPoint y: 51, distance: 28.9
click at [205, 59] on span at bounding box center [206, 61] width 4 height 4
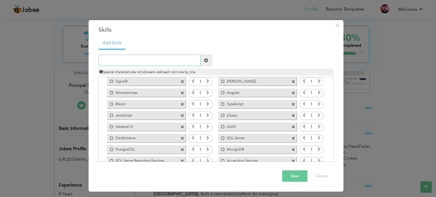
click at [181, 57] on input "text" at bounding box center [150, 60] width 102 height 11
paste input "[PERSON_NAME]"
type input "[PERSON_NAME]"
click at [207, 63] on span at bounding box center [206, 60] width 11 height 11
click at [187, 55] on input "text" at bounding box center [150, 60] width 102 height 11
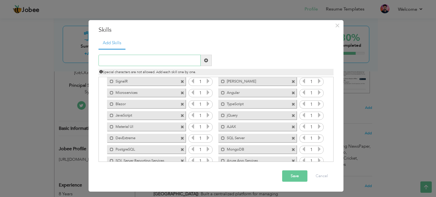
paste input "Jira"
type input "Jira"
click at [205, 62] on span at bounding box center [206, 61] width 4 height 4
click at [189, 57] on input "text" at bounding box center [150, 60] width 102 height 11
paste input "Asana"
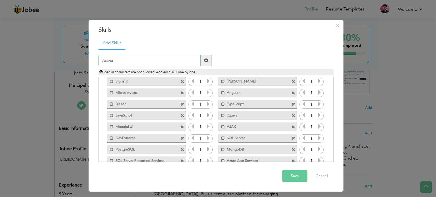
type input "Asana"
click at [208, 61] on span at bounding box center [206, 60] width 11 height 11
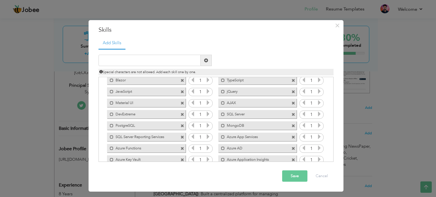
scroll to position [115, 0]
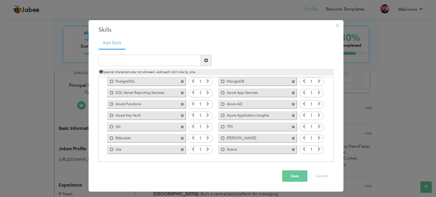
click at [296, 176] on button "Save" at bounding box center [294, 176] width 25 height 11
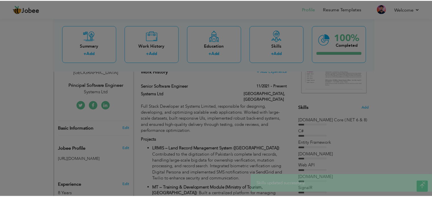
scroll to position [0, 0]
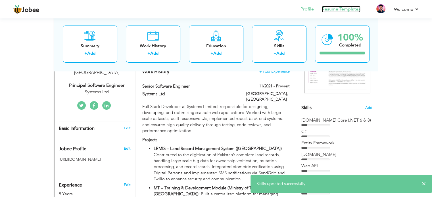
click at [343, 12] on link "Resume Templates" at bounding box center [341, 9] width 39 height 7
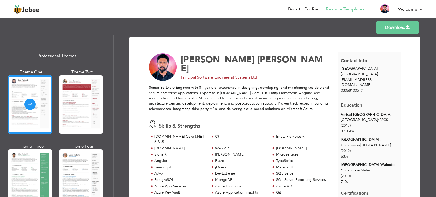
click at [397, 27] on link "Download" at bounding box center [398, 27] width 42 height 12
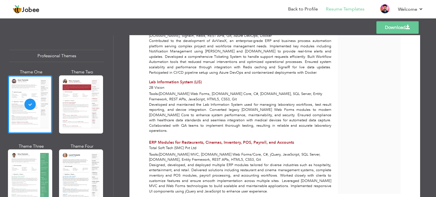
scroll to position [690, 0]
